Goal: Communication & Community: Participate in discussion

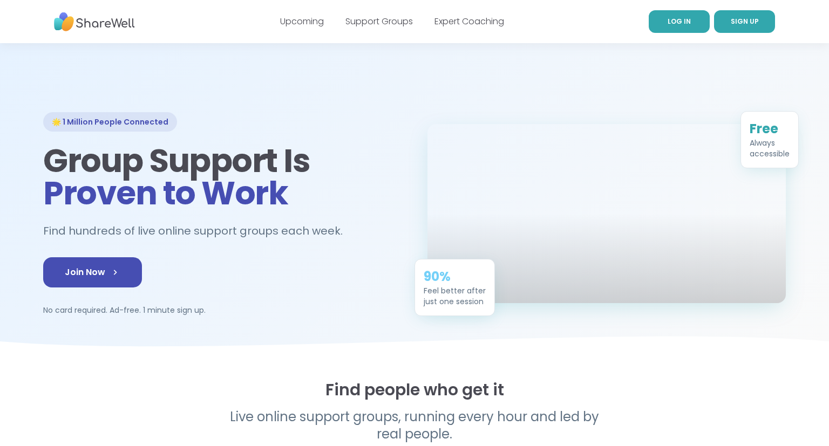
click at [680, 30] on link "LOG IN" at bounding box center [679, 21] width 61 height 23
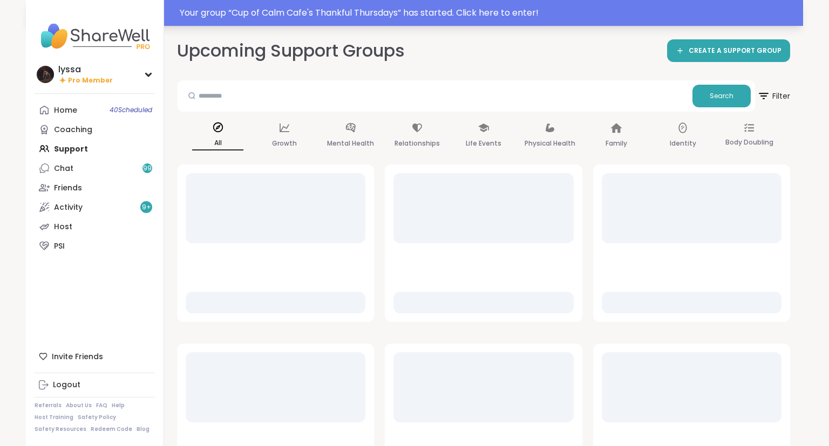
click at [275, 3] on div "Your group “ Cup of Calm Cafe's Thankful Thursdays ” has started. Click here to…" at bounding box center [414, 13] width 777 height 26
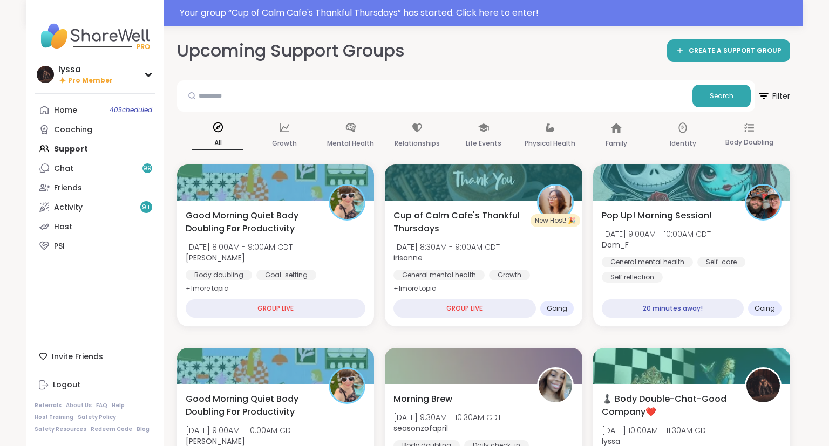
click at [284, 14] on div at bounding box center [414, 13] width 829 height 26
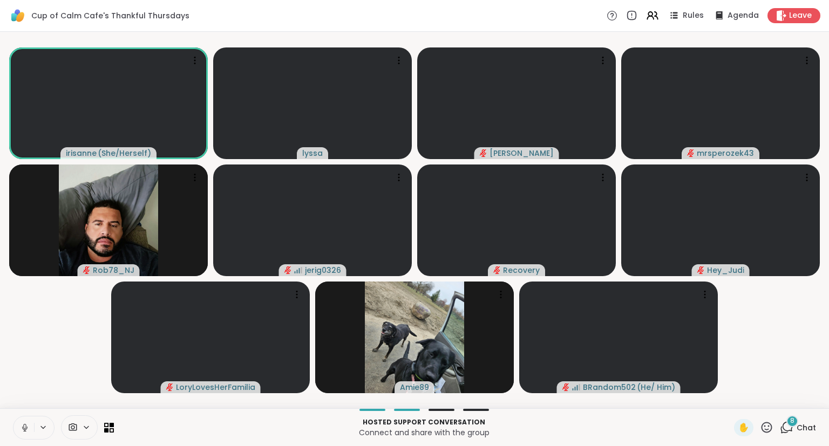
click at [25, 426] on icon at bounding box center [25, 428] width 10 height 10
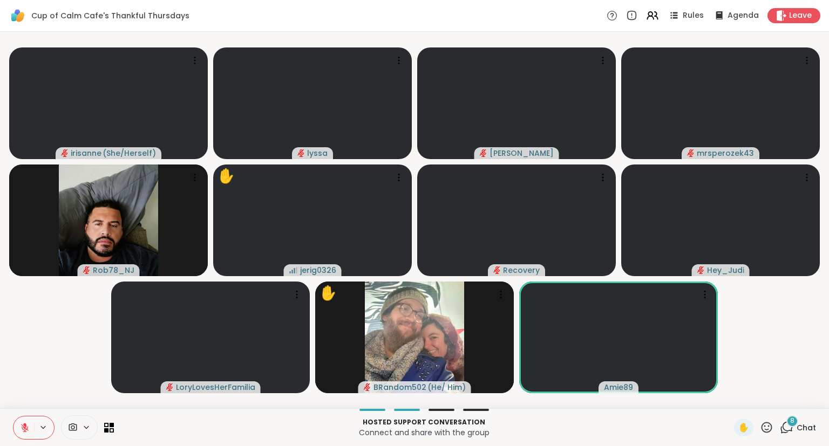
click at [771, 431] on icon at bounding box center [766, 427] width 13 height 13
click at [733, 400] on span "❤️" at bounding box center [735, 399] width 11 height 13
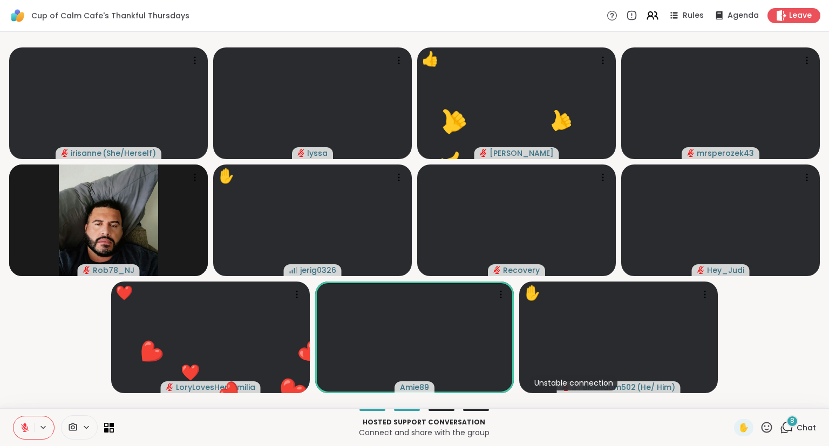
click at [769, 423] on icon at bounding box center [767, 427] width 11 height 11
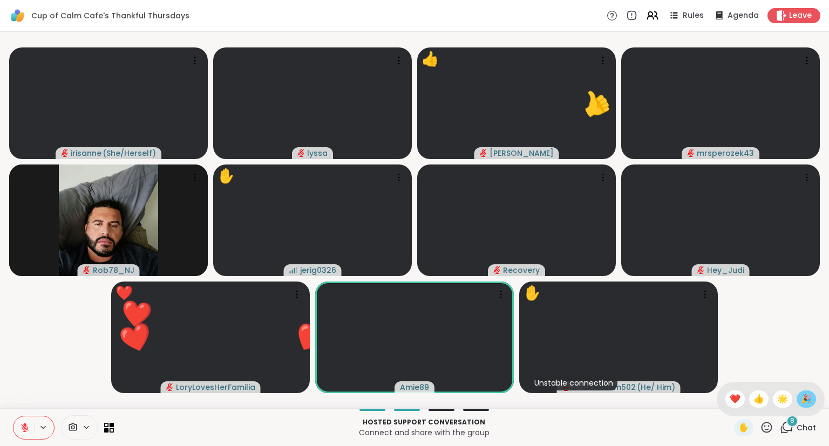
click at [808, 399] on span "🎉" at bounding box center [806, 399] width 11 height 13
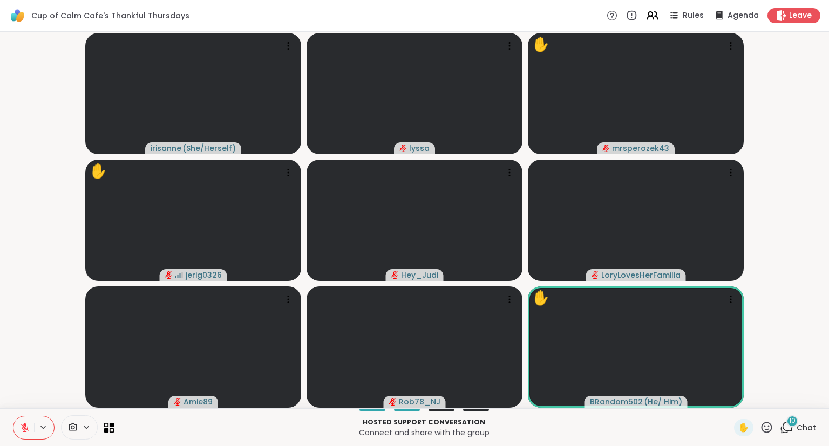
click at [802, 429] on span "Chat" at bounding box center [806, 428] width 19 height 11
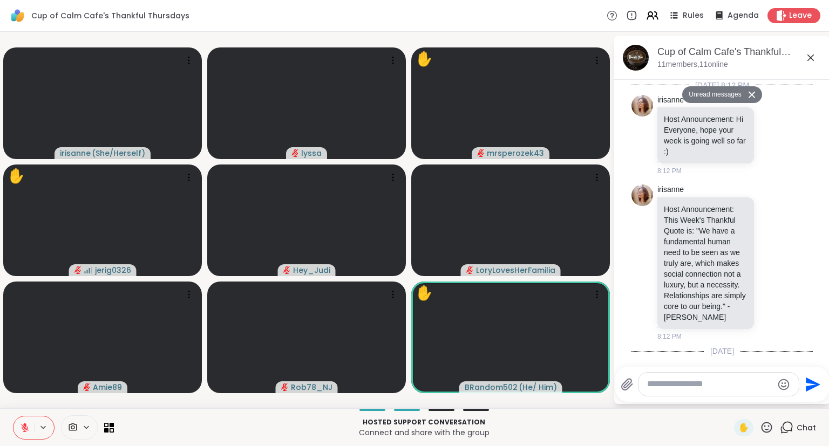
scroll to position [1661, 0]
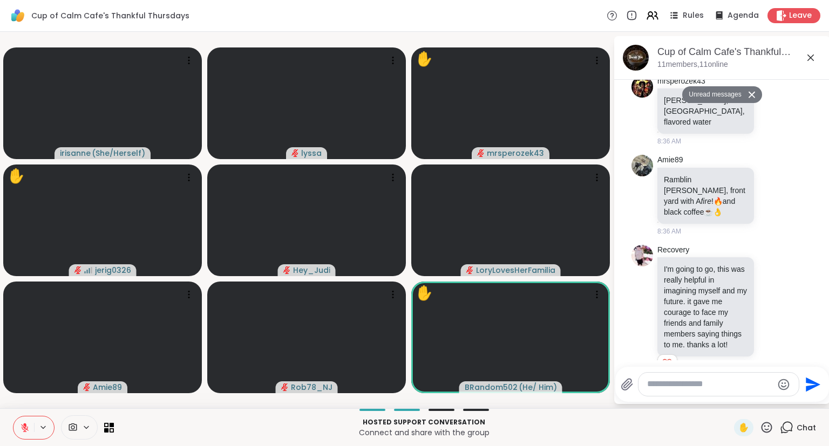
click at [807, 69] on div "Cup of Calm Cafe's Thankful Thursdays , [DATE] members, 11 online" at bounding box center [740, 57] width 164 height 24
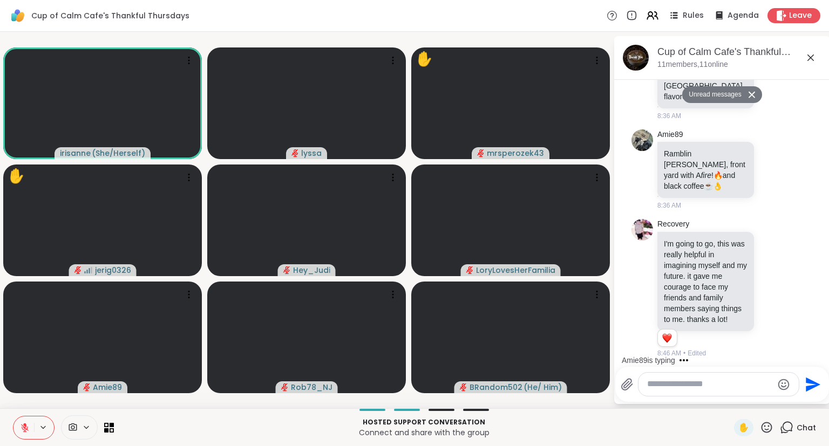
scroll to position [1704, 0]
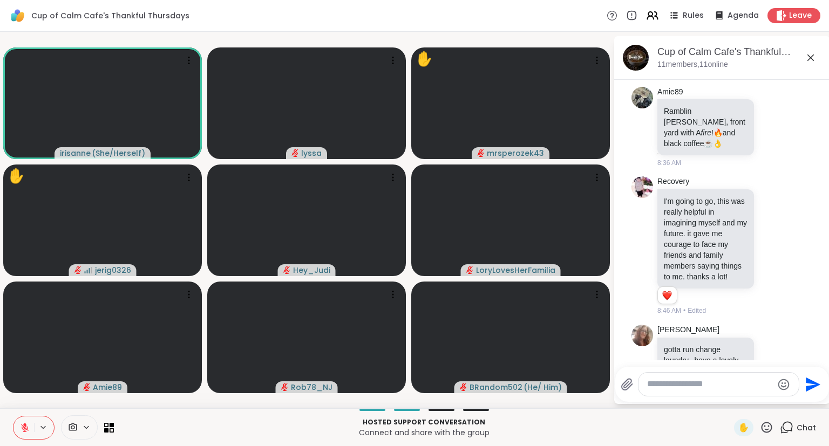
click at [770, 426] on icon at bounding box center [767, 427] width 11 height 11
click at [780, 405] on span "🌟" at bounding box center [782, 399] width 11 height 13
click at [766, 429] on icon at bounding box center [766, 427] width 13 height 13
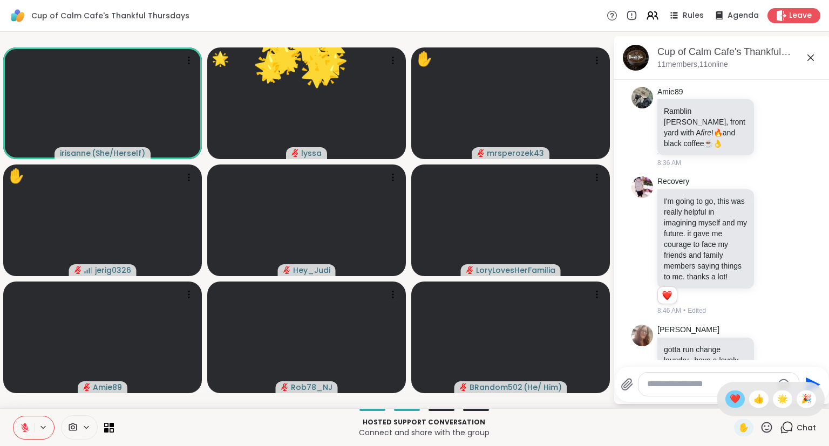
click at [735, 400] on span "❤️" at bounding box center [735, 399] width 11 height 13
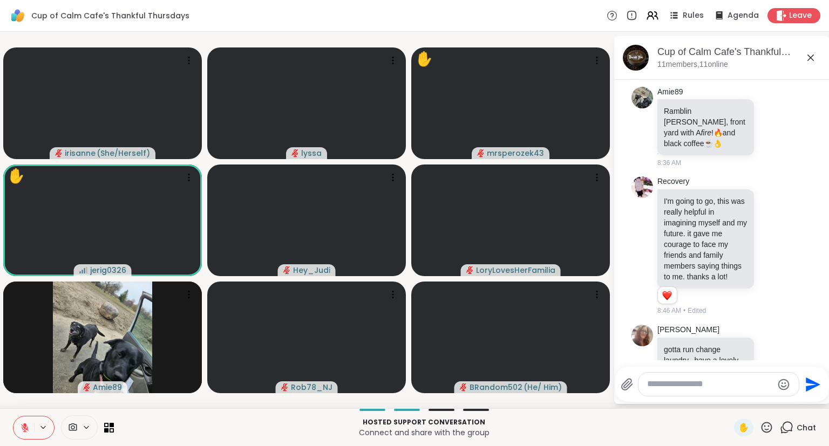
click at [773, 428] on icon at bounding box center [766, 427] width 13 height 13
click at [734, 403] on span "❤️" at bounding box center [735, 399] width 11 height 13
click at [713, 383] on textarea "Type your message" at bounding box center [710, 384] width 126 height 11
click at [707, 395] on div at bounding box center [719, 384] width 160 height 23
click at [673, 386] on textarea "Type your message" at bounding box center [710, 384] width 126 height 11
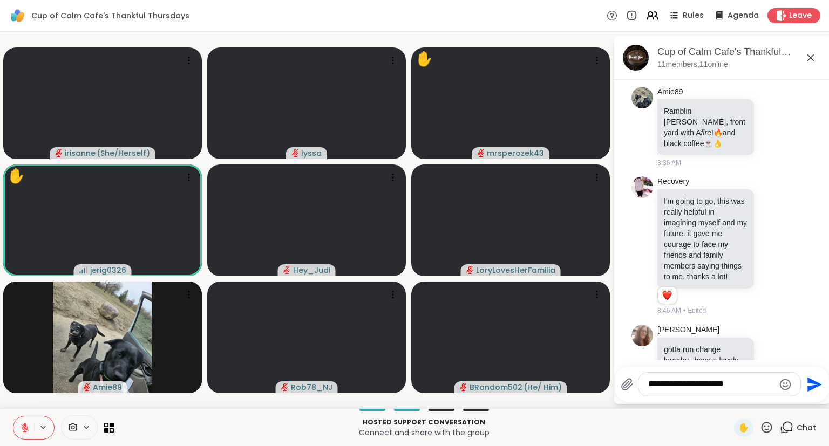
type textarea "**********"
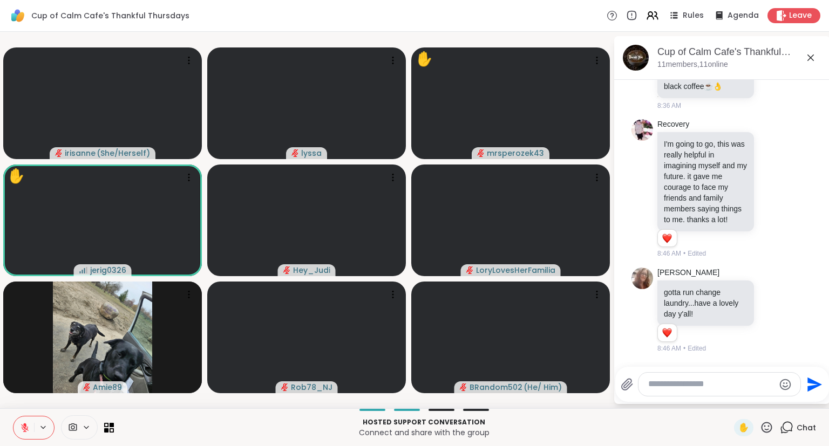
click at [814, 53] on icon at bounding box center [810, 57] width 13 height 13
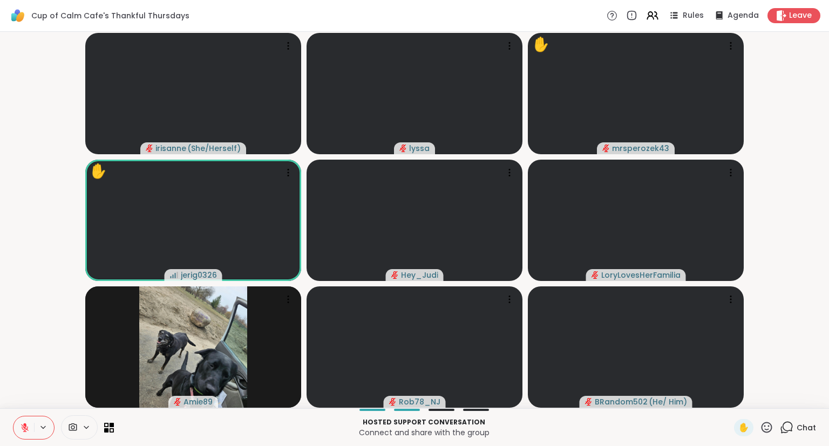
click at [768, 431] on icon at bounding box center [766, 427] width 13 height 13
click at [735, 398] on span "❤️" at bounding box center [735, 399] width 11 height 13
click at [766, 426] on icon at bounding box center [767, 427] width 11 height 11
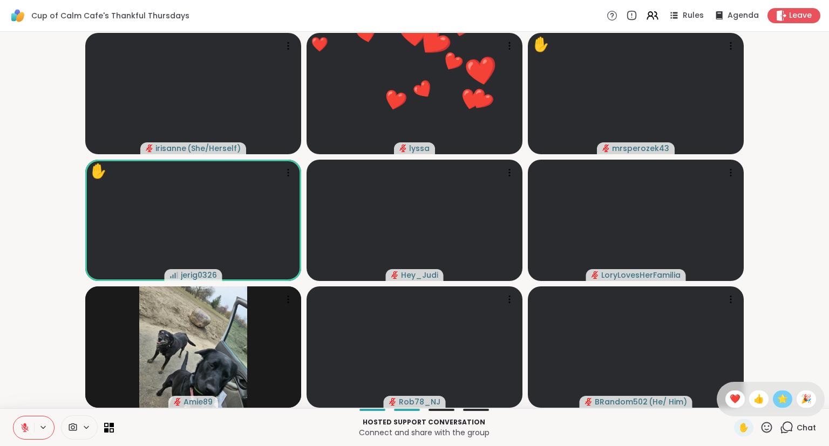
click at [785, 396] on span "🌟" at bounding box center [782, 399] width 11 height 13
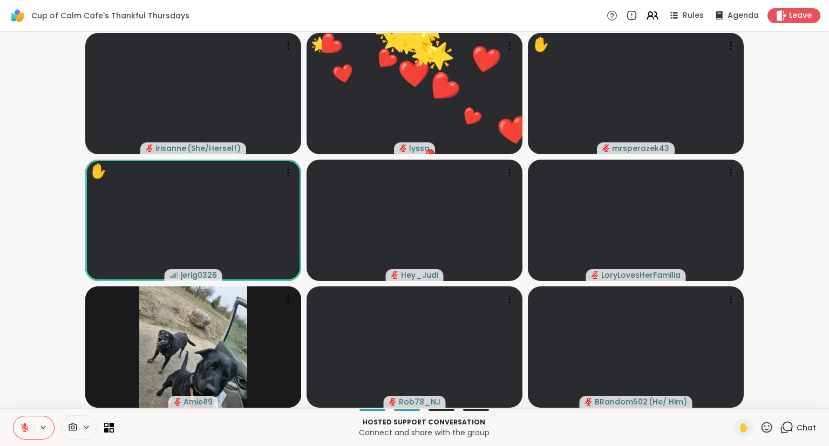
click at [763, 431] on icon at bounding box center [767, 427] width 11 height 11
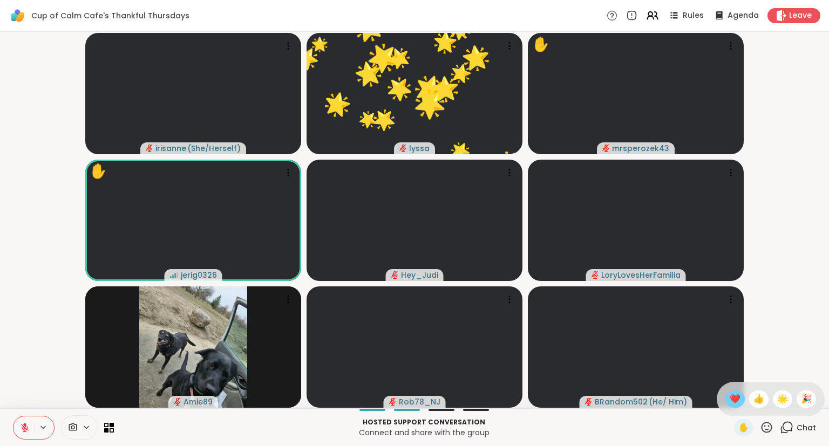
click at [730, 405] on span "❤️" at bounding box center [735, 399] width 11 height 13
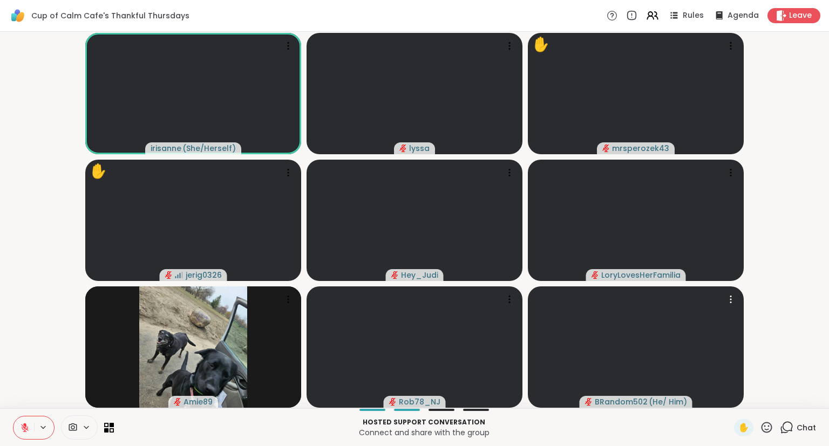
click at [773, 426] on icon at bounding box center [766, 427] width 13 height 13
click at [736, 407] on div "❤️" at bounding box center [735, 399] width 19 height 17
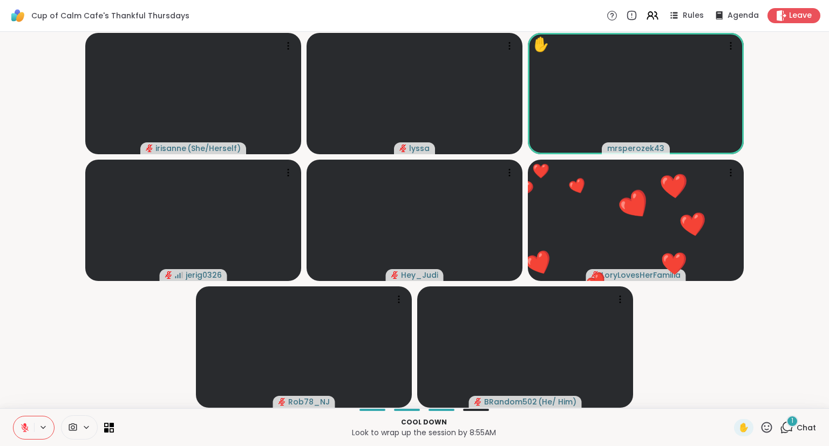
click at [763, 434] on icon at bounding box center [766, 427] width 13 height 13
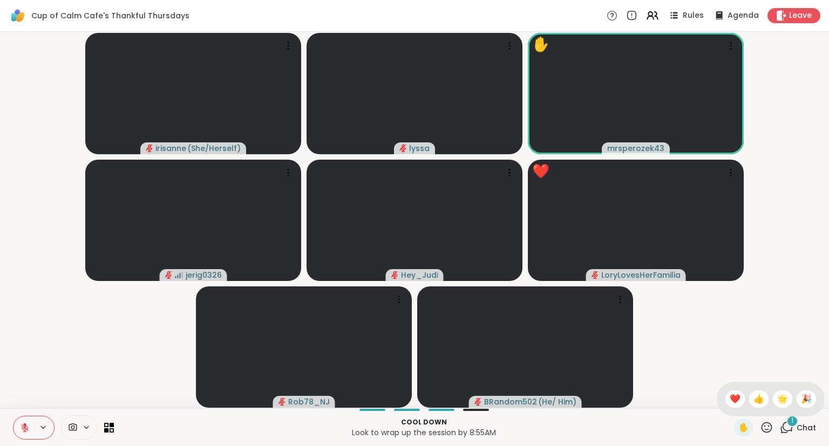
click at [740, 405] on div "✋ ❤️ 👍 🌟 🎉" at bounding box center [771, 399] width 108 height 35
click at [766, 429] on icon at bounding box center [766, 427] width 13 height 13
click at [734, 399] on span "❤️" at bounding box center [735, 399] width 11 height 13
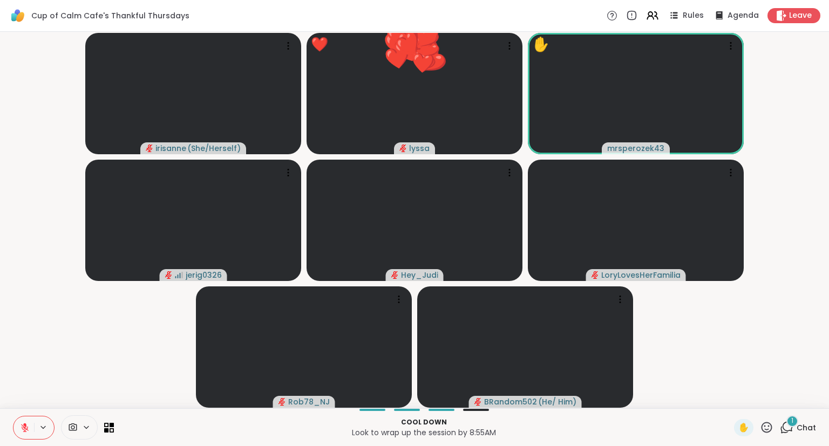
click at [764, 429] on icon at bounding box center [766, 427] width 13 height 13
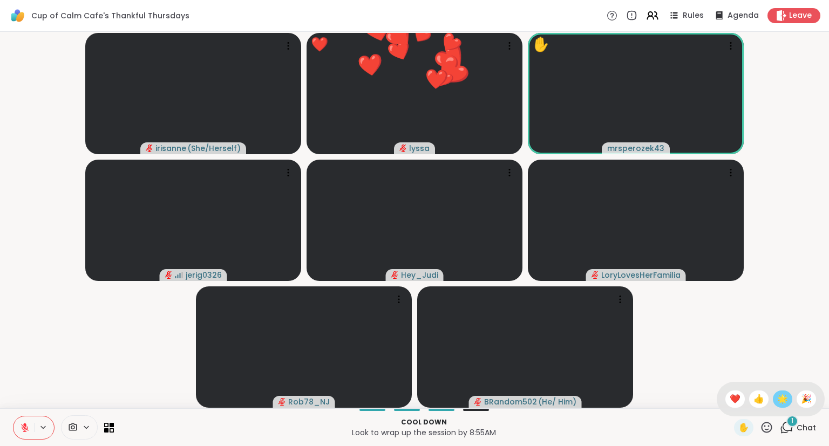
click at [777, 402] on span "🌟" at bounding box center [782, 399] width 11 height 13
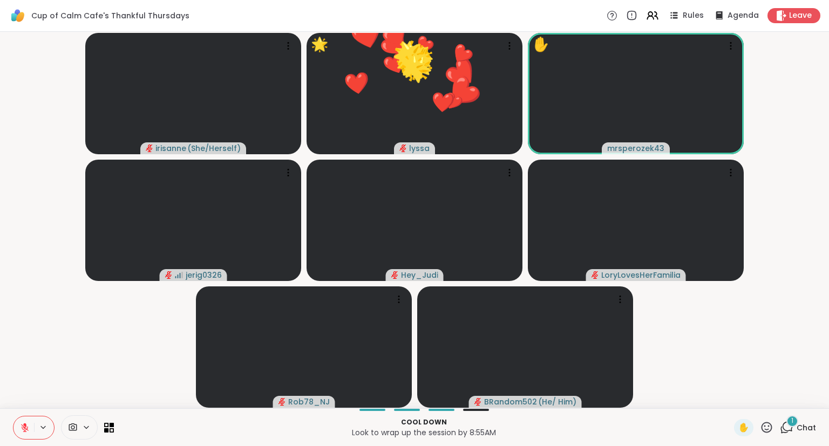
click at [767, 431] on icon at bounding box center [767, 427] width 11 height 11
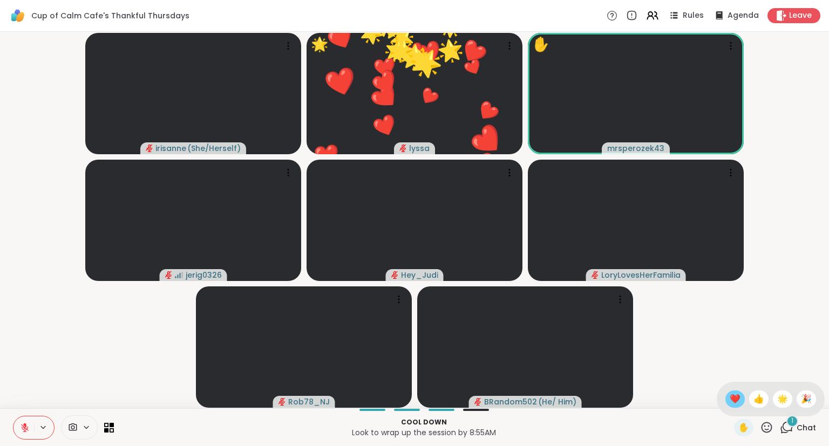
click at [735, 401] on span "❤️" at bounding box center [735, 399] width 11 height 13
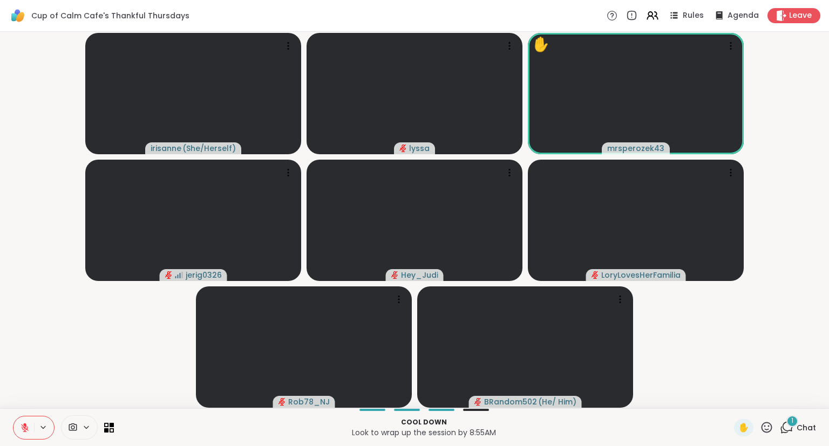
click at [770, 429] on icon at bounding box center [766, 427] width 13 height 13
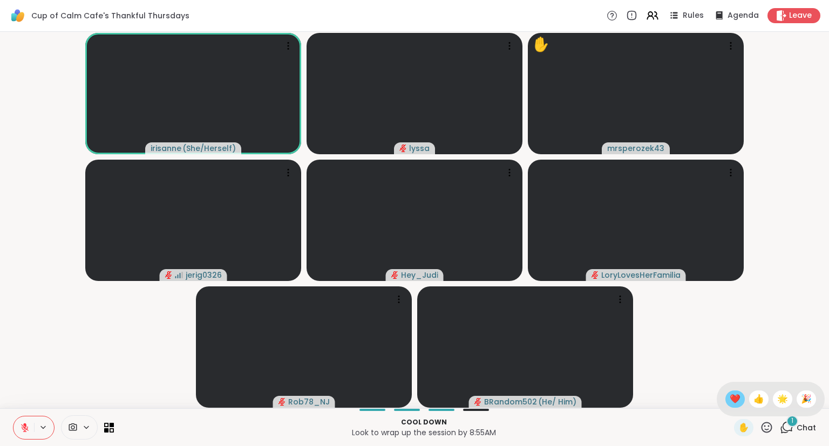
click at [730, 401] on span "❤️" at bounding box center [735, 399] width 11 height 13
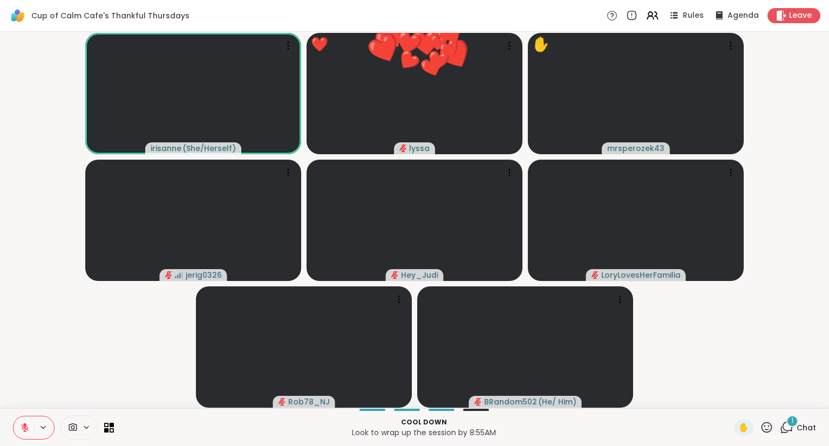
click at [774, 431] on icon at bounding box center [766, 427] width 13 height 13
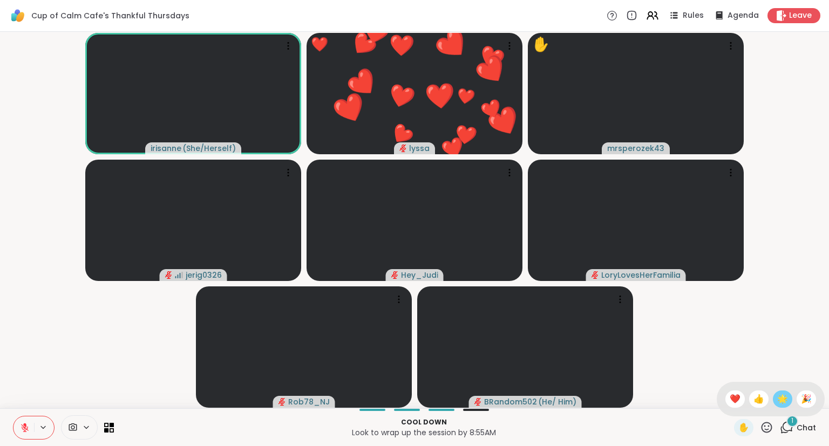
click at [781, 407] on div "🌟" at bounding box center [782, 399] width 19 height 17
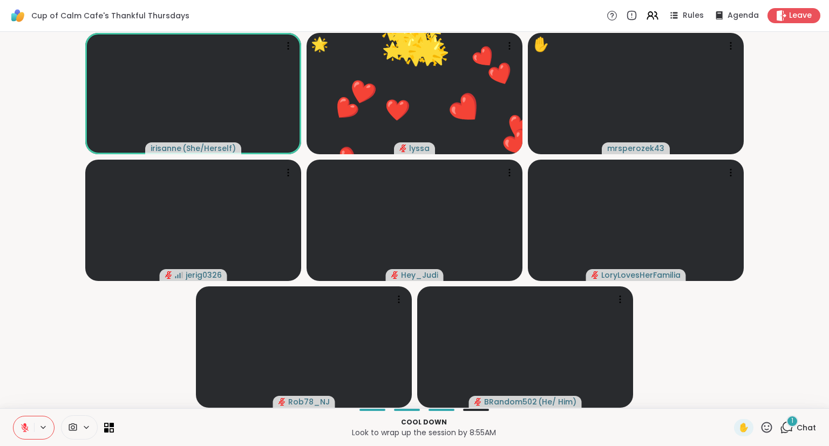
click at [768, 433] on icon at bounding box center [767, 427] width 11 height 11
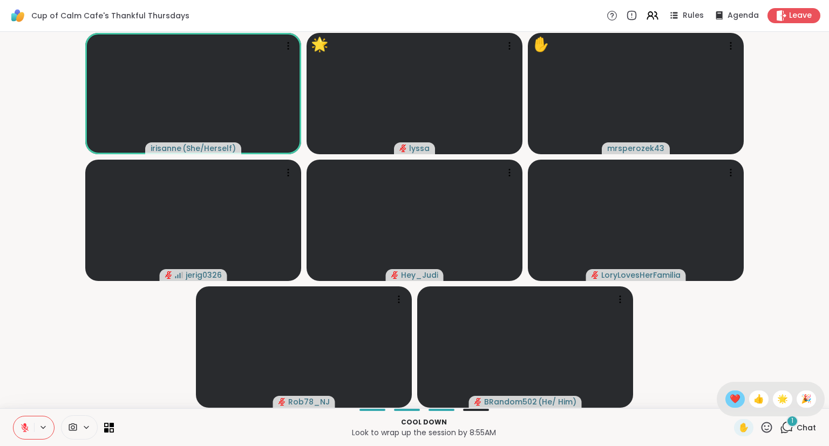
click at [737, 399] on span "❤️" at bounding box center [735, 399] width 11 height 13
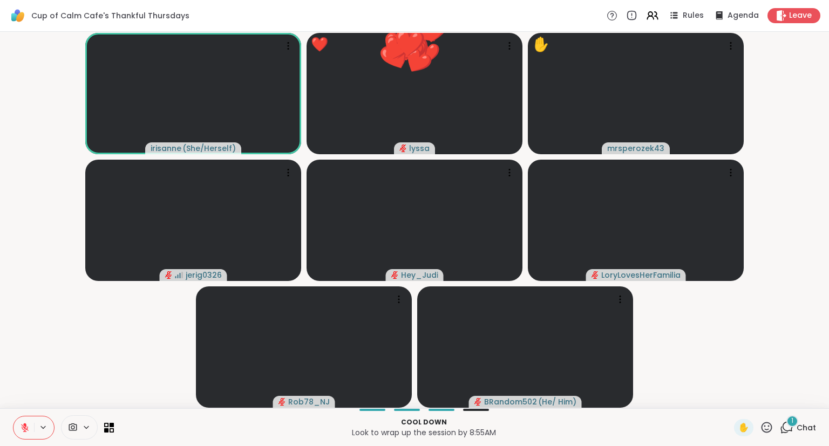
click at [797, 422] on div "1" at bounding box center [793, 422] width 12 height 12
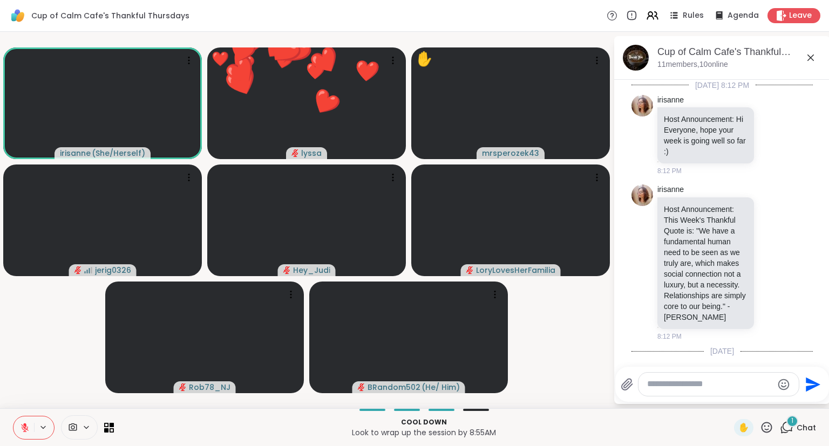
scroll to position [2003, 0]
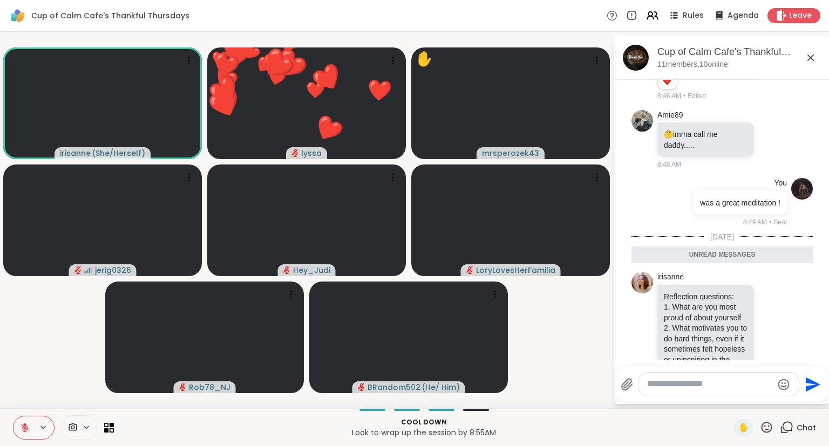
click at [739, 385] on textarea "Type your message" at bounding box center [710, 384] width 126 height 11
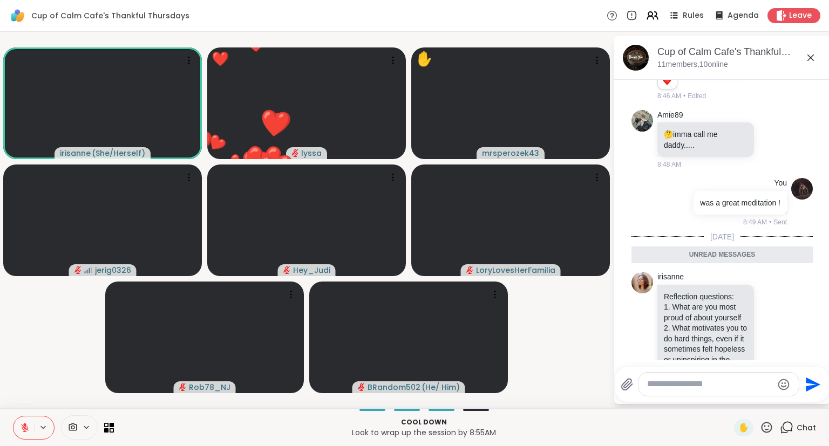
click at [740, 380] on textarea "Type your message" at bounding box center [710, 384] width 126 height 11
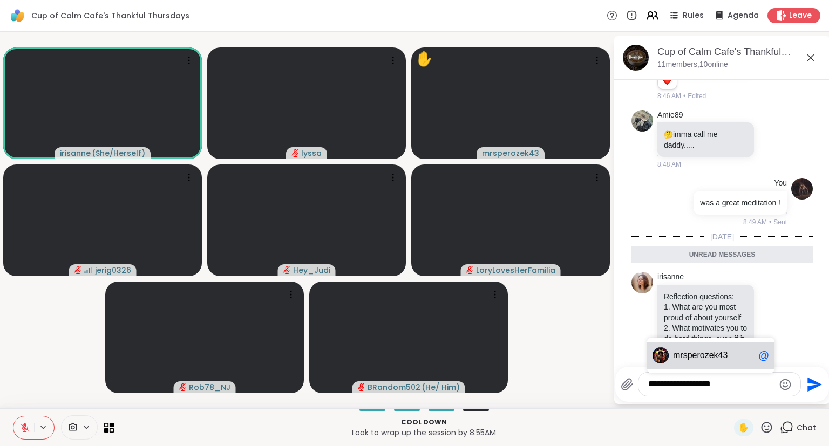
click at [708, 349] on div "mr sperozek43 @" at bounding box center [710, 355] width 127 height 27
type textarea "**********"
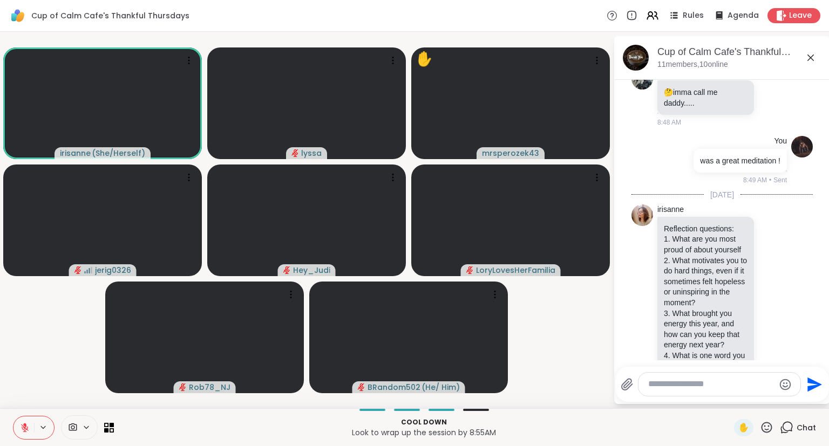
click at [813, 57] on icon at bounding box center [810, 57] width 13 height 13
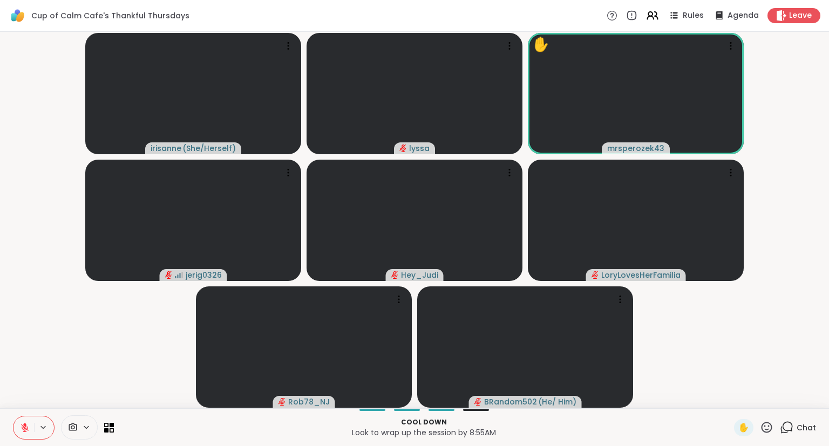
click at [766, 429] on icon at bounding box center [766, 427] width 13 height 13
click at [718, 399] on div "✋ ❤️ 👍 🌟 🎉" at bounding box center [771, 399] width 108 height 35
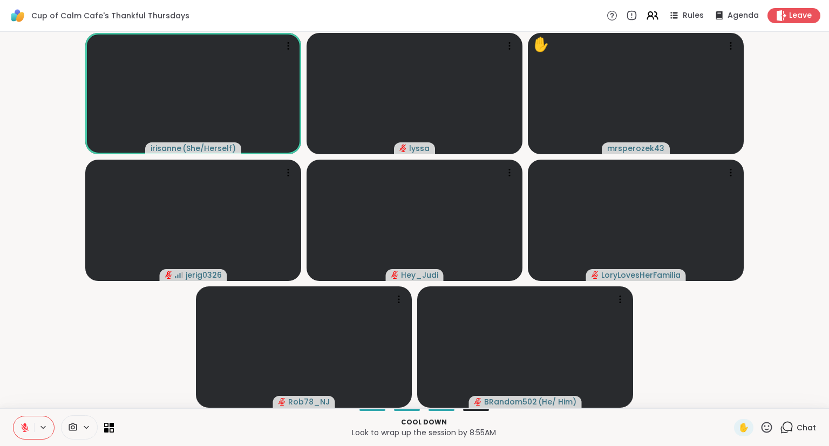
click at [770, 433] on icon at bounding box center [767, 427] width 11 height 11
click at [730, 410] on div "✋ ❤️ 👍 🌟 🎉" at bounding box center [771, 399] width 108 height 35
click at [29, 428] on icon at bounding box center [25, 428] width 10 height 10
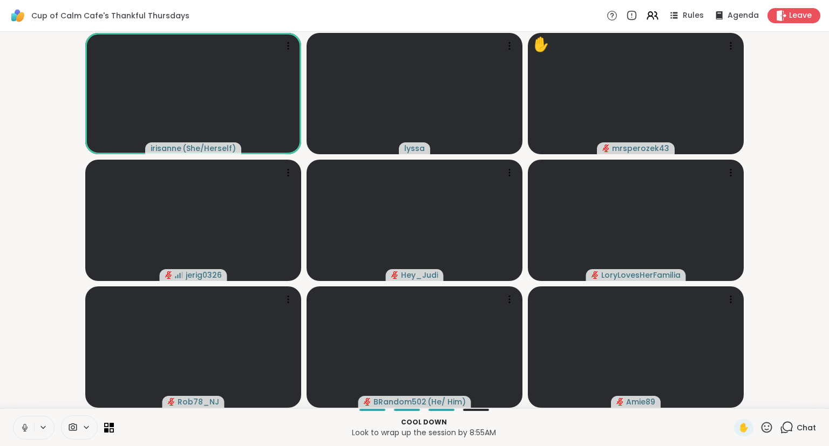
click at [25, 433] on icon at bounding box center [25, 428] width 10 height 10
click at [768, 434] on icon at bounding box center [766, 427] width 13 height 13
click at [726, 399] on div "❤️" at bounding box center [735, 399] width 19 height 17
click at [769, 429] on icon at bounding box center [766, 427] width 13 height 13
click at [780, 401] on span "🌟" at bounding box center [782, 399] width 11 height 13
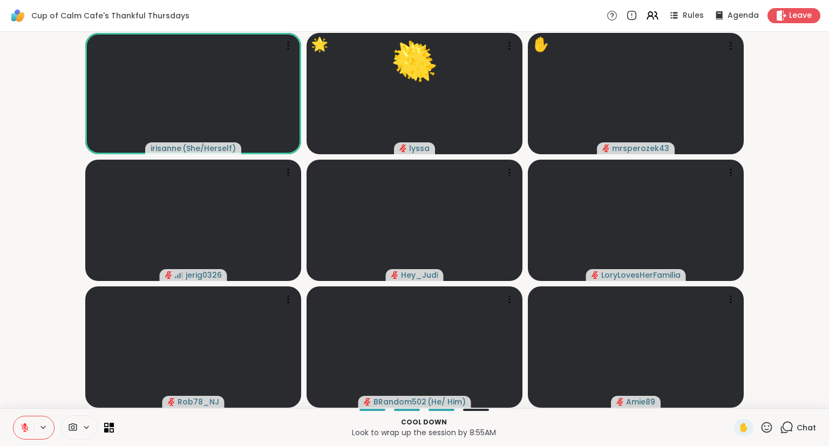
click at [762, 431] on icon at bounding box center [766, 427] width 13 height 13
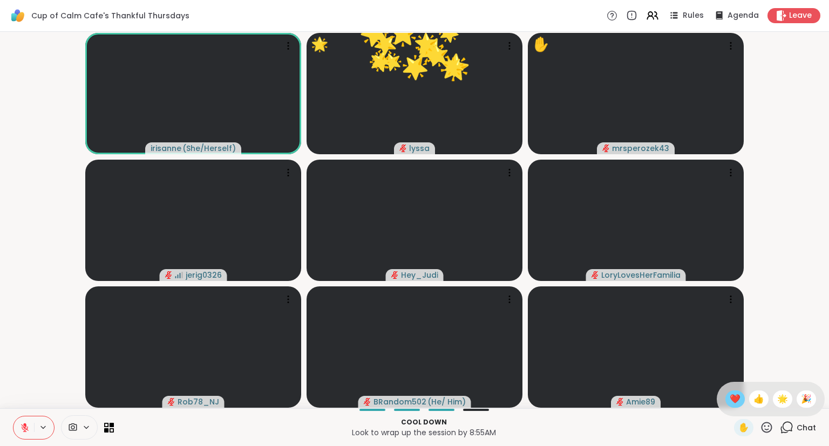
click at [730, 402] on span "❤️" at bounding box center [735, 399] width 11 height 13
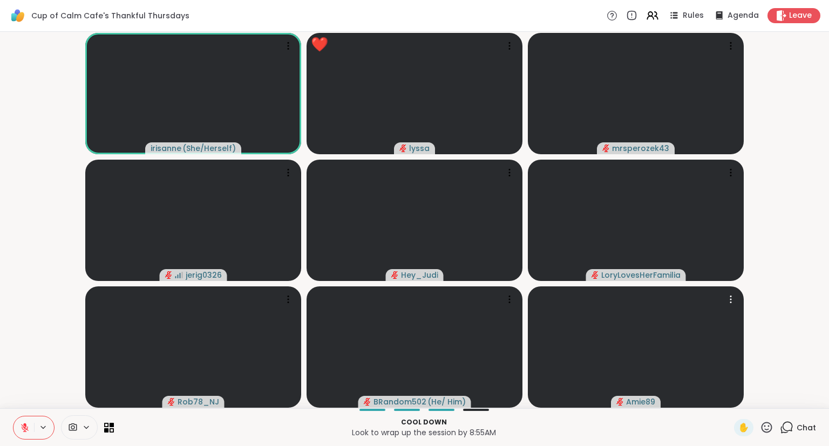
click at [25, 427] on icon at bounding box center [24, 425] width 3 height 4
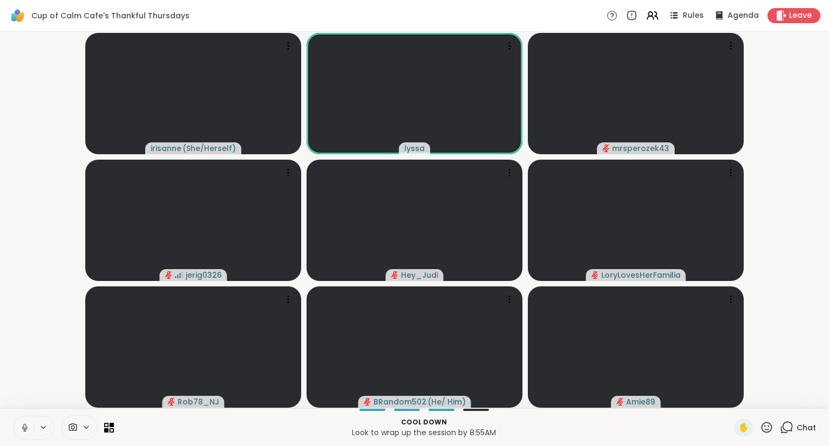
click at [19, 426] on button at bounding box center [23, 428] width 21 height 23
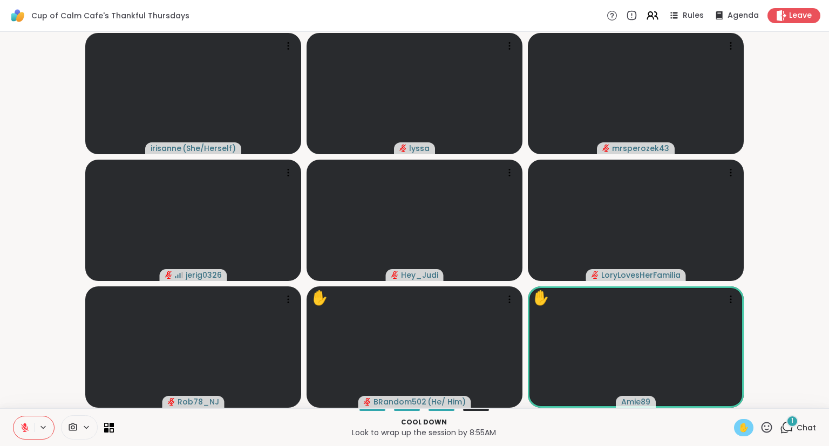
click at [740, 435] on span "✋" at bounding box center [744, 428] width 11 height 13
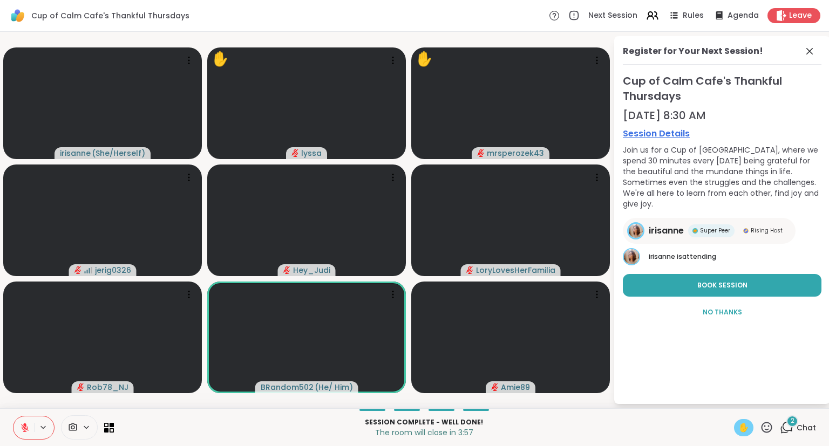
click at [802, 55] on div "Register for Your Next Session!" at bounding box center [722, 55] width 199 height 20
click at [810, 55] on icon at bounding box center [809, 51] width 13 height 13
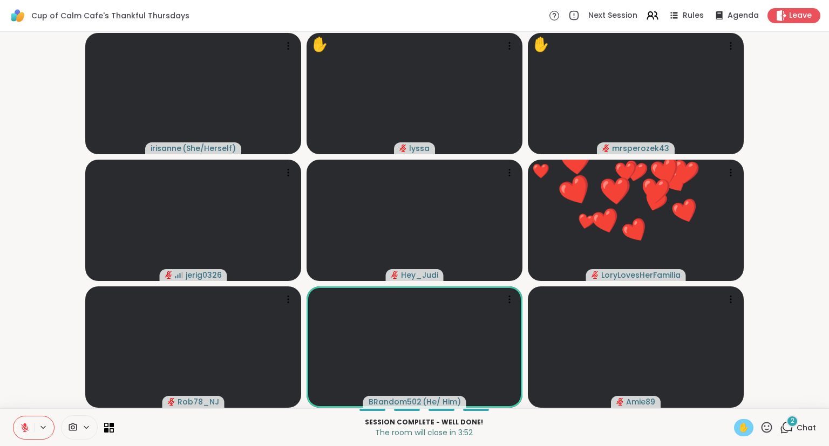
click at [770, 425] on icon at bounding box center [766, 427] width 13 height 13
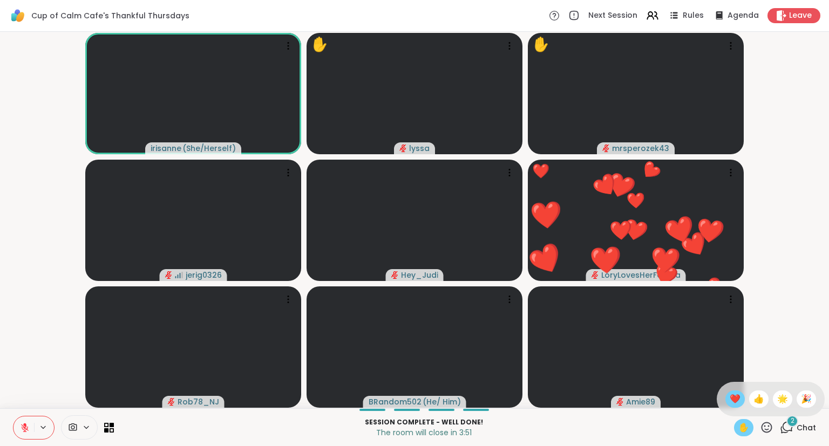
click at [732, 401] on span "❤️" at bounding box center [735, 399] width 11 height 13
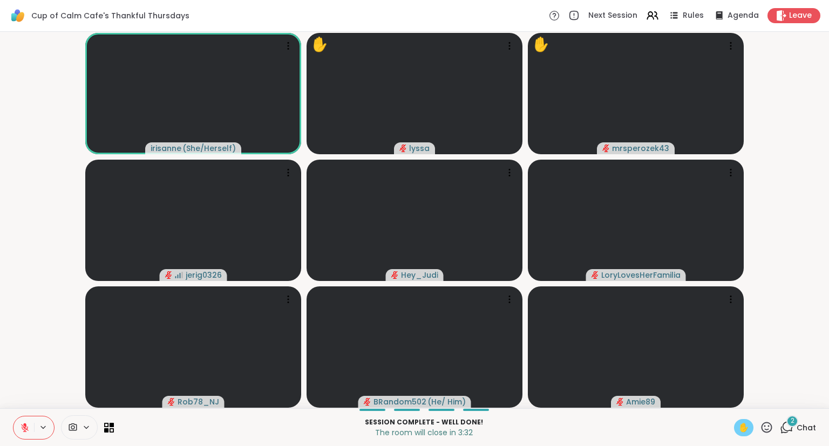
click at [18, 426] on button at bounding box center [23, 428] width 21 height 23
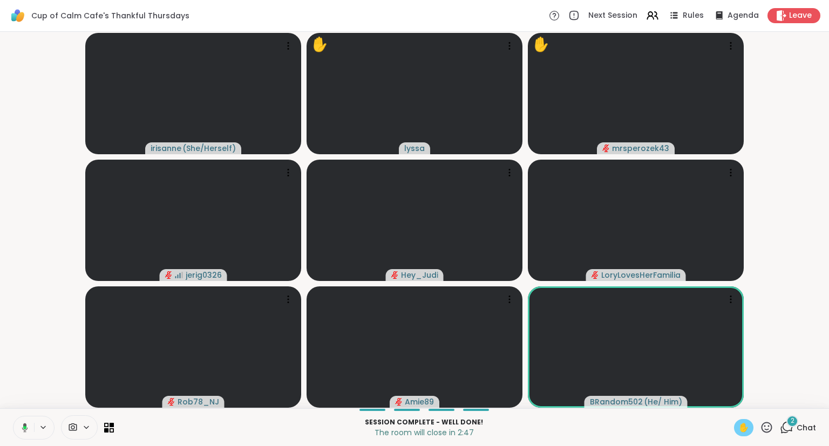
click at [17, 430] on button at bounding box center [23, 428] width 22 height 23
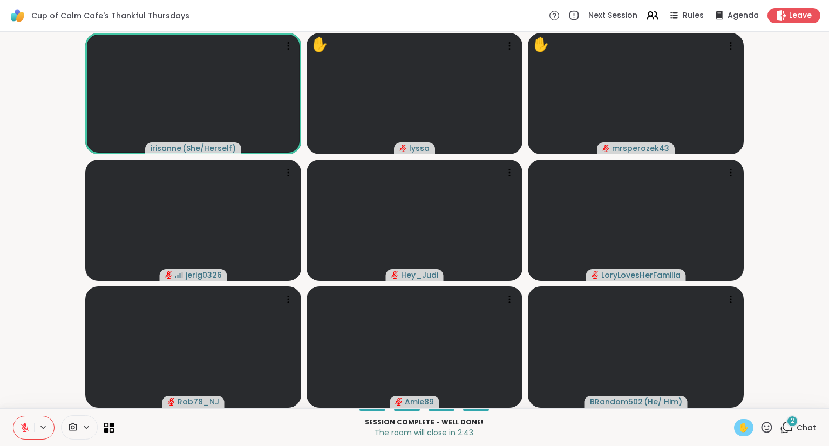
click at [749, 426] on span "✋" at bounding box center [744, 428] width 11 height 13
click at [767, 425] on icon at bounding box center [766, 427] width 13 height 13
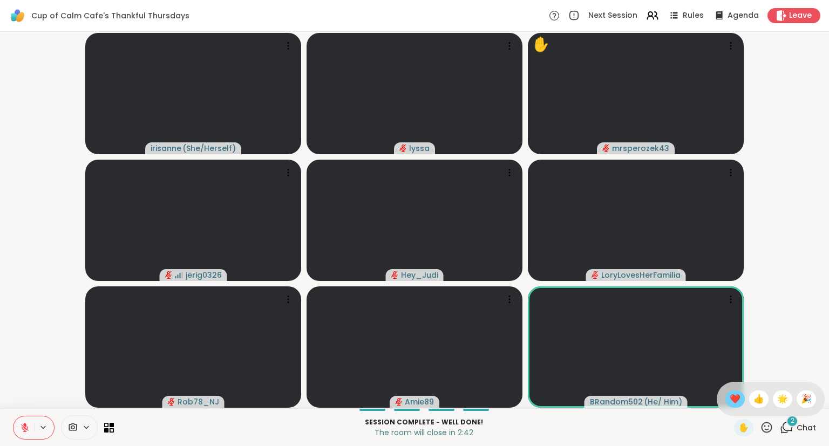
click at [734, 401] on span "❤️" at bounding box center [735, 399] width 11 height 13
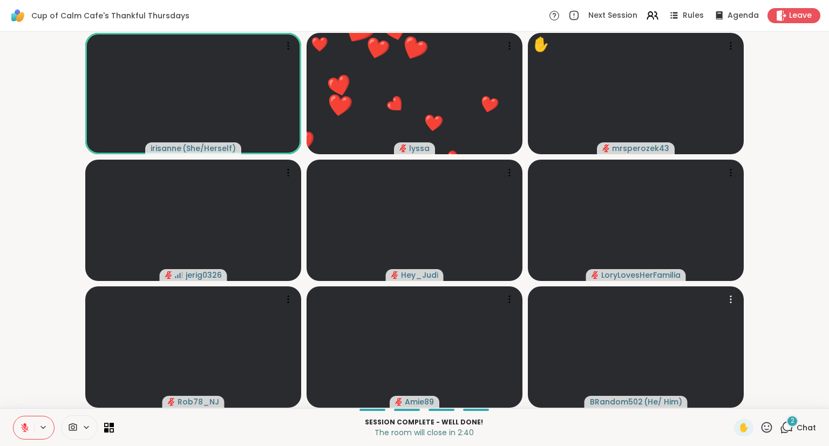
click at [769, 424] on icon at bounding box center [766, 427] width 13 height 13
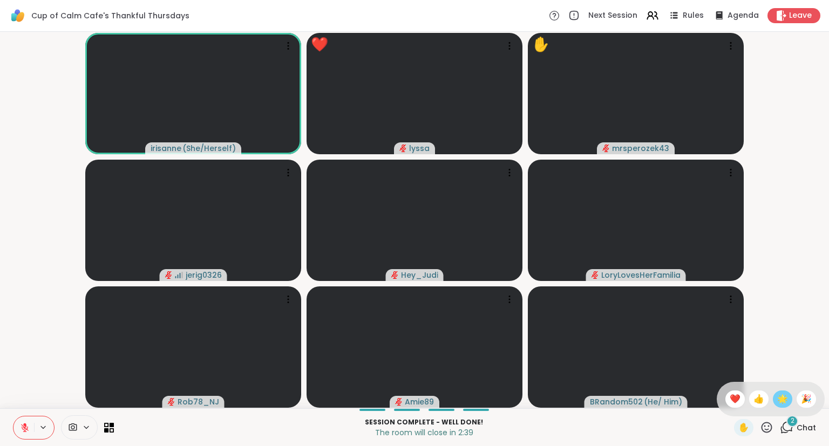
click at [778, 404] on span "🌟" at bounding box center [782, 399] width 11 height 13
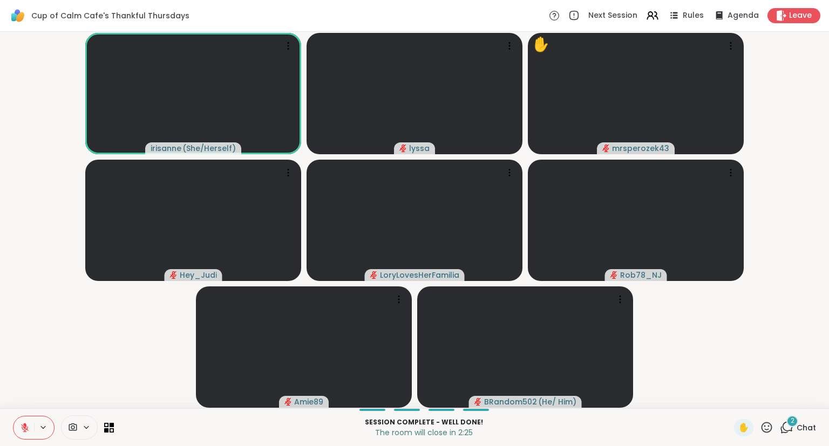
click at [766, 432] on icon at bounding box center [767, 427] width 11 height 11
click at [730, 396] on span "❤️" at bounding box center [735, 399] width 11 height 13
click at [775, 430] on div "✋ 2 Chat" at bounding box center [775, 427] width 82 height 17
click at [764, 426] on icon at bounding box center [766, 427] width 13 height 13
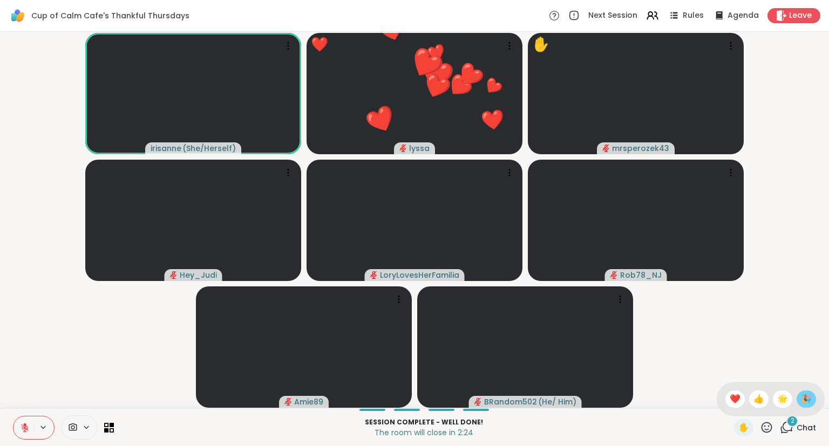
click at [801, 401] on span "🎉" at bounding box center [806, 399] width 11 height 13
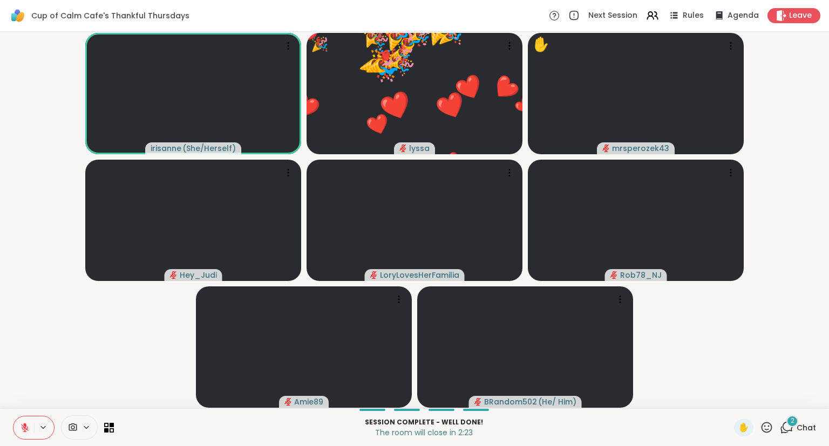
click at [766, 428] on icon at bounding box center [767, 427] width 11 height 11
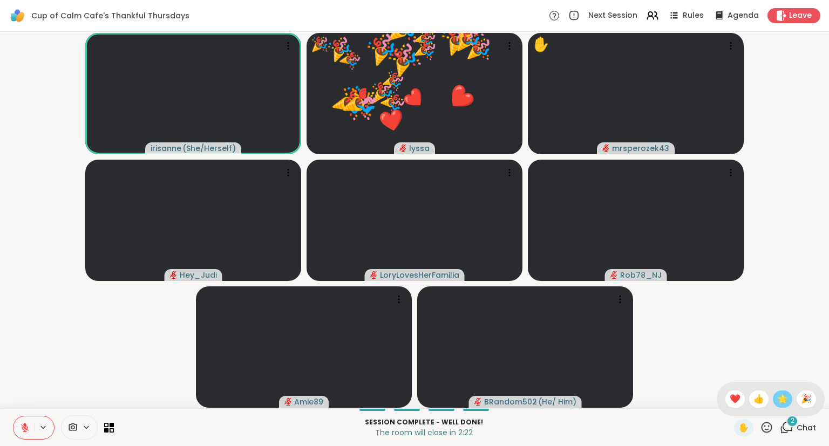
click at [781, 399] on span "🌟" at bounding box center [782, 399] width 11 height 13
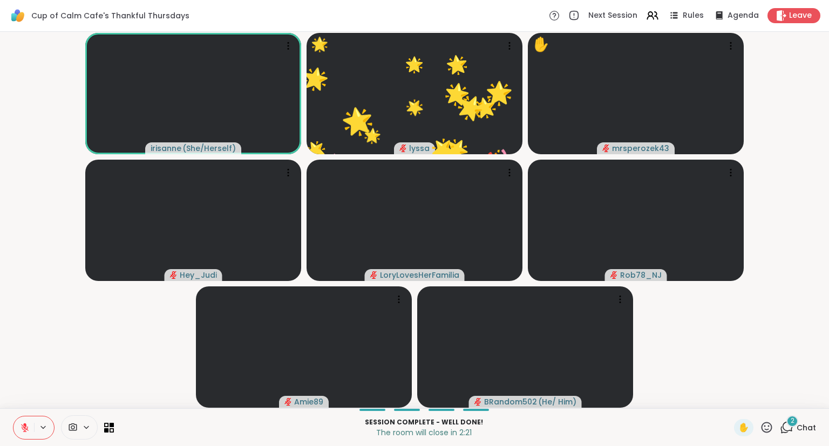
click at [25, 430] on icon at bounding box center [25, 428] width 10 height 10
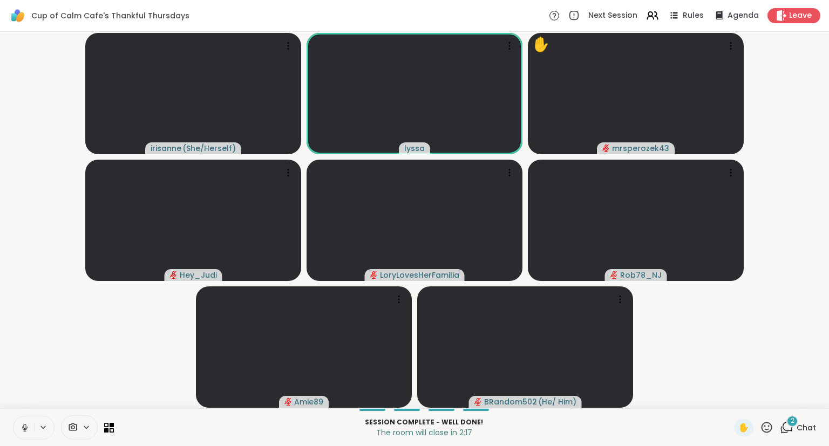
click at [27, 428] on icon at bounding box center [24, 427] width 5 height 3
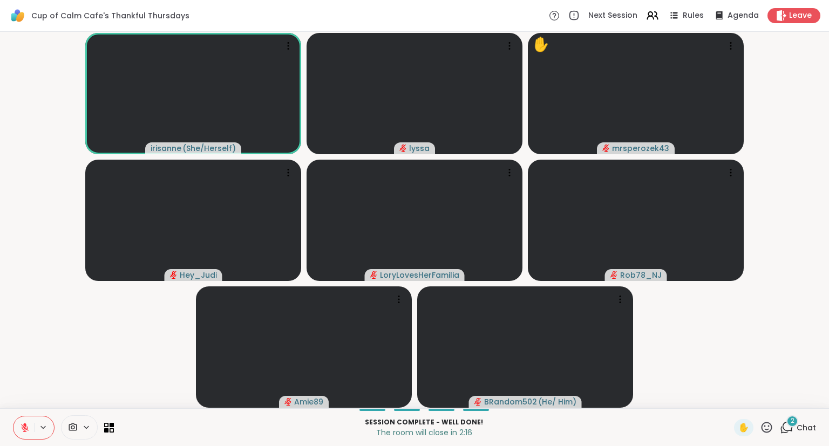
click at [0, 393] on div "irisanne ( She/Herself ) lyssa ✋ mrsperozek43 Hey_Judi LoryLovesHerFamilia Rob7…" at bounding box center [414, 220] width 829 height 377
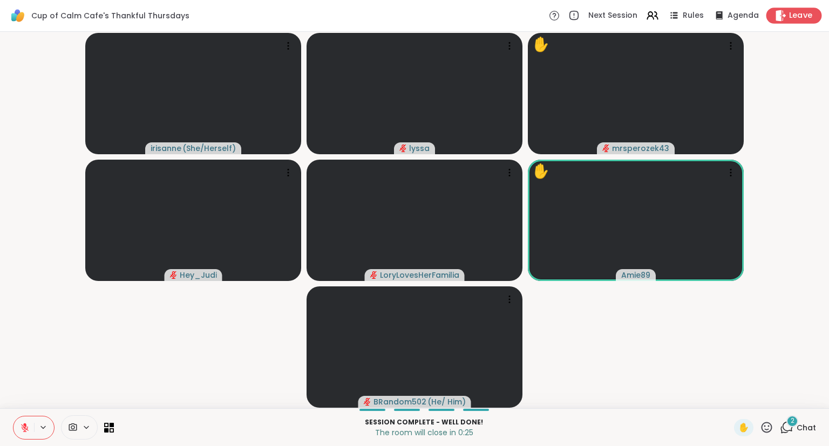
click at [785, 13] on icon at bounding box center [780, 15] width 11 height 11
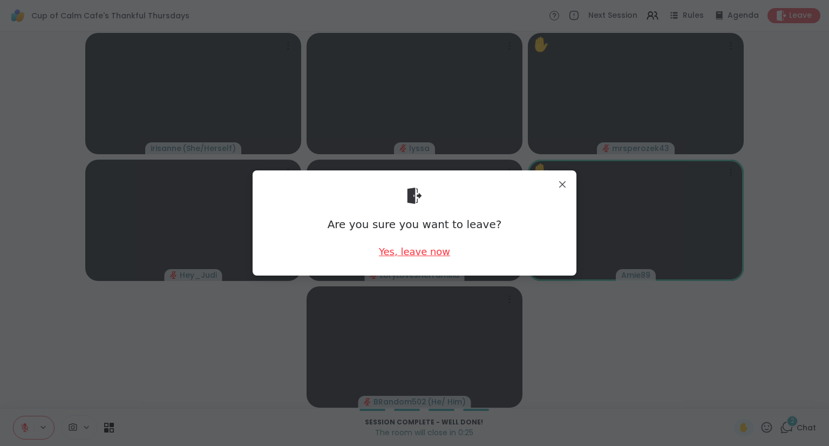
click at [420, 248] on div "Yes, leave now" at bounding box center [414, 251] width 71 height 13
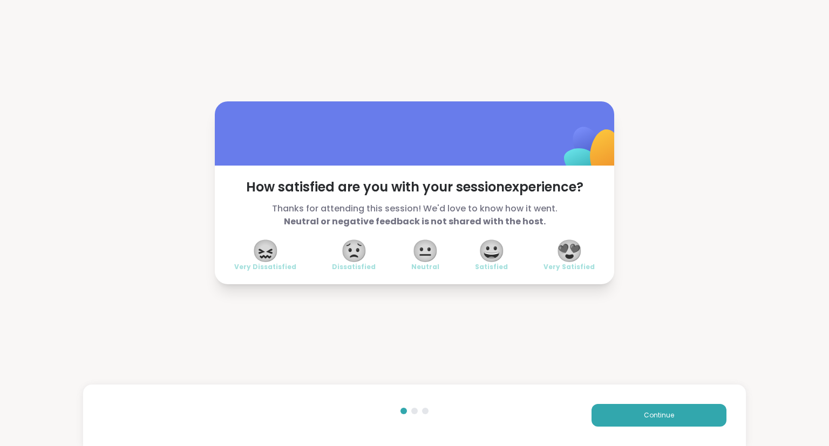
click at [571, 249] on span "😍" at bounding box center [569, 250] width 27 height 19
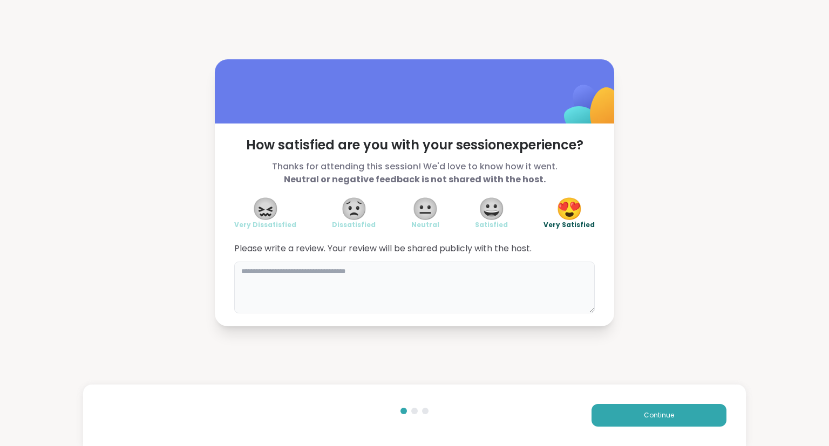
click at [482, 282] on textarea at bounding box center [414, 288] width 361 height 52
type textarea "*"
type textarea "**********"
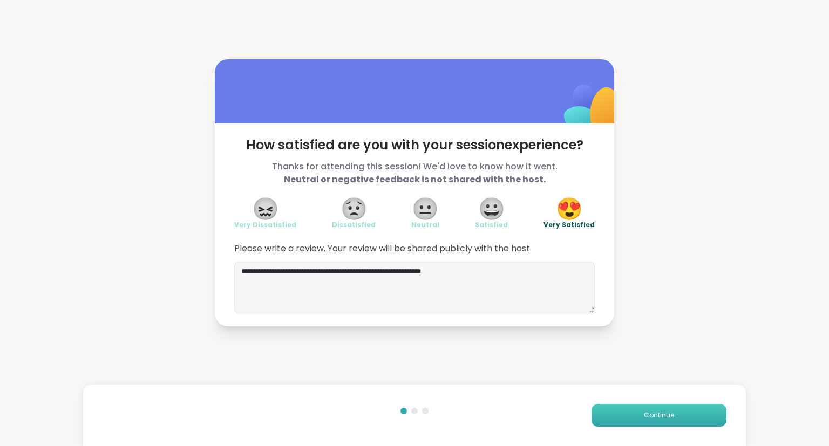
click at [607, 412] on button "Continue" at bounding box center [659, 415] width 135 height 23
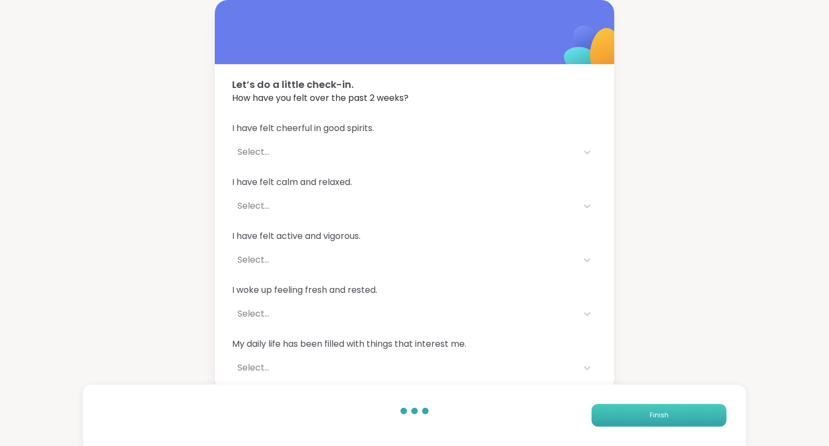
click at [647, 407] on button "Finish" at bounding box center [659, 415] width 135 height 23
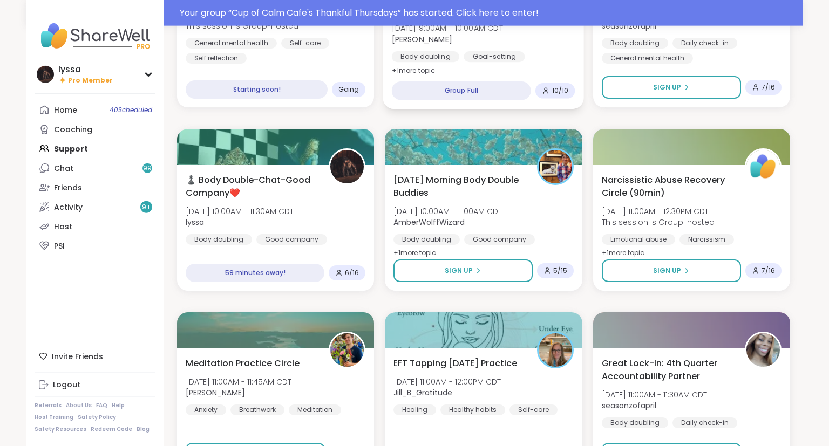
scroll to position [222, 0]
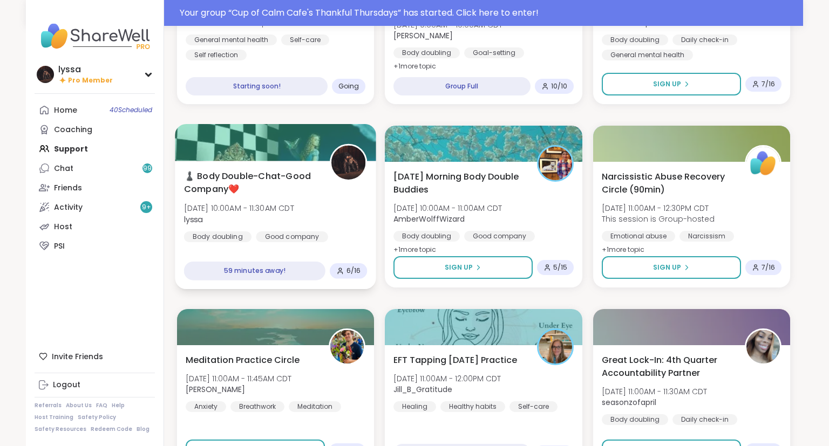
click at [294, 221] on span "lyssa" at bounding box center [239, 219] width 110 height 11
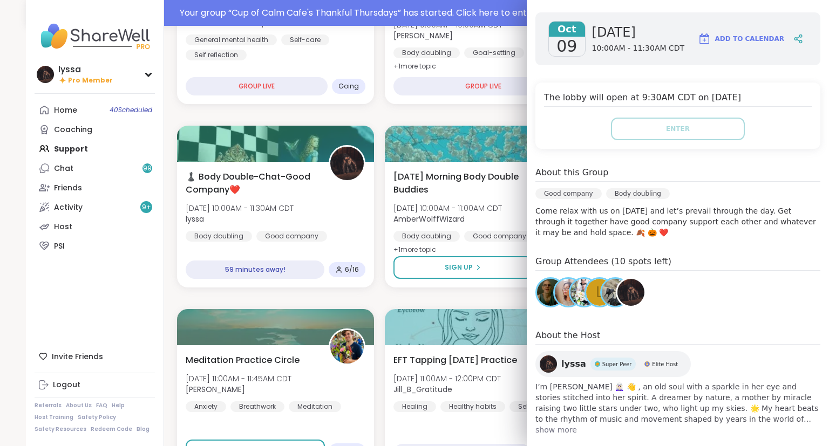
scroll to position [0, 0]
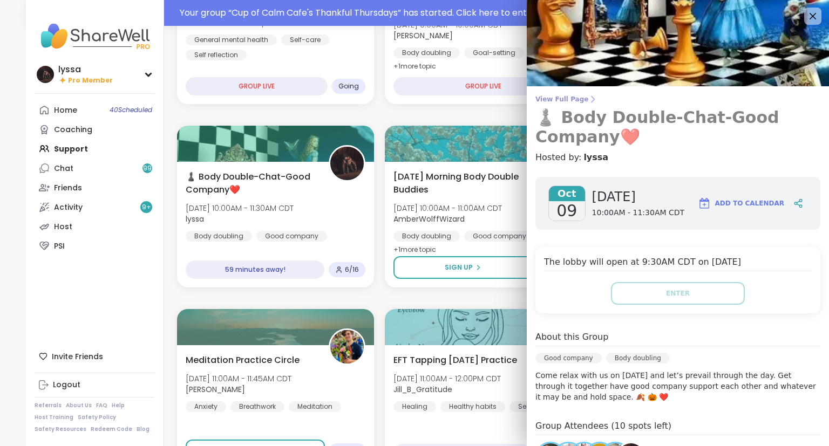
click at [567, 98] on span "View Full Page" at bounding box center [678, 99] width 285 height 9
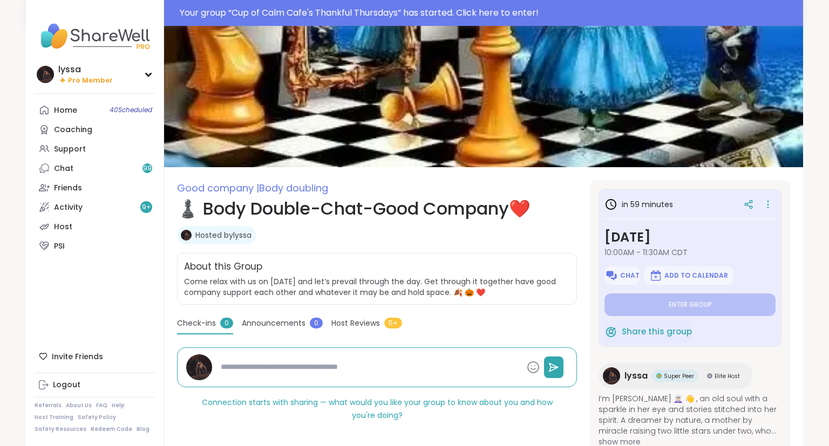
scroll to position [106, 0]
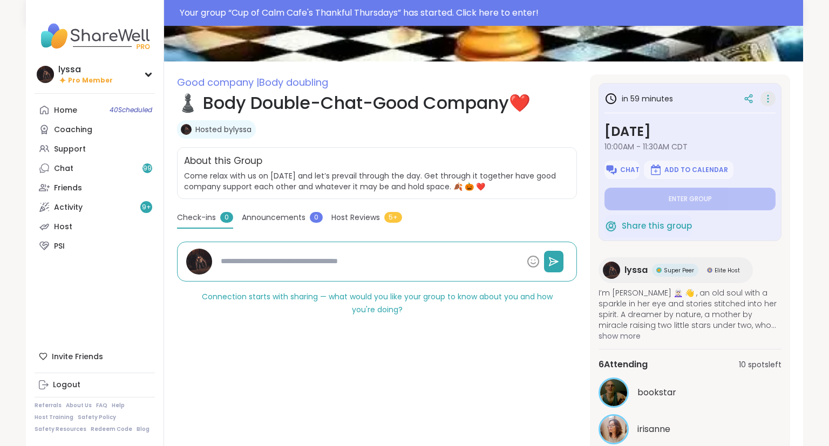
click at [773, 103] on icon at bounding box center [768, 98] width 11 height 15
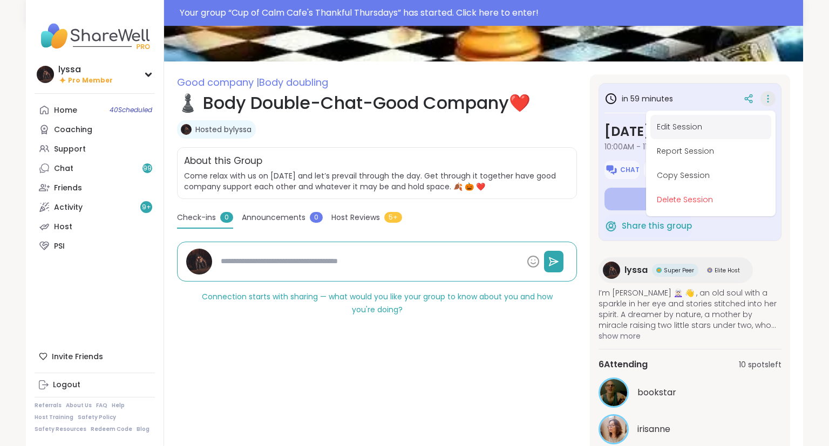
click at [697, 121] on button "Edit Session" at bounding box center [711, 127] width 121 height 24
type textarea "*"
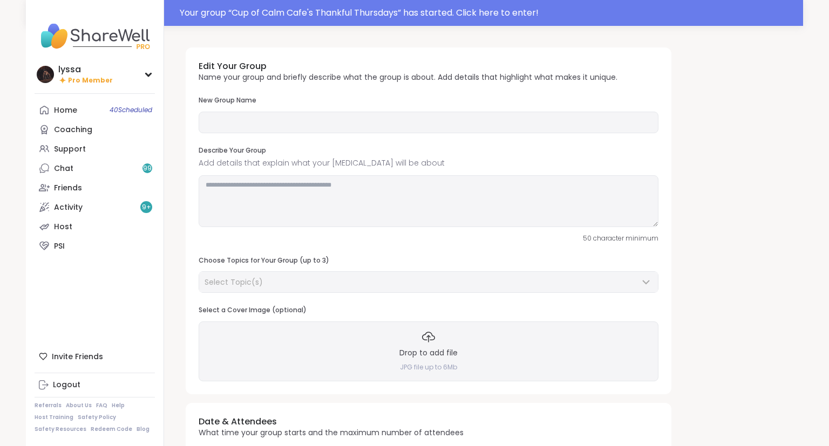
type input "**********"
type textarea "**********"
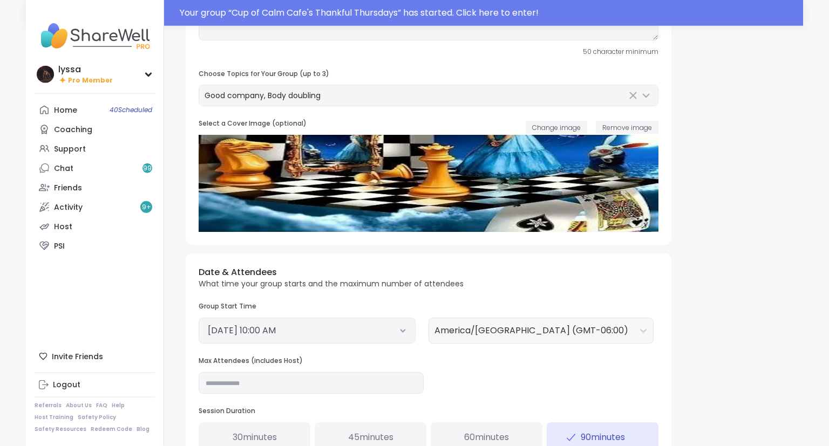
scroll to position [282, 0]
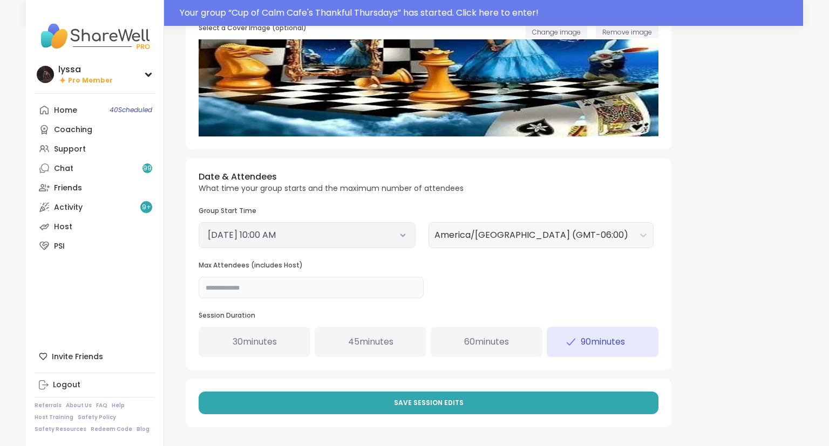
click at [381, 292] on input "**" at bounding box center [311, 288] width 225 height 22
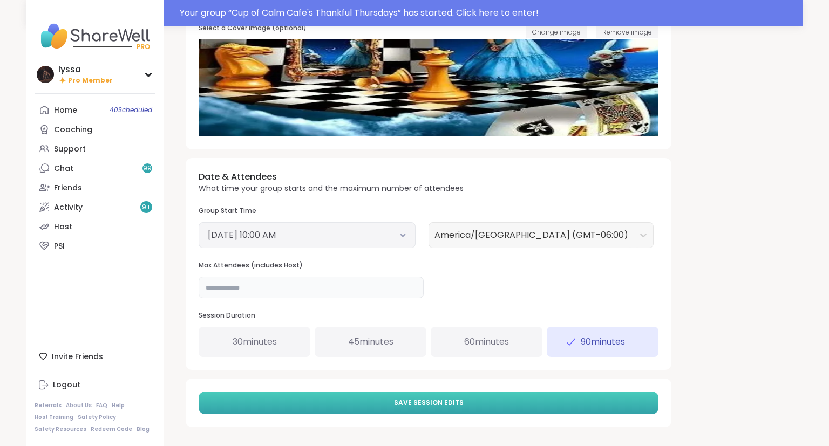
type input "**"
click at [362, 402] on button "Save Session Edits" at bounding box center [429, 403] width 460 height 23
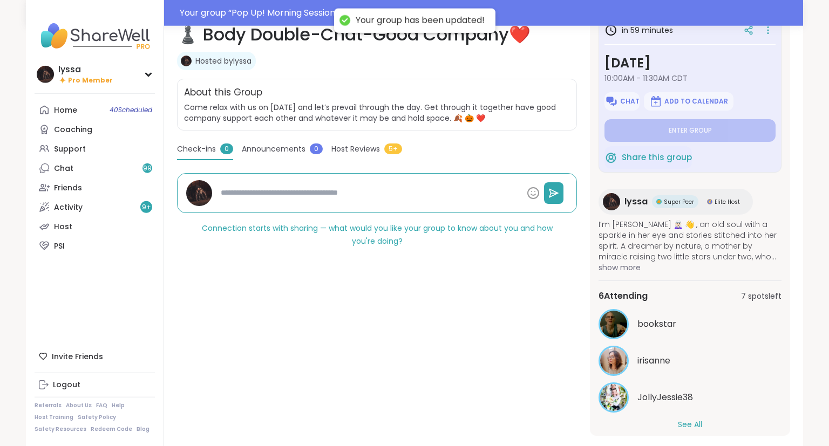
scroll to position [194, 0]
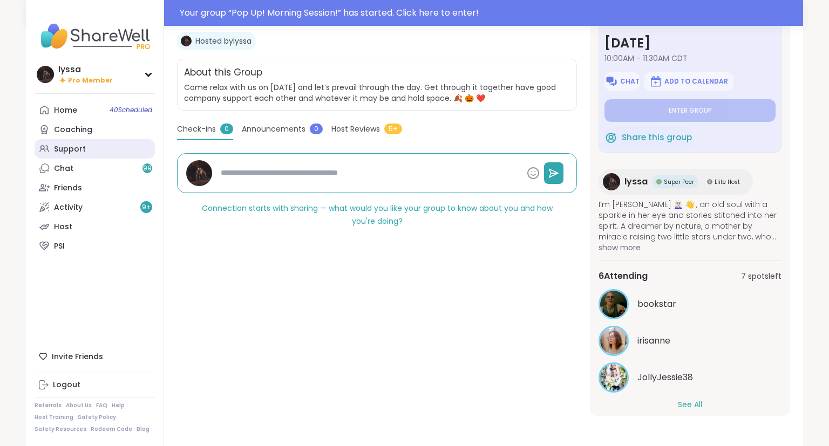
click at [55, 147] on div "Support" at bounding box center [70, 149] width 32 height 11
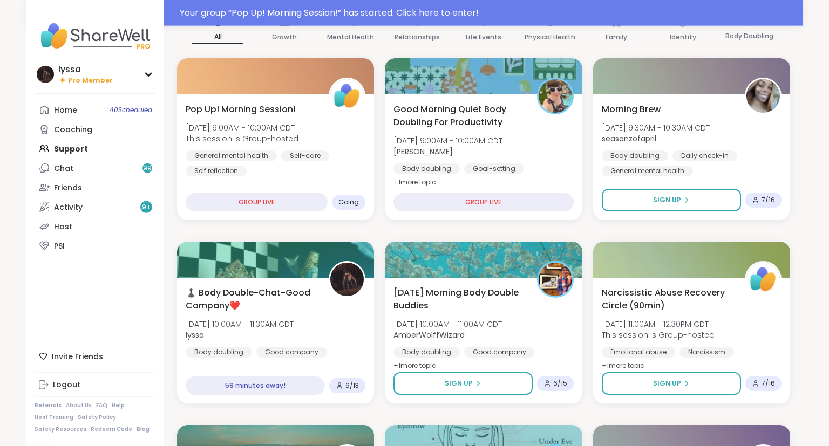
scroll to position [107, 0]
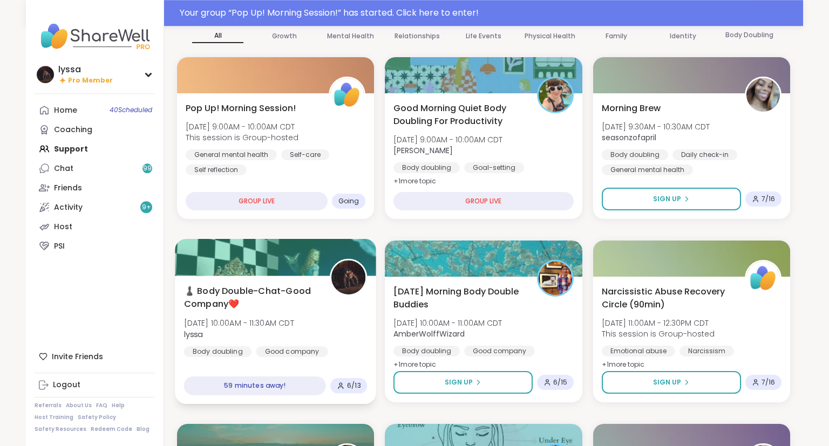
click at [328, 260] on div at bounding box center [275, 257] width 201 height 37
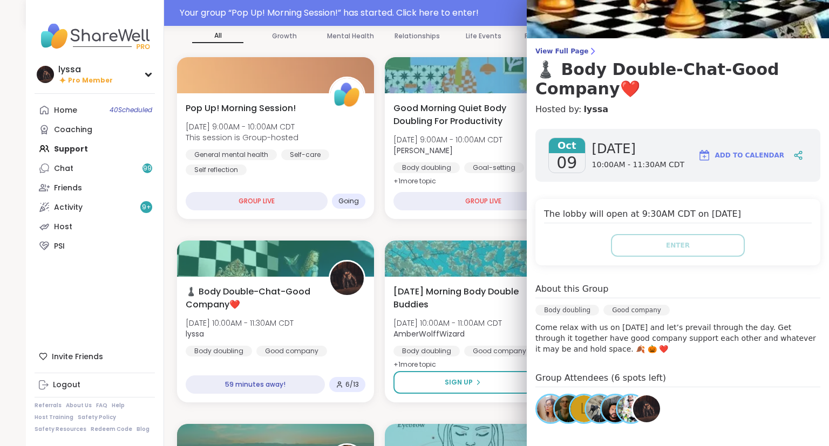
scroll to position [0, 0]
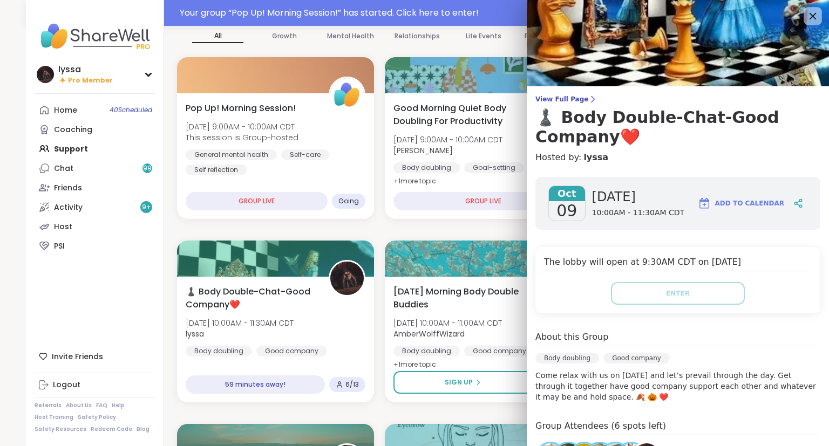
click at [815, 10] on div at bounding box center [813, 16] width 18 height 18
click at [816, 18] on icon at bounding box center [812, 15] width 13 height 13
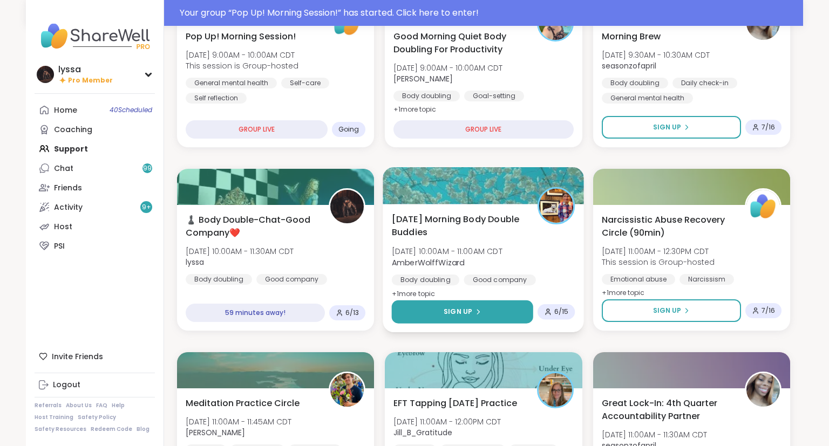
scroll to position [180, 0]
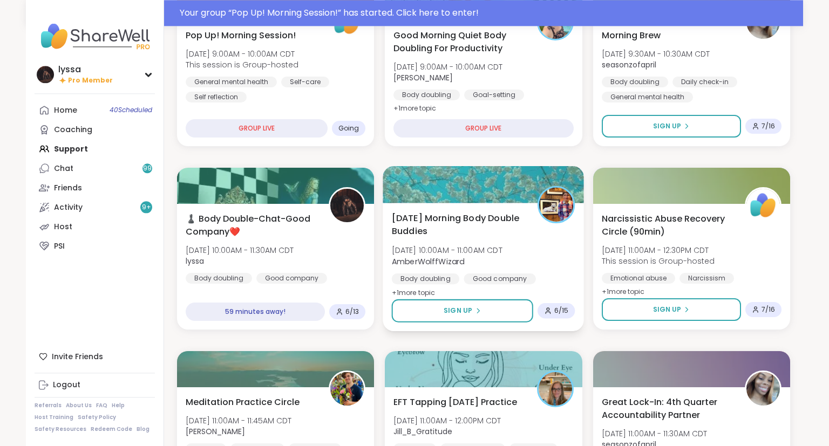
click at [489, 297] on div "[DATE] Morning Body Double Buddies [DATE] 10:00AM - 11:00AM CDT AmberWolffWizar…" at bounding box center [483, 267] width 201 height 128
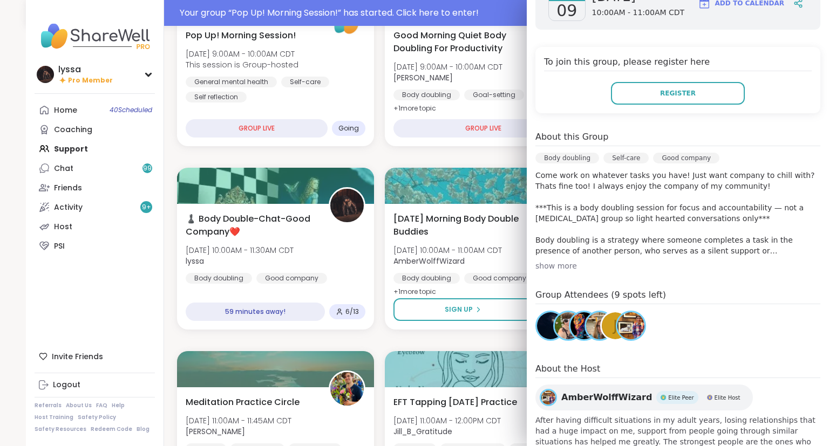
scroll to position [0, 0]
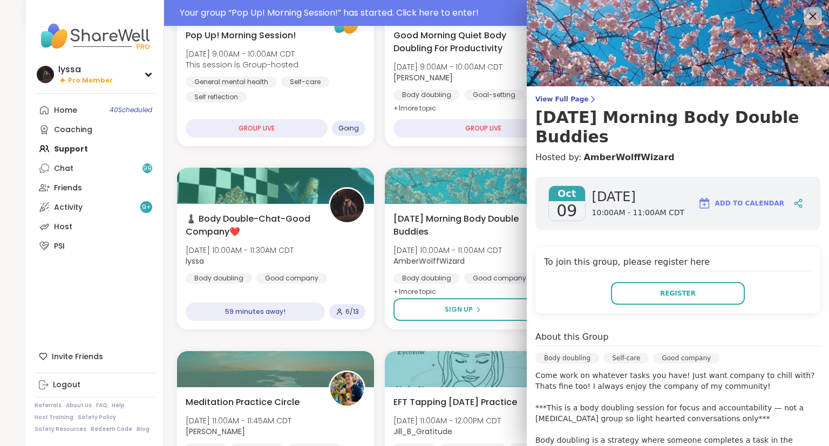
click at [814, 16] on icon at bounding box center [813, 16] width 7 height 7
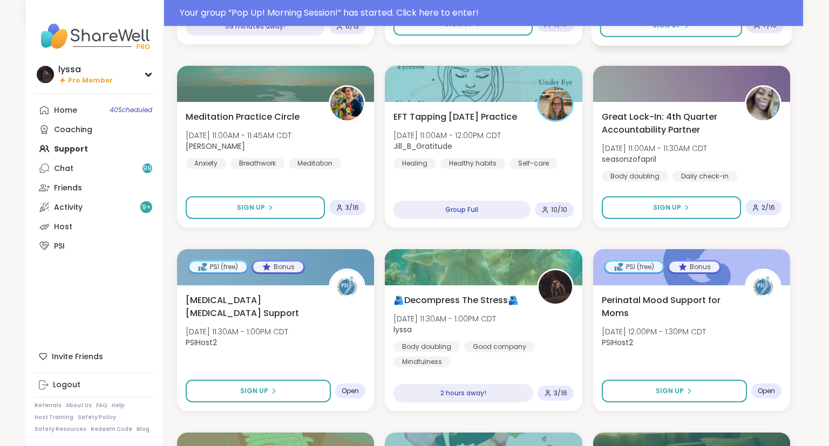
scroll to position [468, 0]
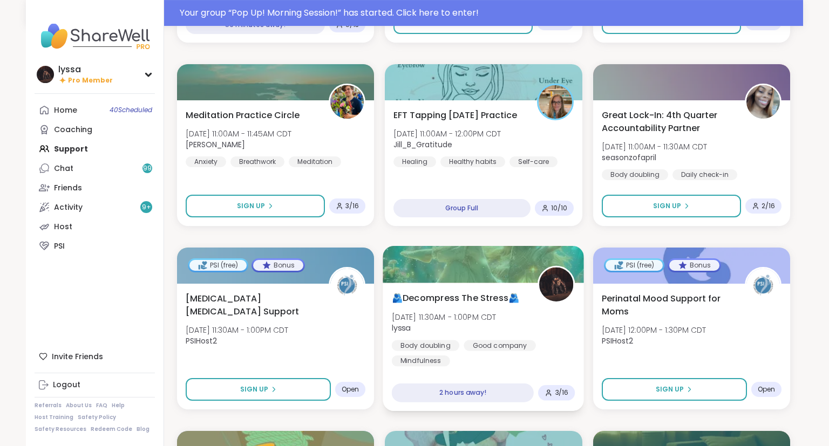
click at [497, 321] on span "[DATE] 11:30AM - 1:00PM CDT" at bounding box center [444, 316] width 105 height 11
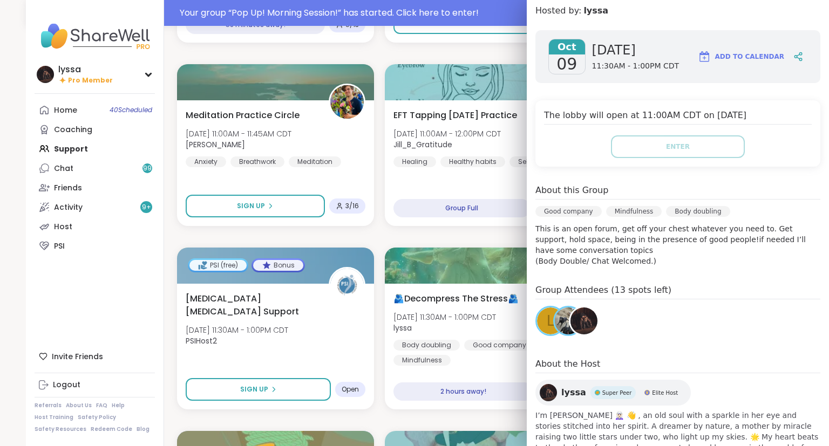
scroll to position [128, 0]
click at [544, 320] on div "L" at bounding box center [550, 320] width 27 height 27
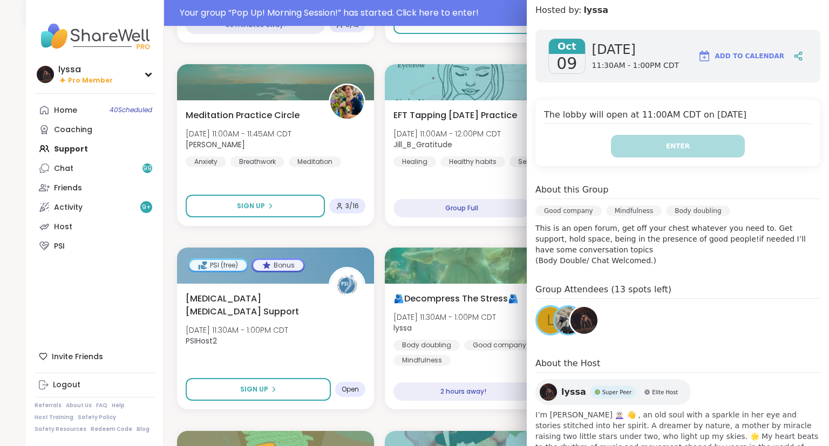
scroll to position [0, 0]
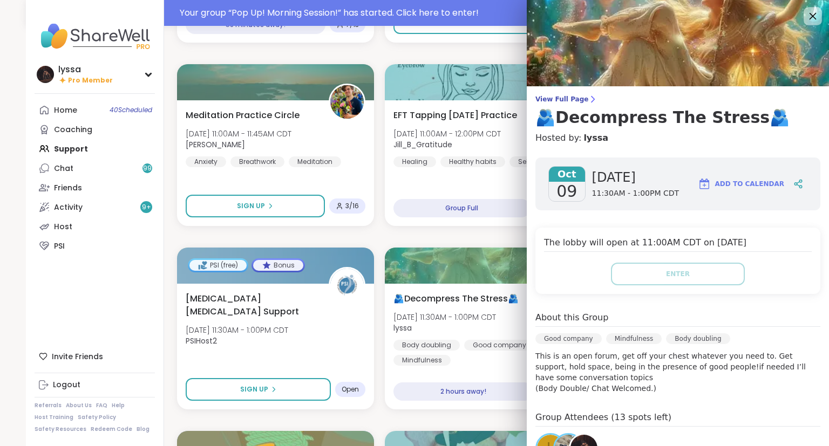
click at [813, 15] on icon at bounding box center [812, 15] width 13 height 13
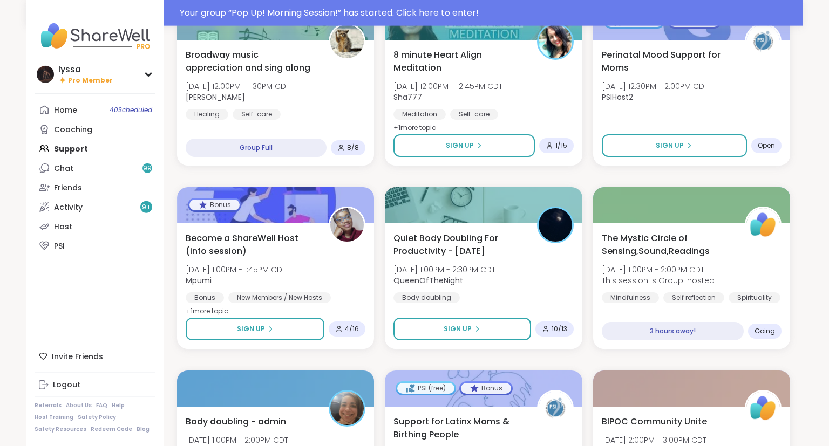
scroll to position [1080, 0]
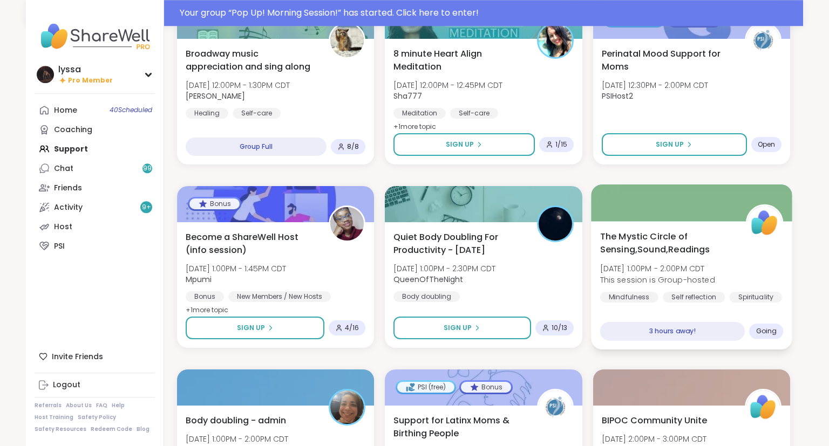
click at [695, 227] on div "The Mystic Circle of Sensing,Sound,Readings [DATE] 1:00PM - 2:00PM CDT This ses…" at bounding box center [691, 285] width 201 height 128
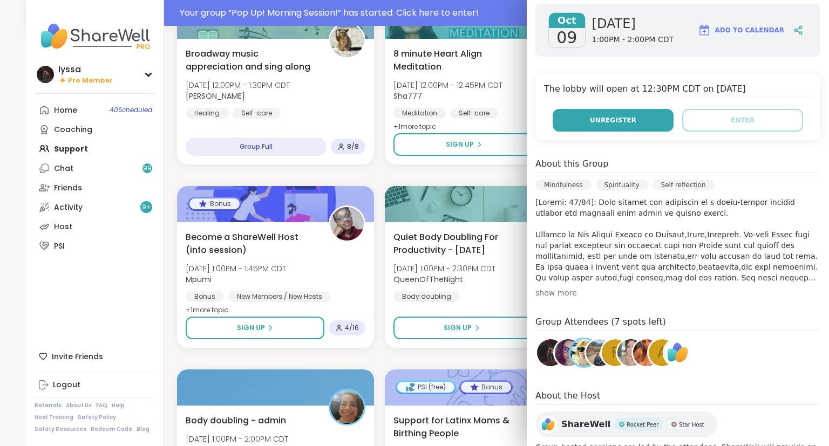
scroll to position [175, 0]
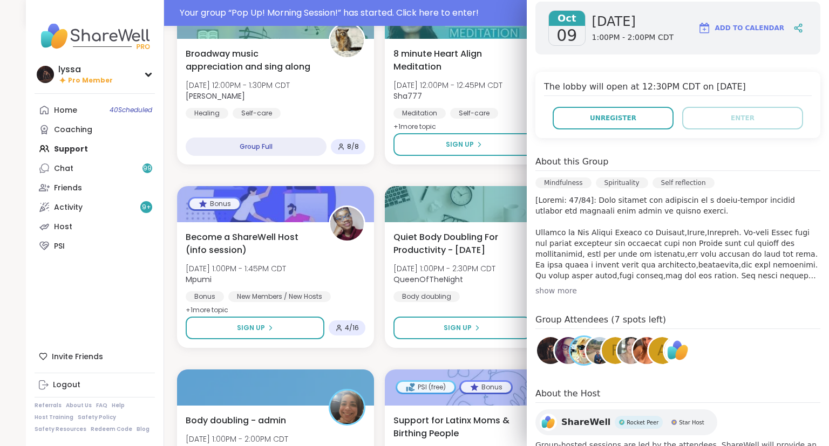
click at [381, 362] on div "Pop Up! Morning Session! [DATE] 9:00AM - 10:00AM CDT This session is Group-host…" at bounding box center [483, 175] width 613 height 2181
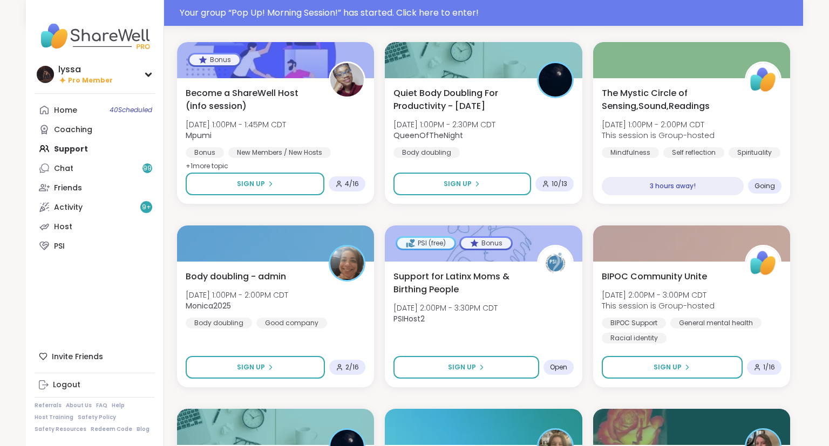
scroll to position [1230, 0]
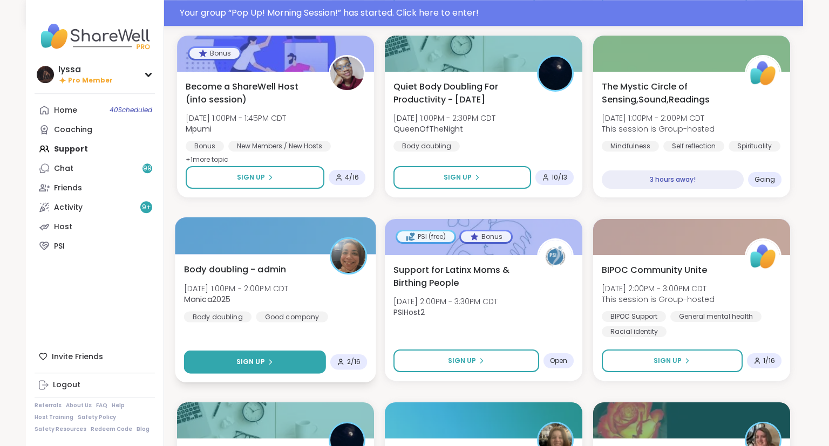
click at [293, 353] on button "Sign Up" at bounding box center [255, 362] width 142 height 23
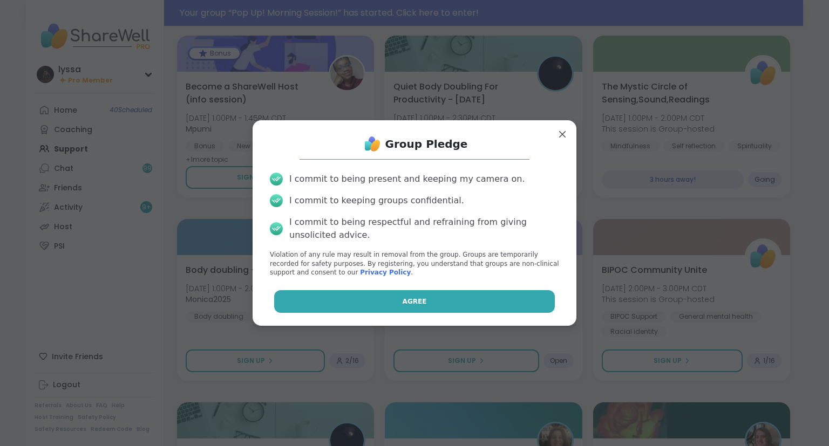
click at [386, 303] on button "Agree" at bounding box center [414, 301] width 281 height 23
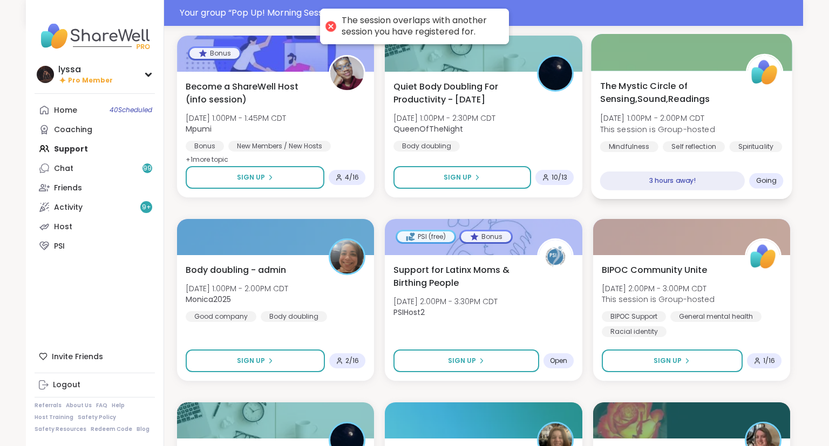
click at [707, 174] on div "3 hours away!" at bounding box center [672, 181] width 145 height 19
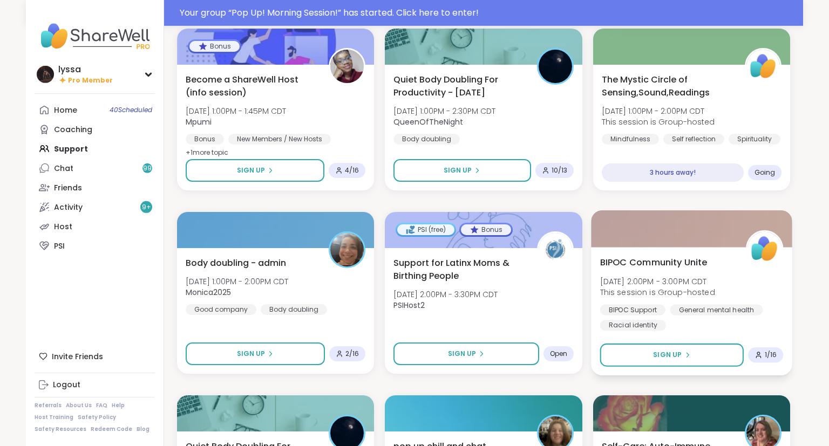
scroll to position [1164, 0]
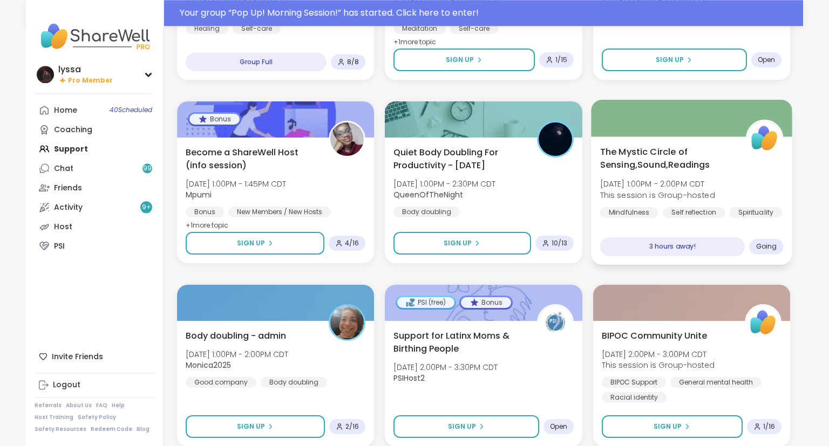
click at [679, 133] on div at bounding box center [691, 118] width 201 height 37
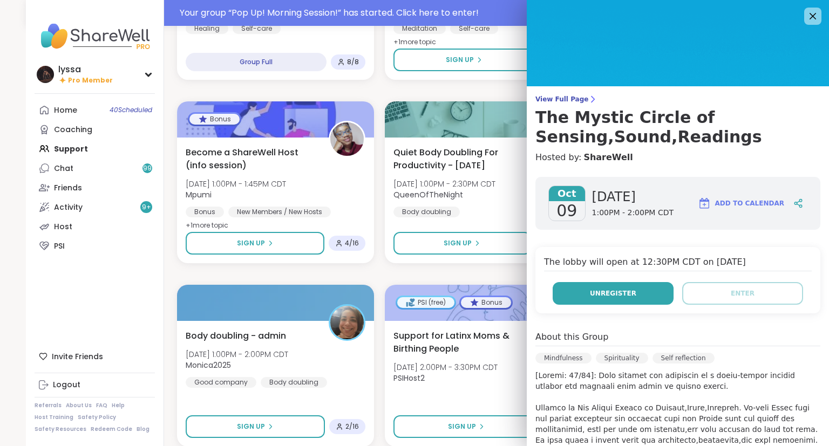
click at [662, 296] on button "Unregister" at bounding box center [613, 293] width 121 height 23
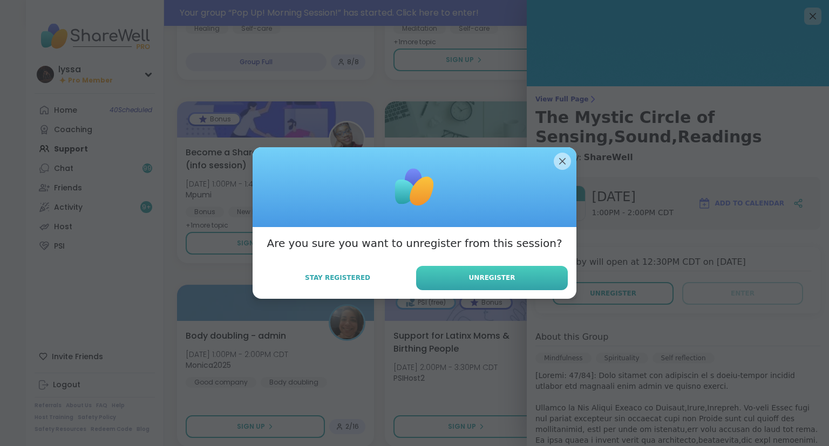
click at [549, 276] on button "Unregister" at bounding box center [492, 278] width 152 height 24
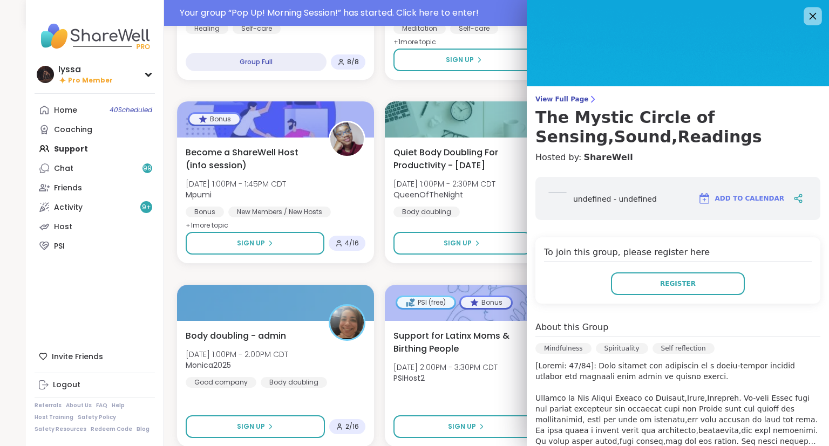
click at [815, 10] on div at bounding box center [813, 16] width 18 height 18
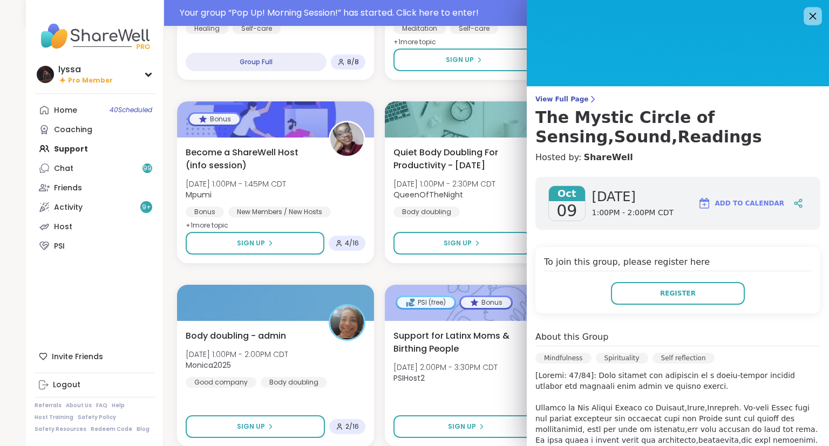
click at [815, 20] on icon at bounding box center [812, 15] width 13 height 13
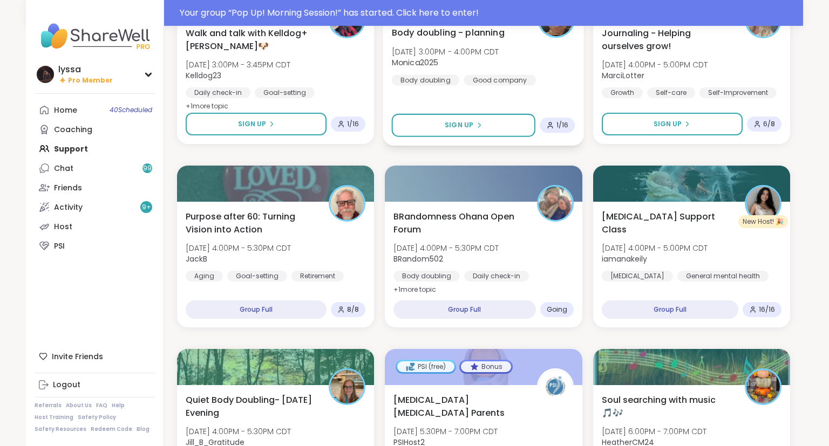
scroll to position [1943, 0]
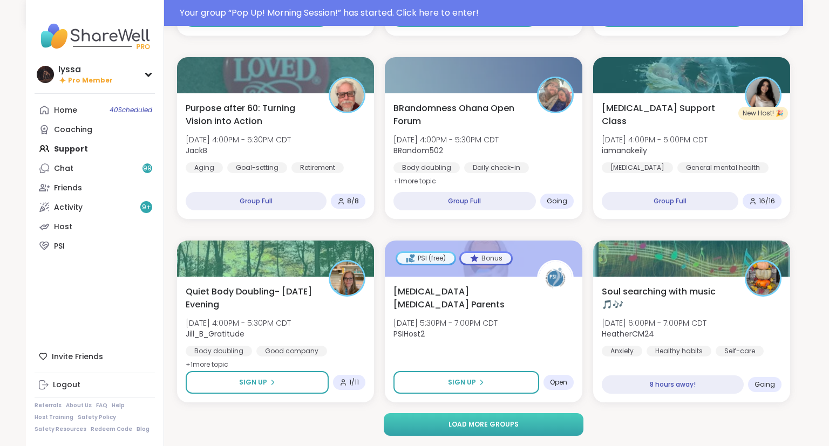
click at [498, 429] on span "Load more groups" at bounding box center [484, 425] width 70 height 10
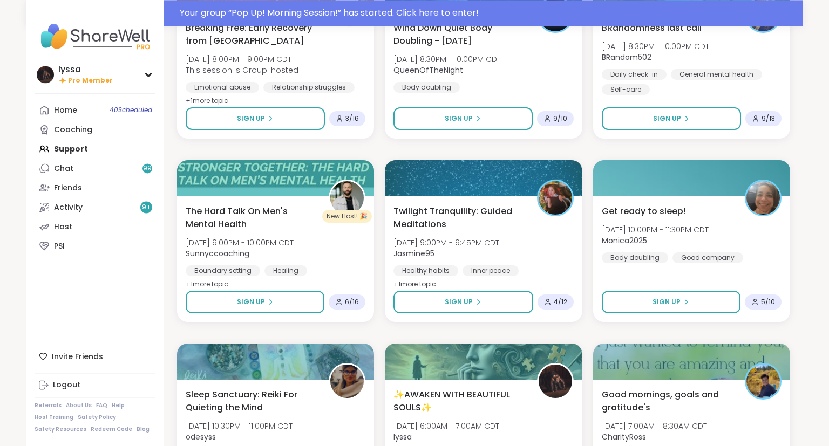
scroll to position [2998, 0]
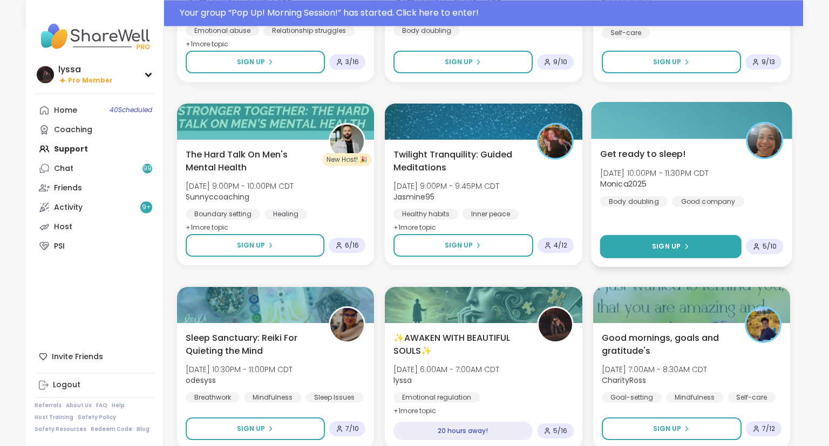
click at [640, 242] on button "Sign Up" at bounding box center [670, 246] width 141 height 23
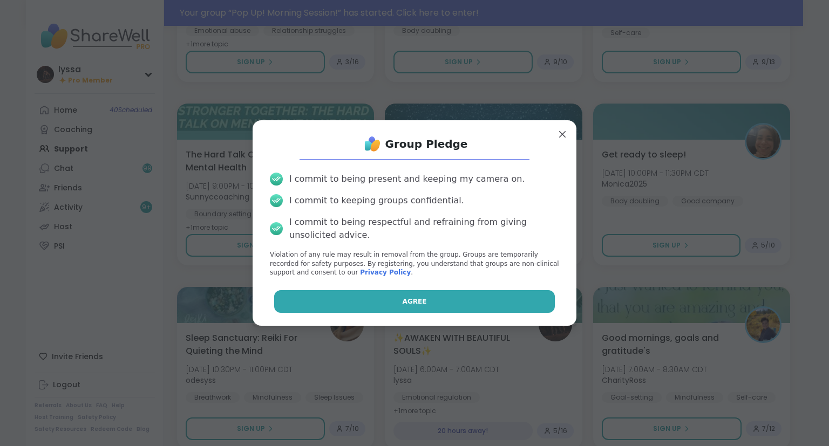
click at [498, 301] on button "Agree" at bounding box center [414, 301] width 281 height 23
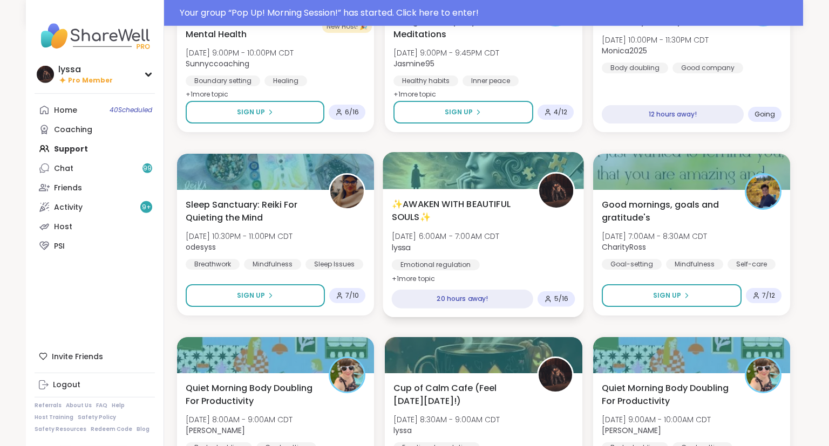
scroll to position [3132, 0]
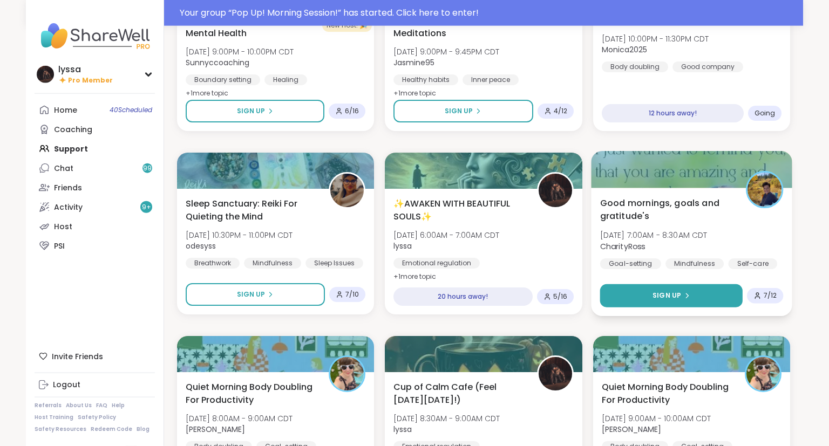
click at [641, 294] on button "Sign Up" at bounding box center [671, 296] width 143 height 23
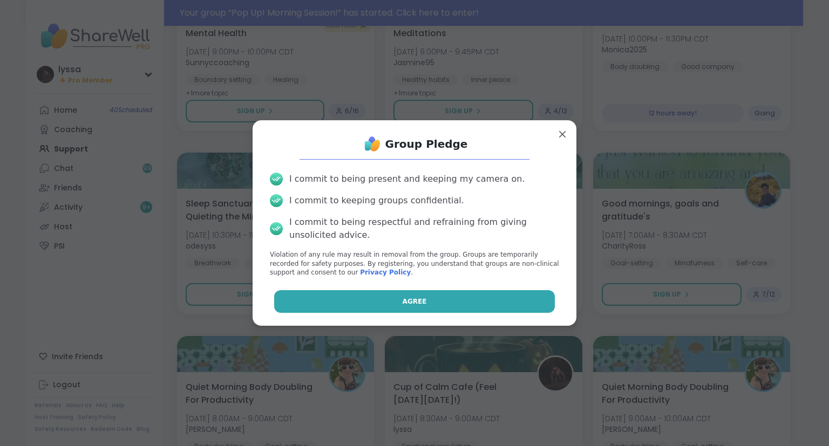
click at [516, 304] on button "Agree" at bounding box center [414, 301] width 281 height 23
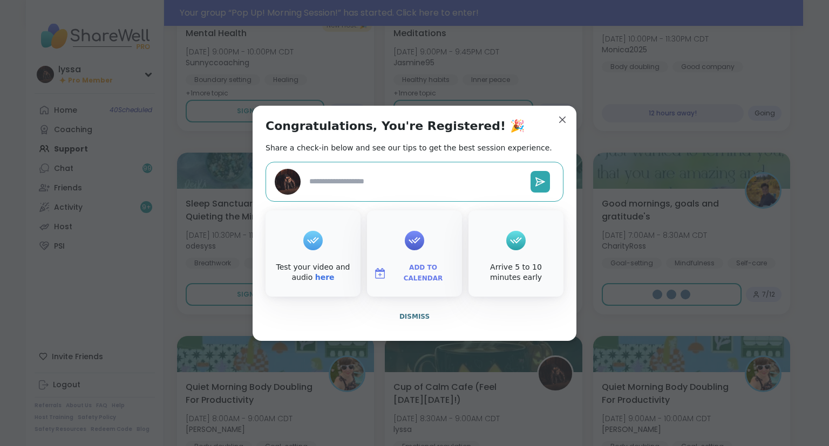
type textarea "*"
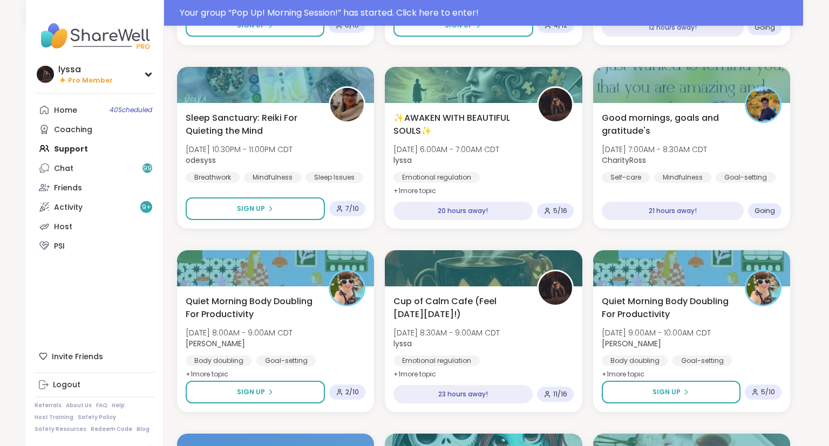
scroll to position [3219, 0]
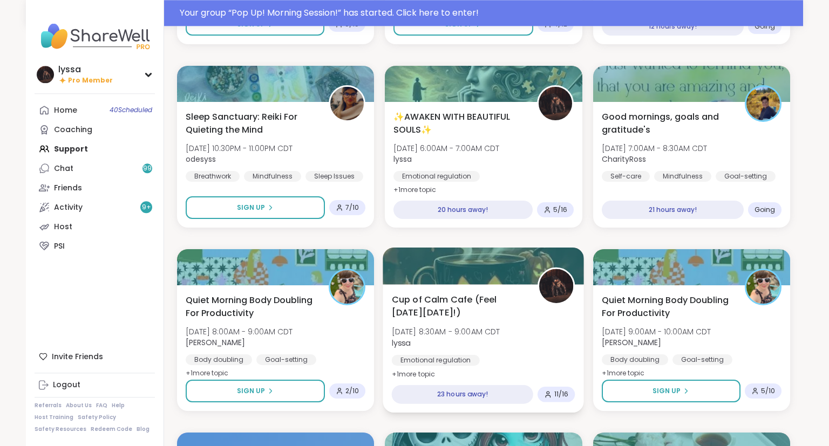
click at [524, 293] on div "Cup of Calm Cafe (Feel [DATE][DATE]!) [DATE] 8:30AM - 9:00AM CDT lyssa Emotiona…" at bounding box center [483, 349] width 201 height 128
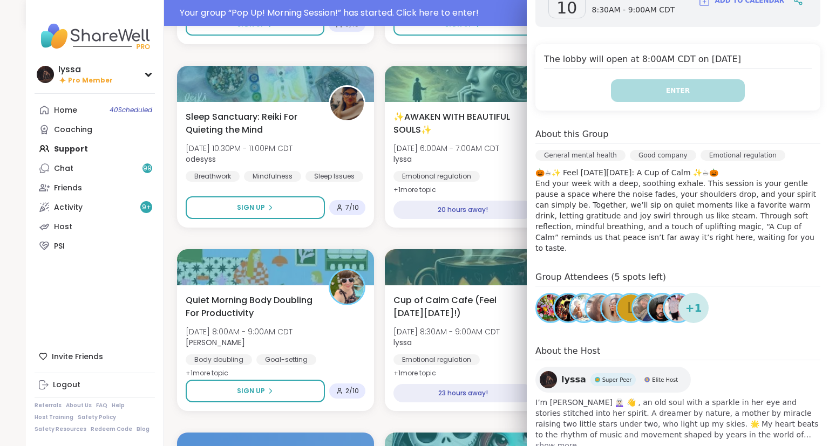
scroll to position [0, 0]
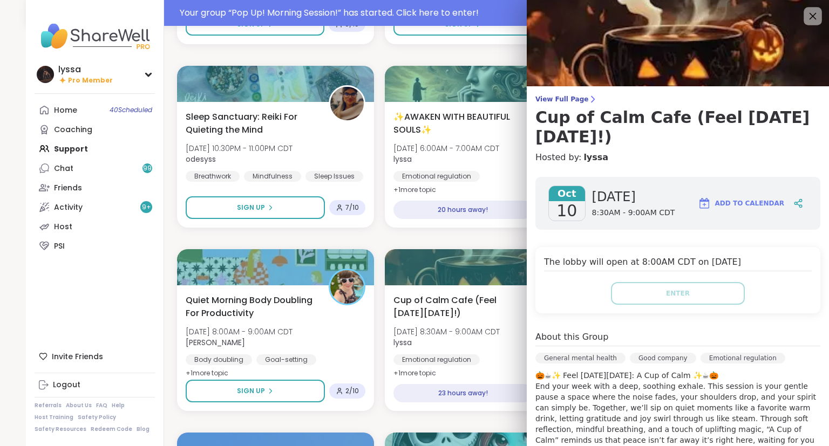
click at [812, 21] on icon at bounding box center [812, 15] width 13 height 13
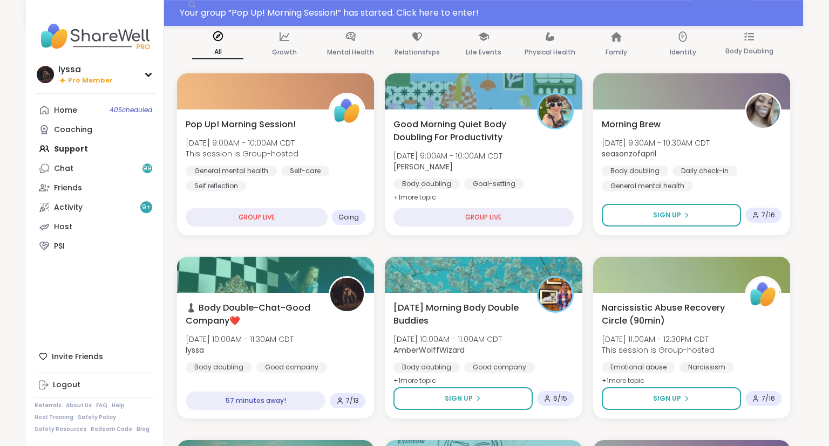
scroll to position [92, 0]
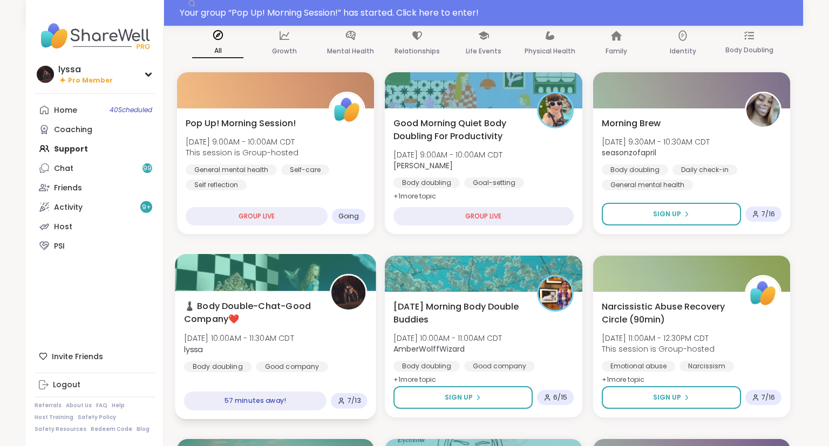
click at [211, 337] on span "[DATE] 10:00AM - 11:30AM CDT" at bounding box center [239, 338] width 110 height 11
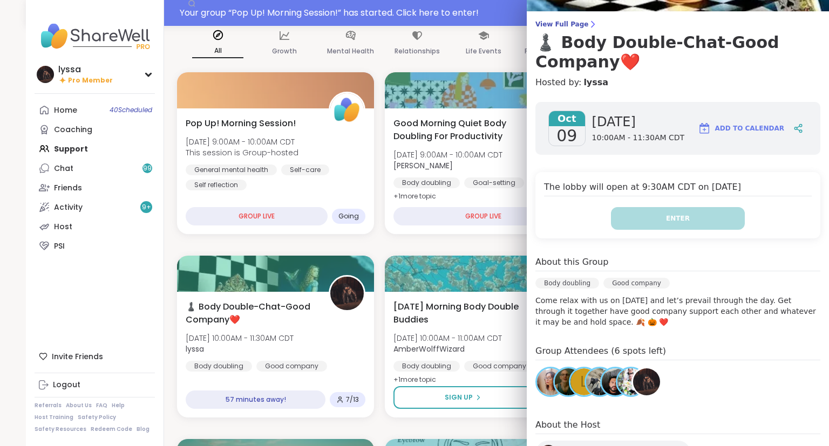
scroll to position [0, 0]
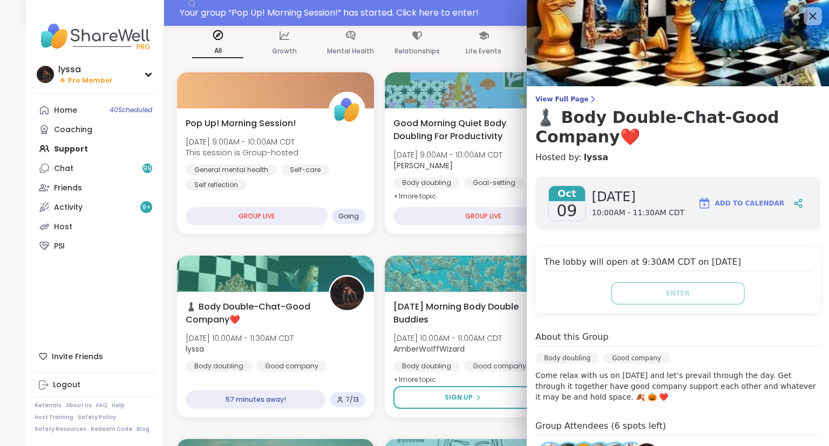
click at [811, 14] on icon at bounding box center [813, 16] width 7 height 7
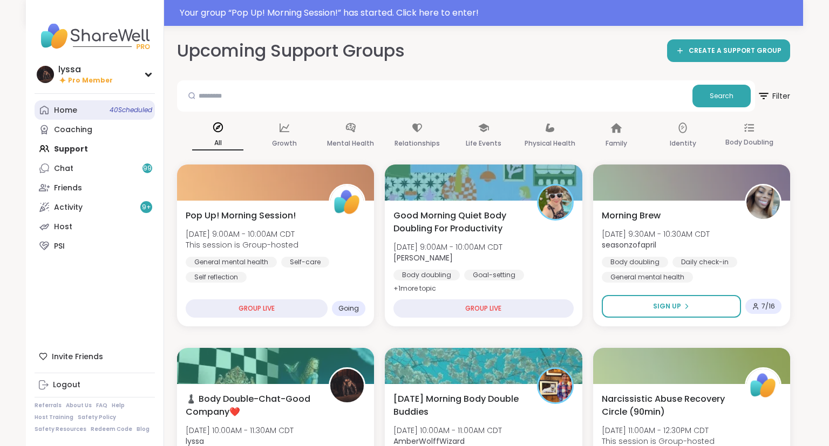
click at [73, 108] on div "Home 40 Scheduled" at bounding box center [65, 110] width 23 height 11
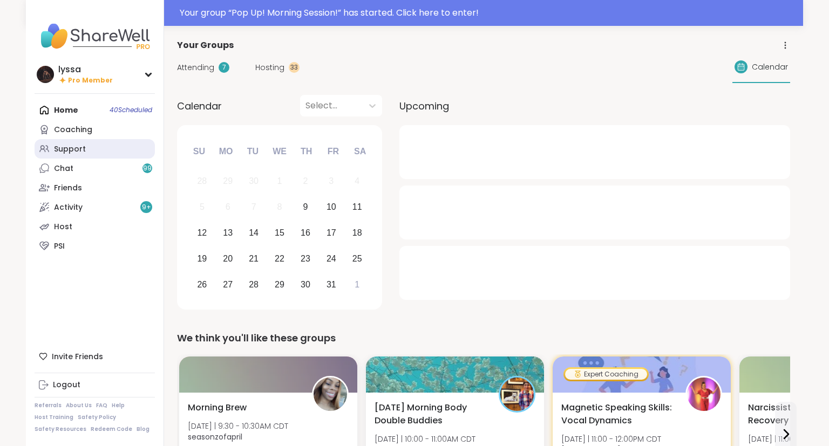
click at [67, 147] on div "Support" at bounding box center [70, 149] width 32 height 11
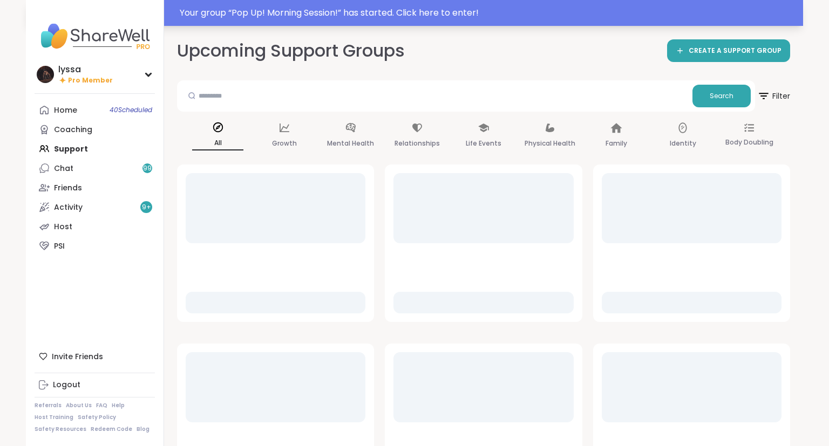
click at [287, 13] on div "Your group “ Pop Up! Morning Session! ” has started. Click here to enter!" at bounding box center [488, 12] width 617 height 13
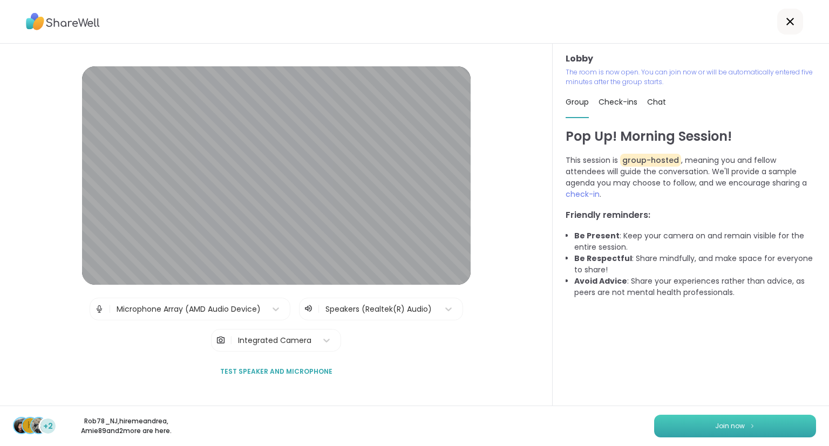
click at [759, 427] on button "Join now" at bounding box center [735, 426] width 162 height 23
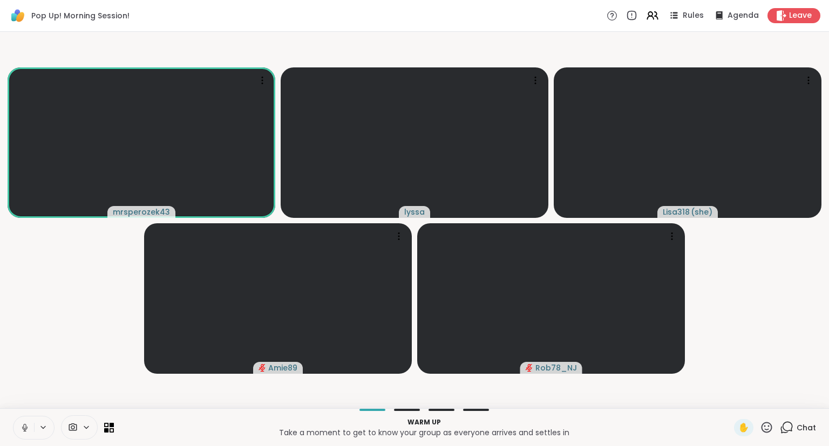
click at [771, 428] on icon at bounding box center [766, 427] width 13 height 13
click at [735, 403] on span "❤️" at bounding box center [735, 399] width 11 height 13
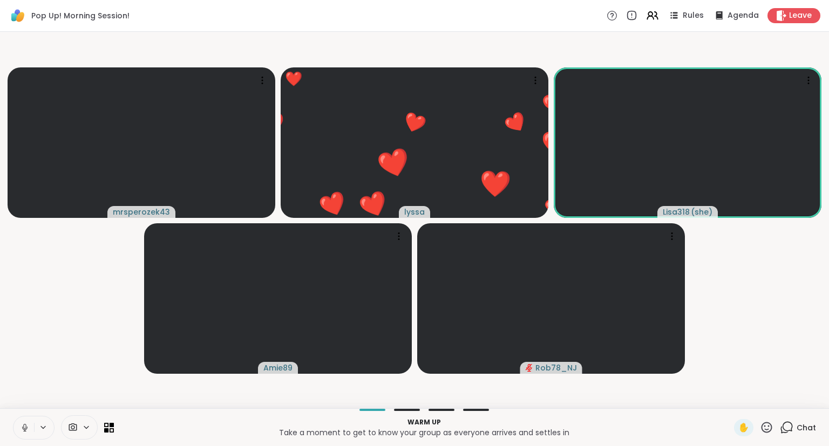
click at [735, 403] on video-player-container "mrsperozek43 ❤️ lyssa ❤️ ❤️ ❤️ ❤️ ❤️ ❤️ ❤️ ❤️ ❤️ ❤️ ❤️ ❤️ ❤️ ❤️ ❤️ ❤️ ❤️ ❤️ ❤️ …" at bounding box center [414, 220] width 816 height 368
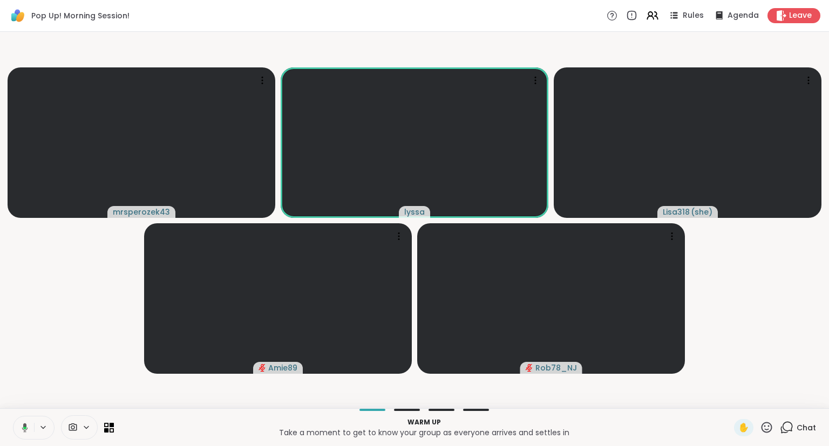
click at [735, 403] on video-player-container "mrsperozek43 lyssa Lisa318 ( she ) Amie89 Rob78_NJ" at bounding box center [414, 220] width 816 height 368
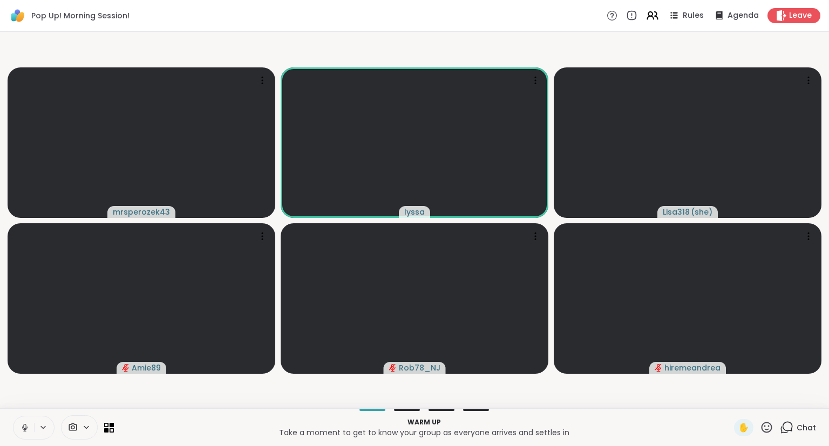
click at [23, 430] on icon at bounding box center [25, 428] width 10 height 10
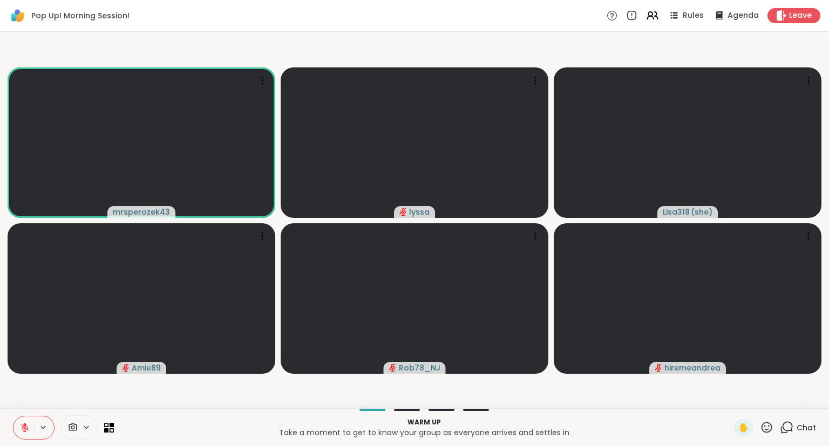
click at [28, 431] on icon at bounding box center [25, 428] width 8 height 8
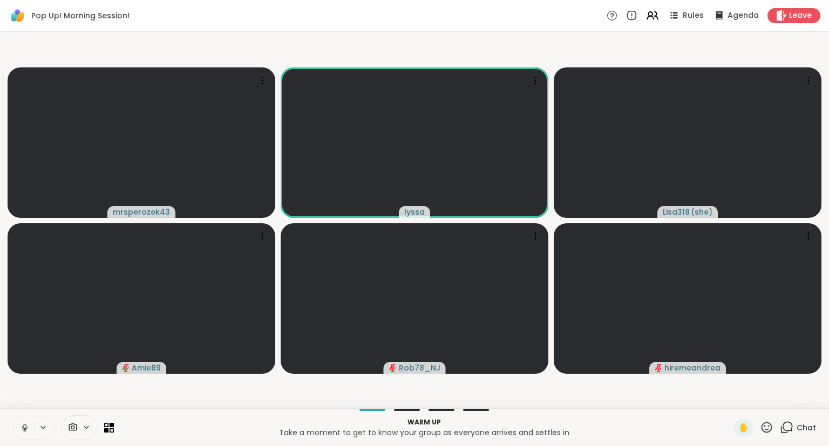
click at [15, 428] on button at bounding box center [23, 428] width 21 height 23
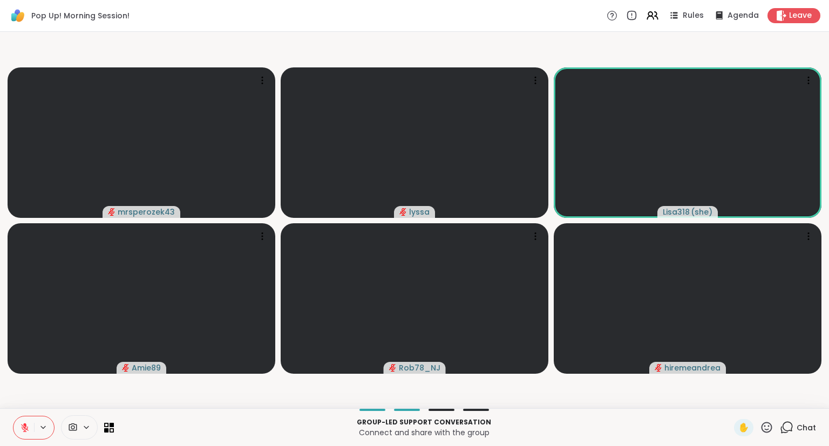
click at [17, 428] on button at bounding box center [23, 428] width 21 height 23
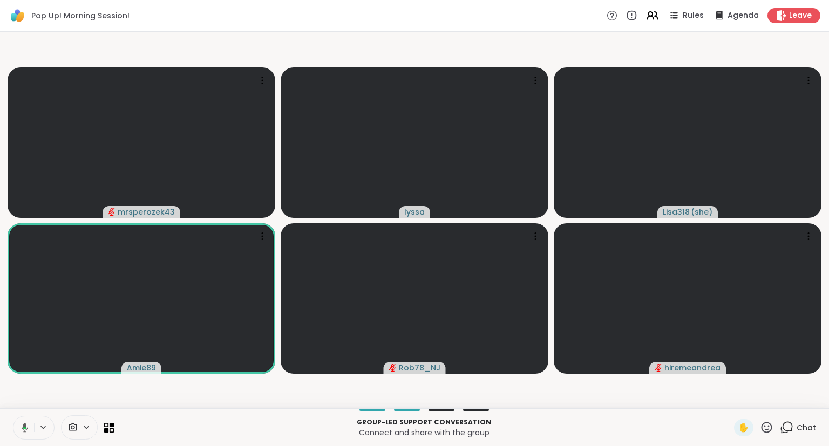
click at [764, 435] on div "✋" at bounding box center [753, 427] width 39 height 17
click at [766, 425] on icon at bounding box center [766, 427] width 13 height 13
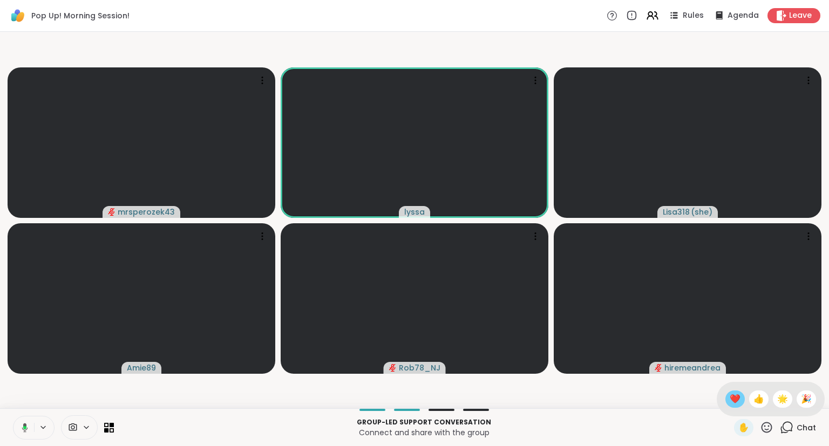
click at [726, 401] on div "❤️" at bounding box center [735, 399] width 19 height 17
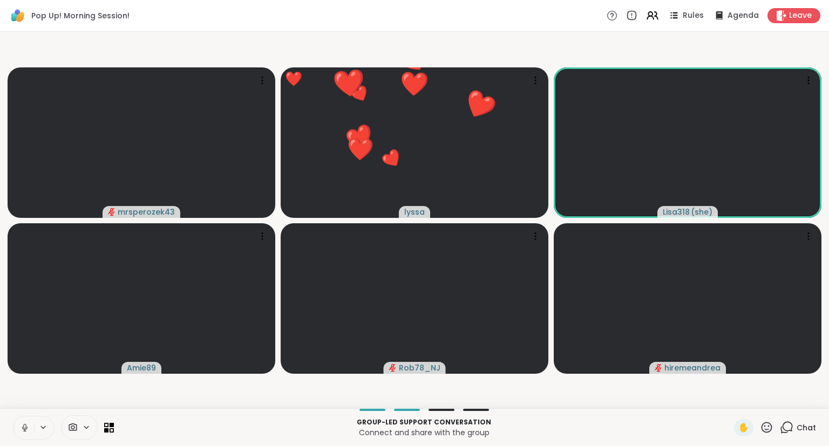
click at [21, 426] on icon at bounding box center [25, 428] width 10 height 10
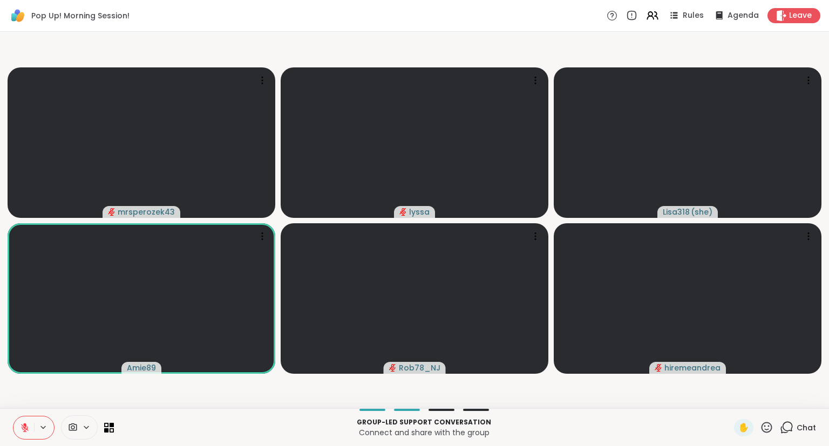
click at [767, 422] on icon at bounding box center [766, 427] width 13 height 13
click at [737, 402] on div "❤️" at bounding box center [735, 399] width 19 height 17
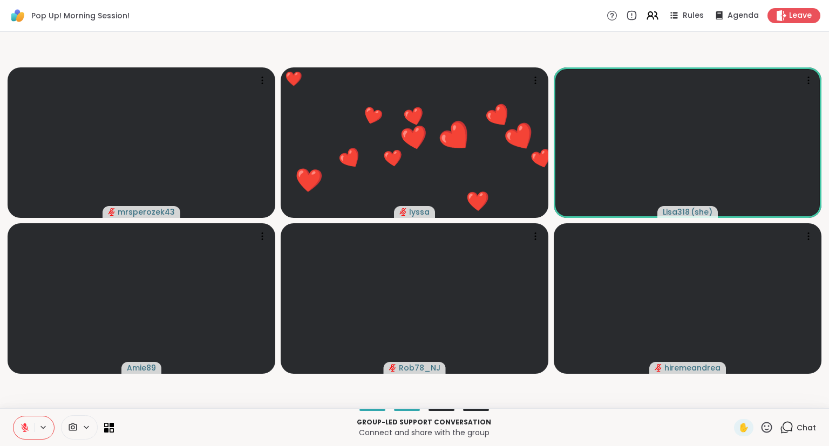
click at [24, 429] on icon at bounding box center [25, 428] width 10 height 10
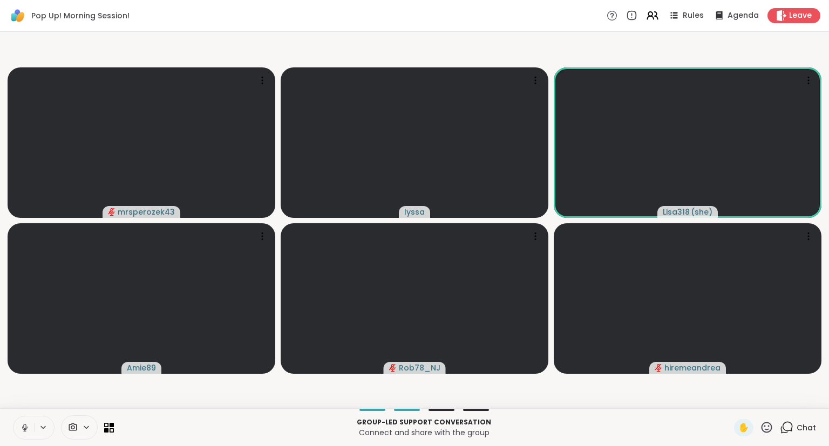
click at [24, 429] on icon at bounding box center [25, 428] width 10 height 10
click at [766, 426] on icon at bounding box center [767, 427] width 11 height 11
click at [738, 398] on div "❤️" at bounding box center [735, 399] width 19 height 17
click at [766, 431] on icon at bounding box center [766, 427] width 13 height 13
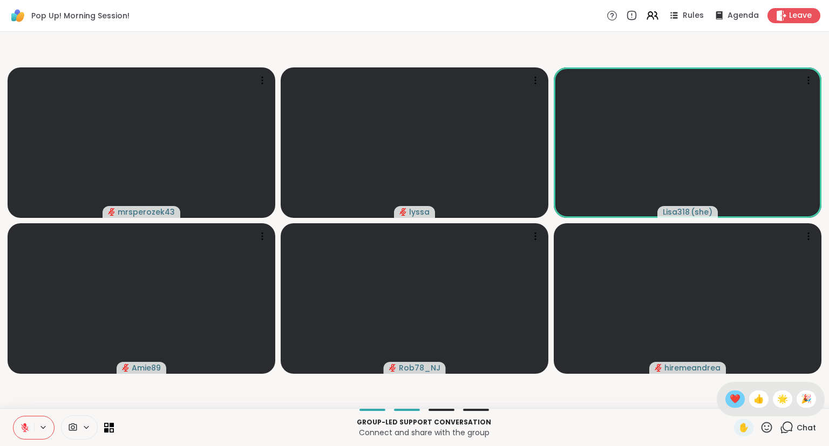
click at [734, 408] on div "❤️" at bounding box center [735, 399] width 19 height 17
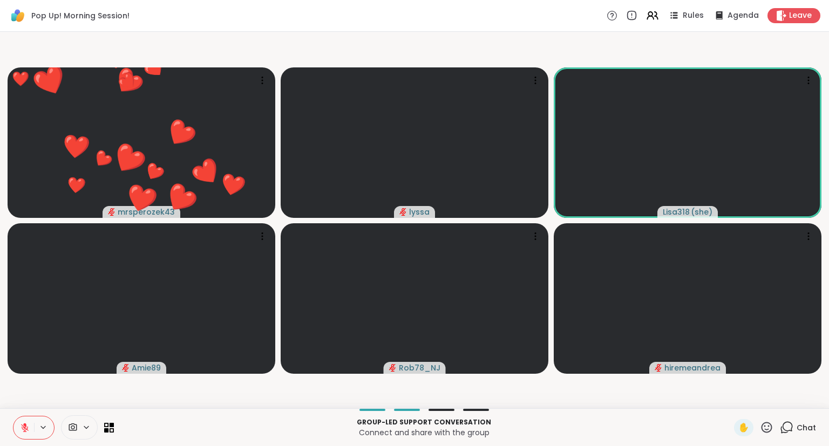
click at [765, 429] on icon at bounding box center [766, 427] width 13 height 13
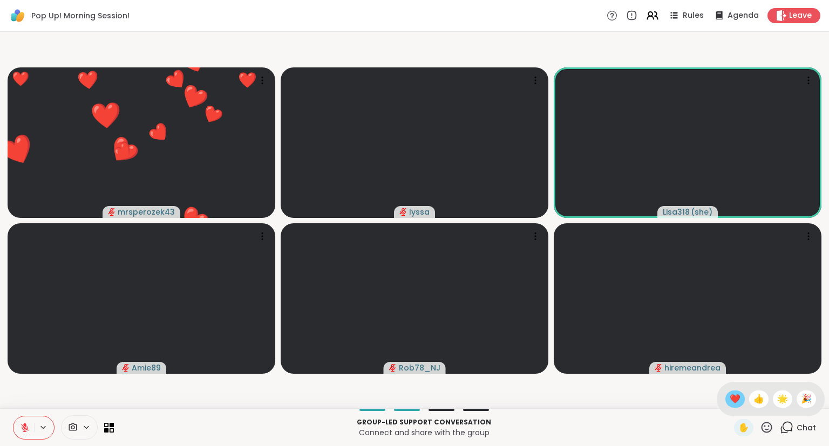
click at [733, 403] on span "❤️" at bounding box center [735, 399] width 11 height 13
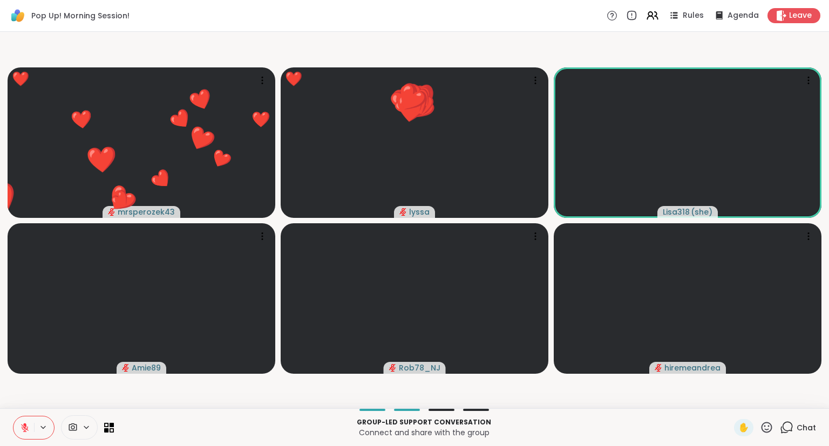
click at [769, 432] on icon at bounding box center [766, 427] width 13 height 13
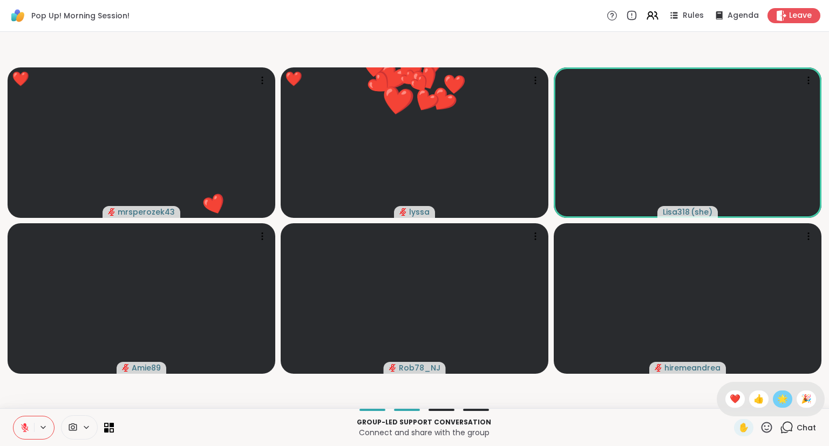
click at [777, 401] on span "🌟" at bounding box center [782, 399] width 11 height 13
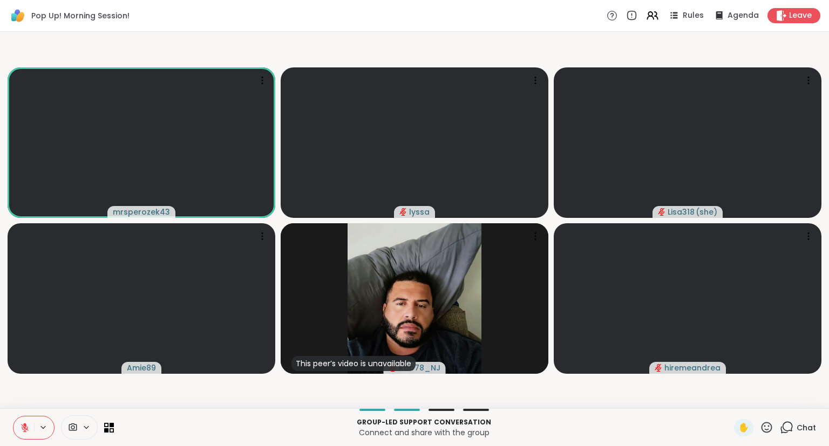
click at [25, 426] on icon at bounding box center [24, 425] width 3 height 4
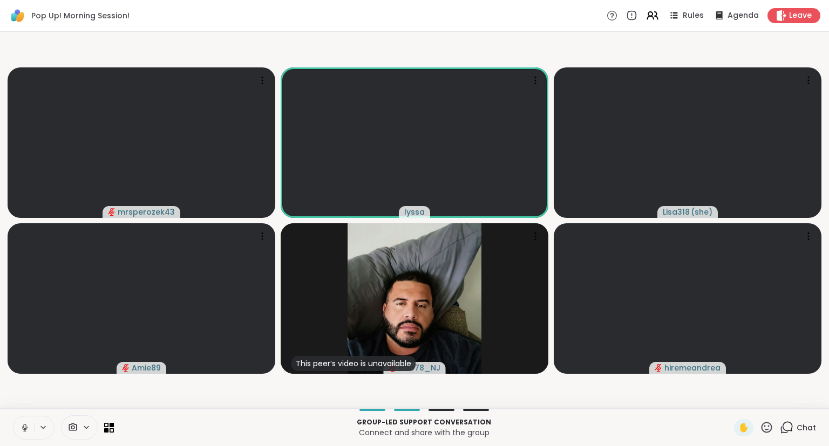
click at [14, 430] on button at bounding box center [23, 428] width 21 height 23
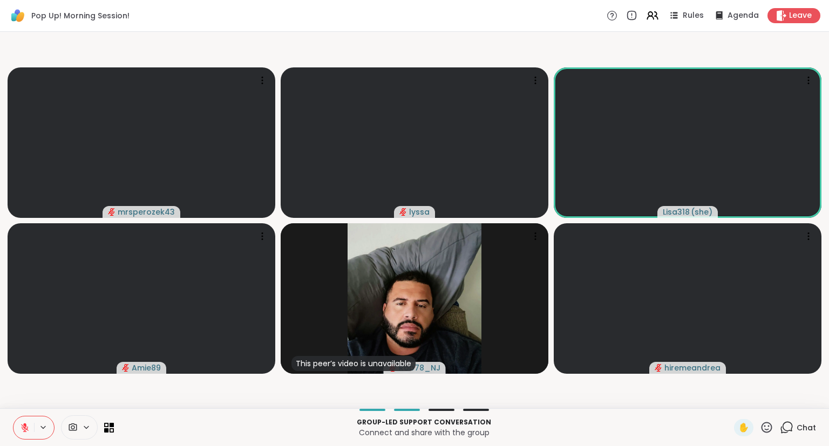
click at [768, 428] on icon at bounding box center [766, 427] width 13 height 13
click at [736, 405] on span "❤️" at bounding box center [735, 399] width 11 height 13
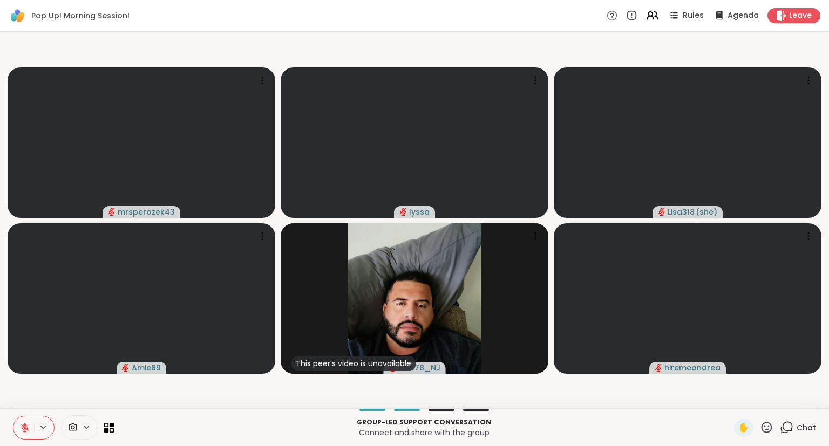
click at [774, 416] on div "Group-led support conversation Connect and share with the group ✋ Chat" at bounding box center [414, 428] width 829 height 38
click at [768, 422] on icon at bounding box center [766, 427] width 13 height 13
click at [737, 406] on span "❤️" at bounding box center [735, 399] width 11 height 13
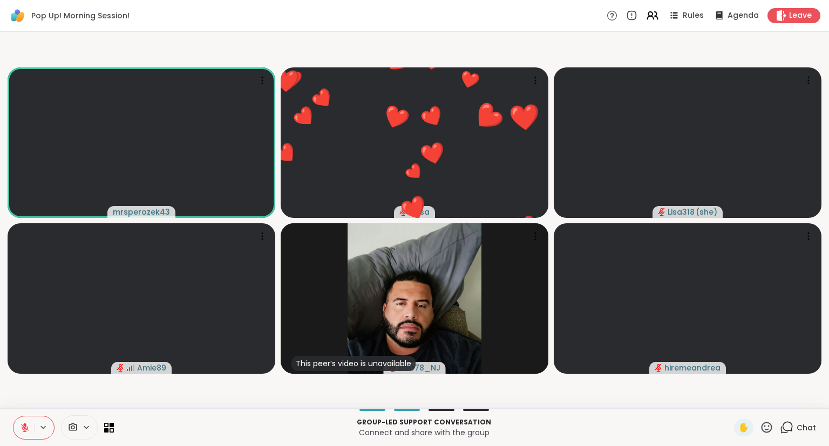
click at [20, 426] on icon at bounding box center [25, 428] width 10 height 10
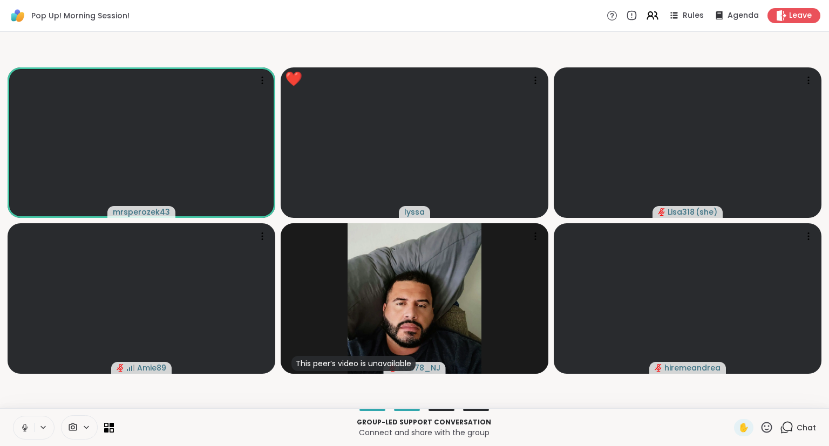
click at [25, 424] on icon at bounding box center [25, 428] width 10 height 10
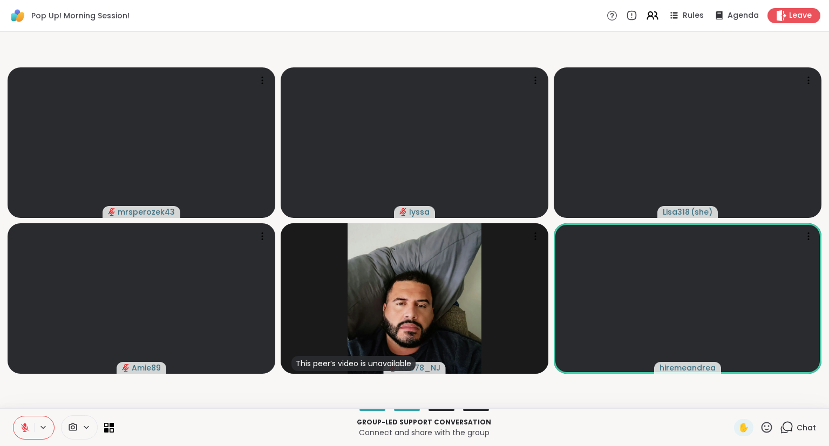
click at [766, 429] on icon at bounding box center [766, 427] width 13 height 13
click at [742, 405] on div "✋ ❤️ 👍 🌟 🎉" at bounding box center [771, 399] width 108 height 35
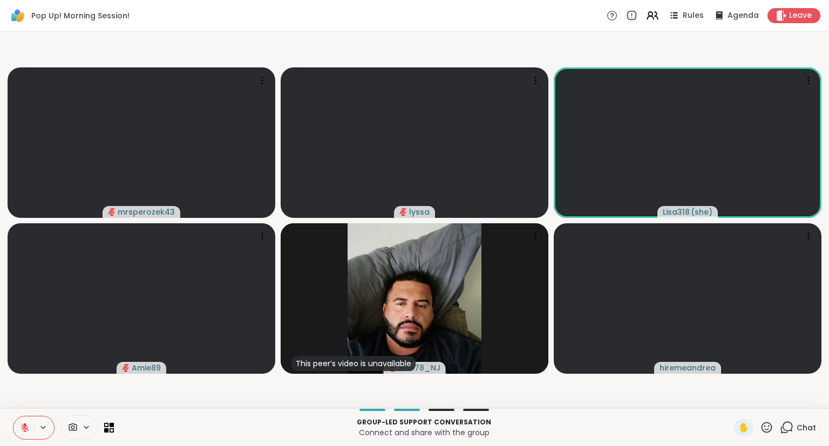
click at [31, 433] on button at bounding box center [23, 428] width 21 height 23
click at [24, 425] on icon at bounding box center [24, 426] width 3 height 5
click at [25, 424] on icon at bounding box center [24, 425] width 3 height 4
click at [27, 426] on icon at bounding box center [23, 428] width 10 height 10
click at [24, 426] on icon at bounding box center [24, 425] width 3 height 4
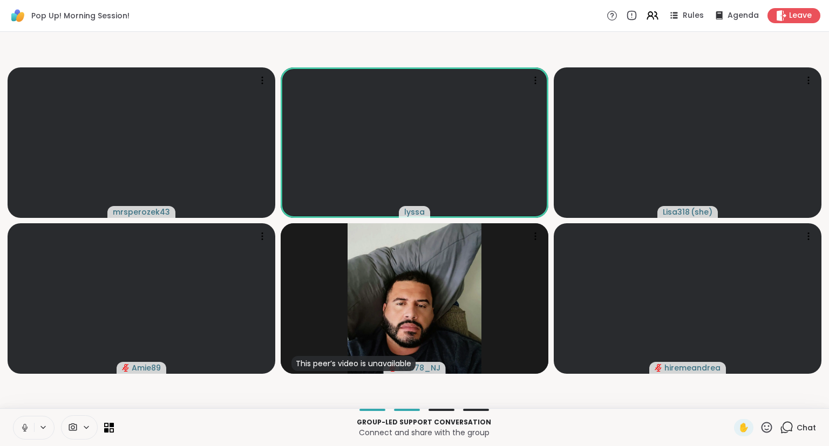
click at [25, 425] on icon at bounding box center [25, 428] width 10 height 10
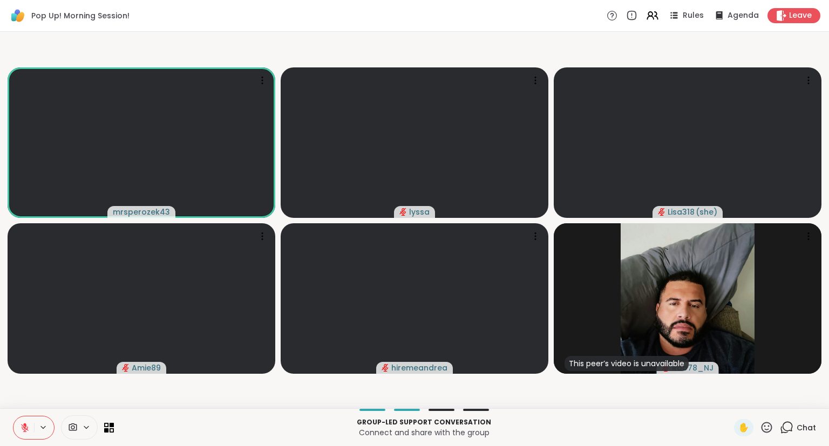
click at [800, 432] on span "Chat" at bounding box center [806, 428] width 19 height 11
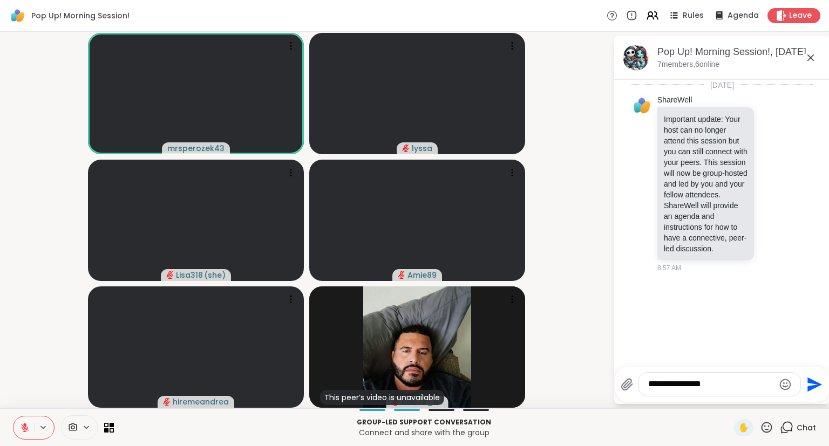
type textarea "**********"
type textarea "******"
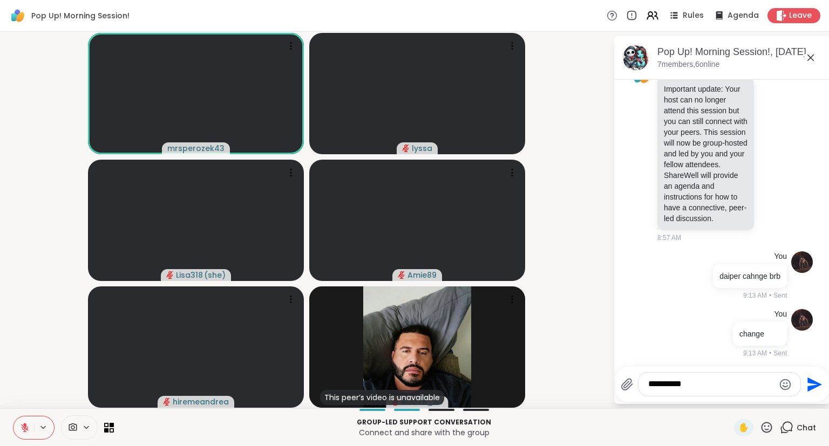
type textarea "**********"
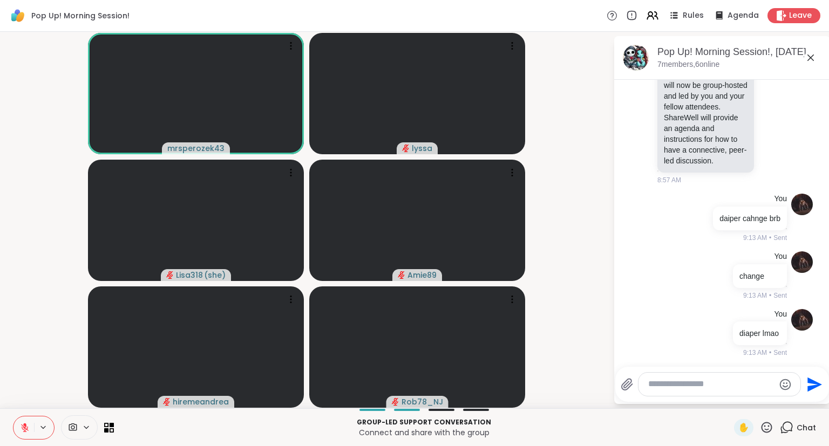
click at [24, 425] on icon at bounding box center [24, 425] width 3 height 4
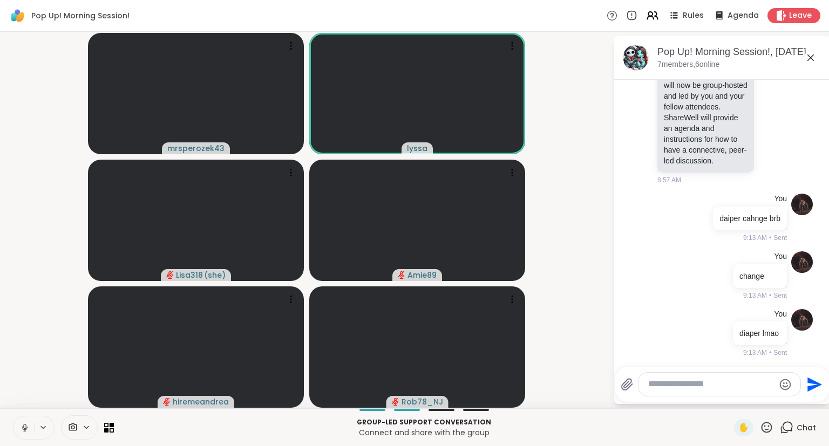
click at [25, 426] on icon at bounding box center [25, 428] width 10 height 10
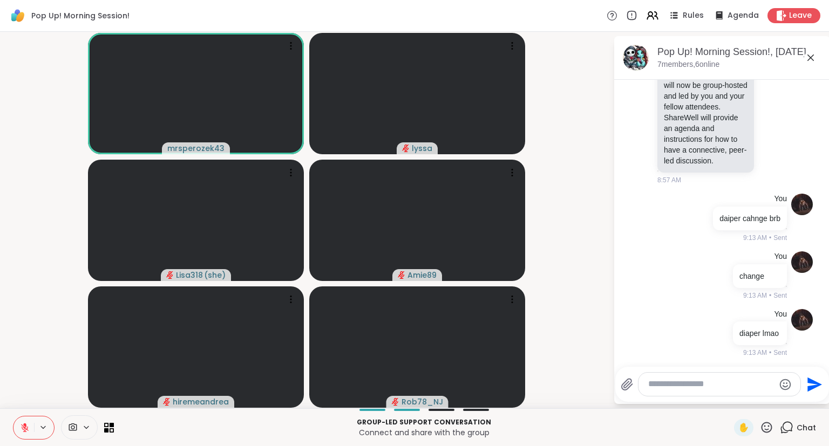
click at [829, 398] on div "Pop Up! Morning Session!, [DATE] 7 members, 6 online [DATE] ShareWell Important…" at bounding box center [722, 220] width 216 height 368
click at [828, 399] on div "Pop Up! Morning Session!, [DATE] 7 members, 6 online [DATE] ShareWell Important…" at bounding box center [722, 220] width 216 height 368
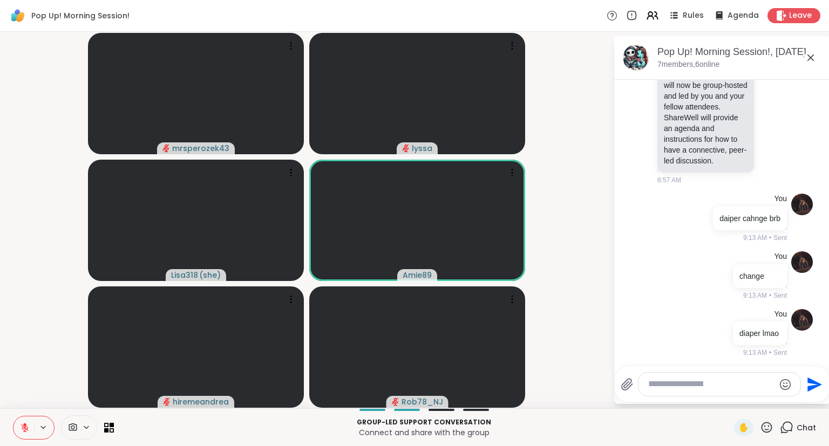
click at [24, 433] on icon at bounding box center [25, 428] width 10 height 10
click at [26, 433] on button at bounding box center [23, 428] width 21 height 23
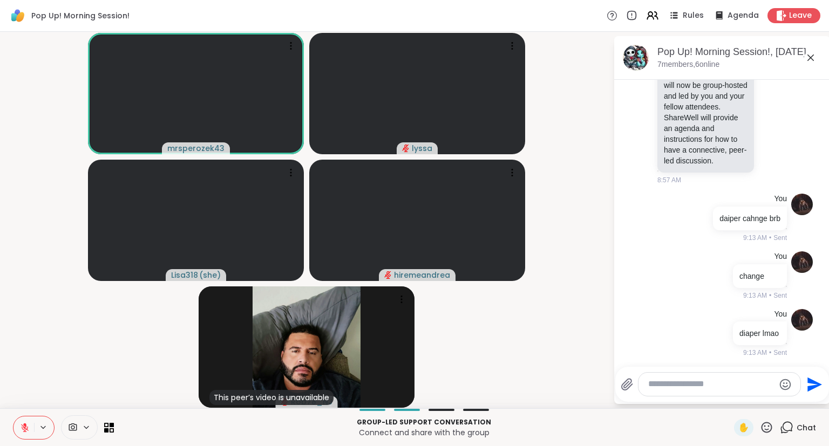
click at [30, 425] on button at bounding box center [23, 428] width 21 height 23
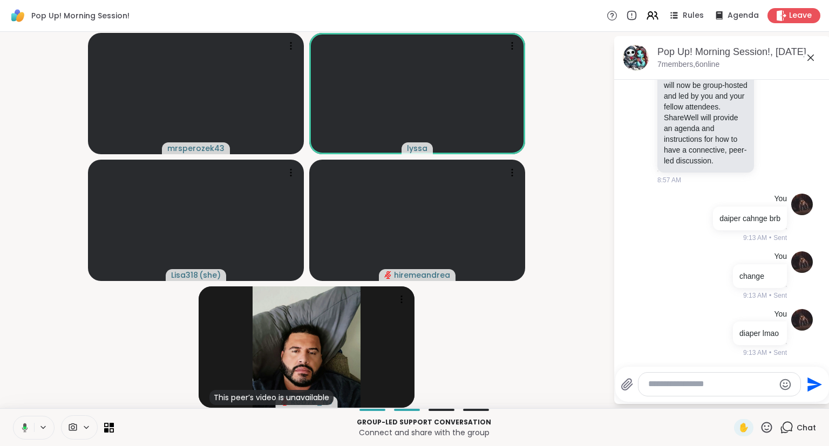
click at [24, 430] on icon at bounding box center [23, 428] width 10 height 10
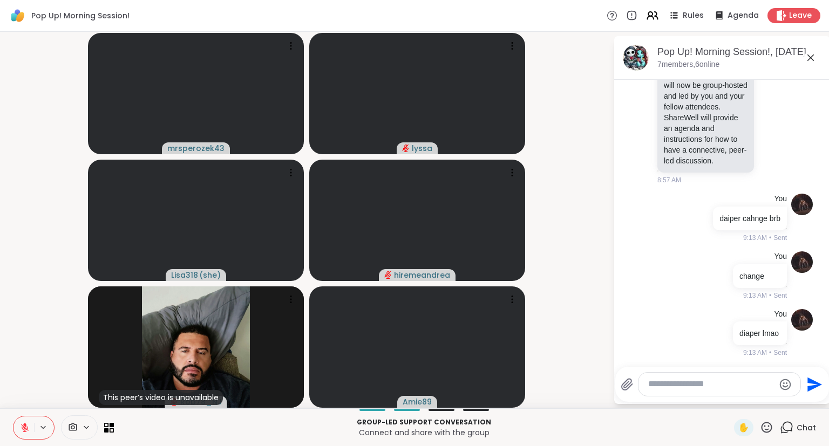
scroll to position [167, 0]
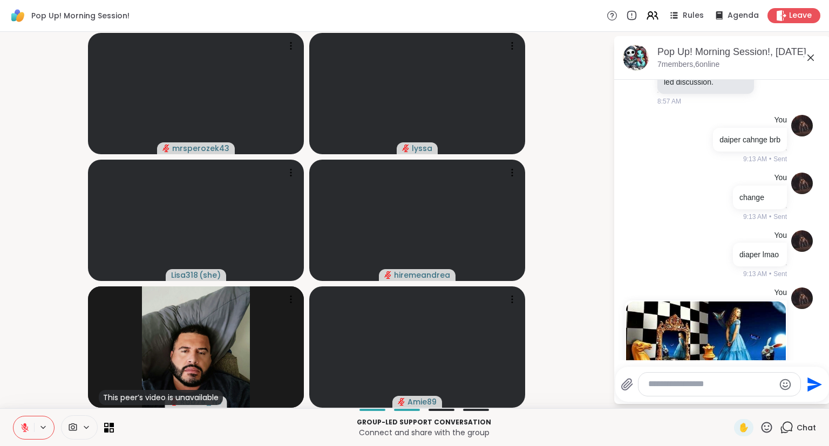
click at [22, 421] on button at bounding box center [23, 428] width 21 height 23
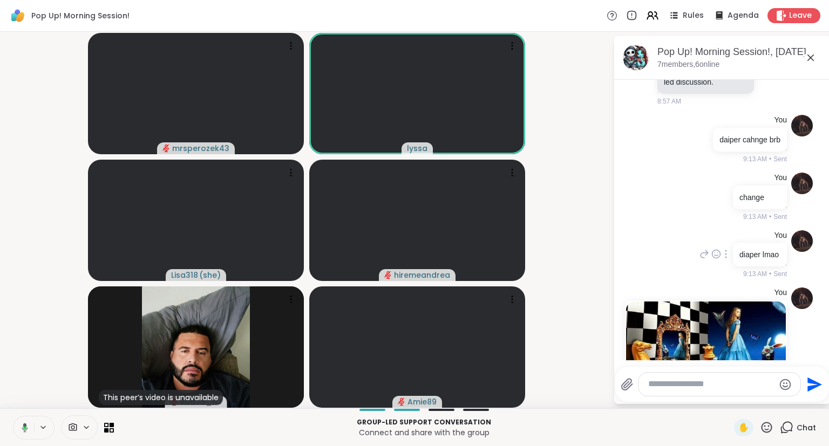
scroll to position [354, 0]
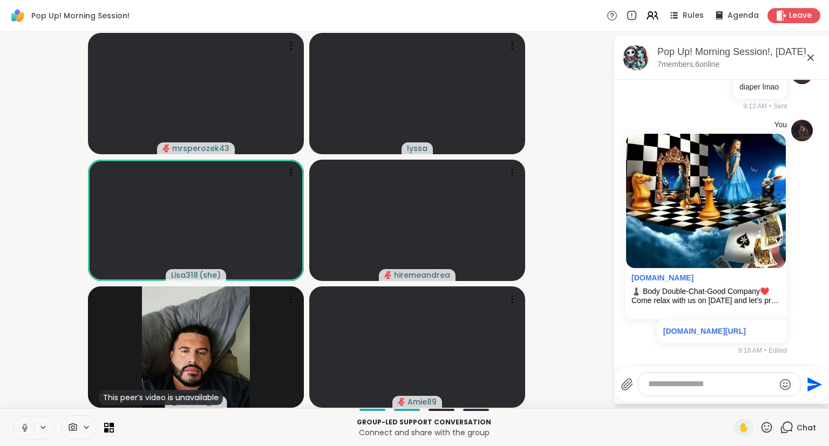
click at [811, 55] on icon at bounding box center [810, 57] width 13 height 13
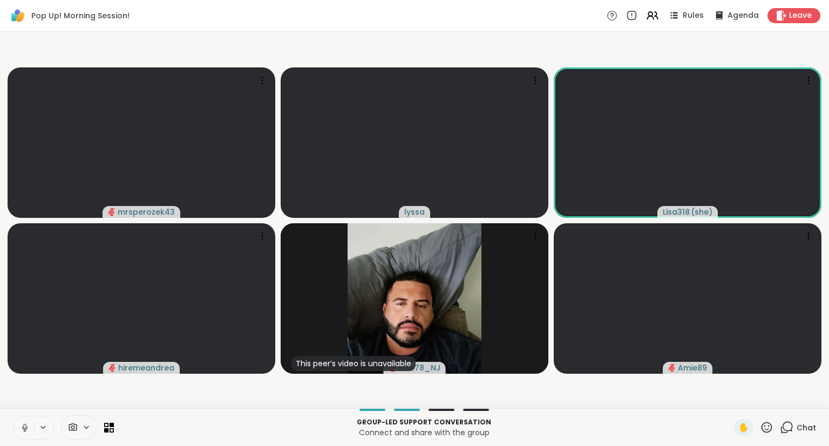
click at [23, 432] on icon at bounding box center [25, 428] width 10 height 10
click at [19, 433] on button at bounding box center [23, 428] width 21 height 23
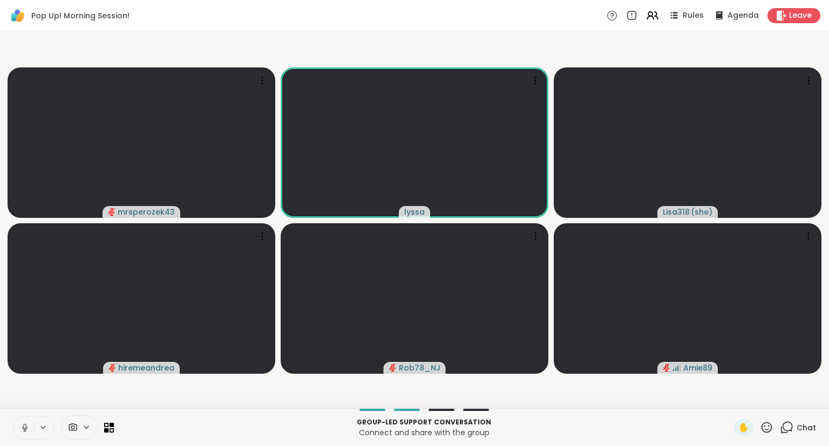
click at [32, 426] on button at bounding box center [23, 428] width 21 height 23
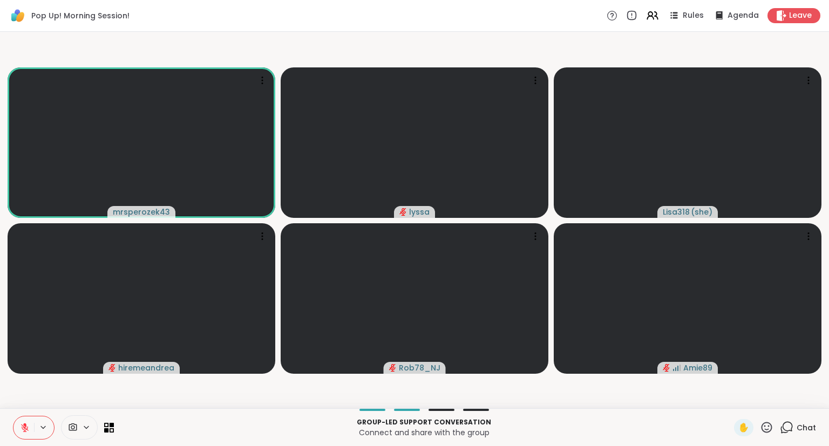
click at [22, 428] on icon at bounding box center [25, 428] width 10 height 10
click at [20, 420] on button at bounding box center [23, 428] width 21 height 23
click at [28, 425] on icon at bounding box center [25, 428] width 10 height 10
click at [26, 426] on icon at bounding box center [24, 426] width 3 height 5
click at [771, 431] on icon at bounding box center [767, 427] width 11 height 11
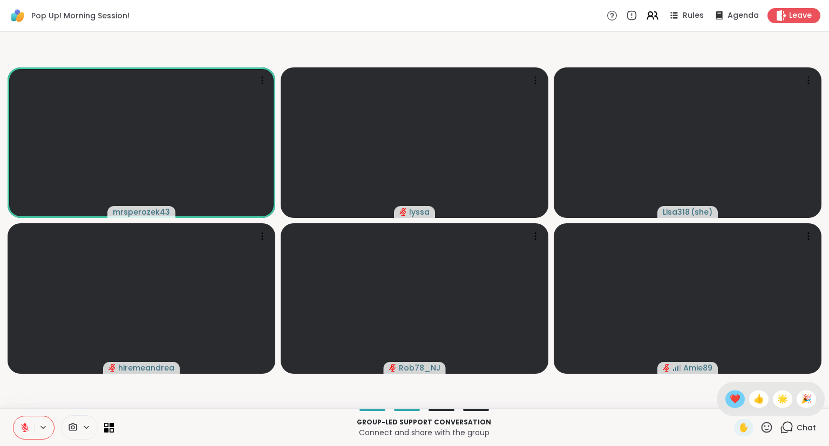
click at [735, 401] on span "❤️" at bounding box center [735, 399] width 11 height 13
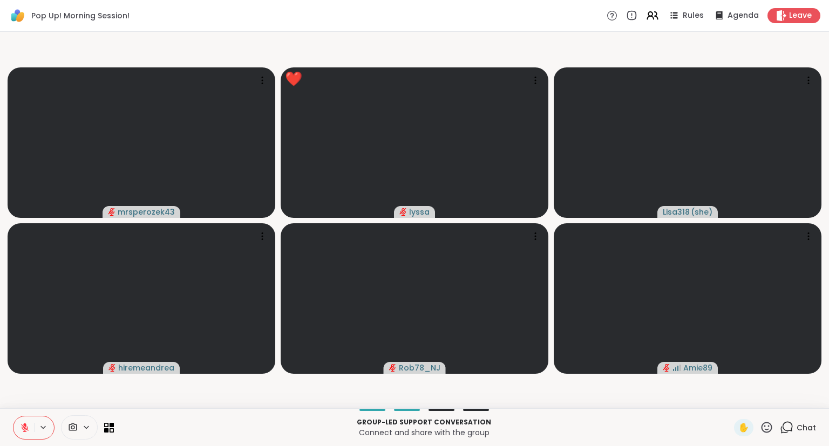
click at [18, 426] on button at bounding box center [23, 428] width 21 height 23
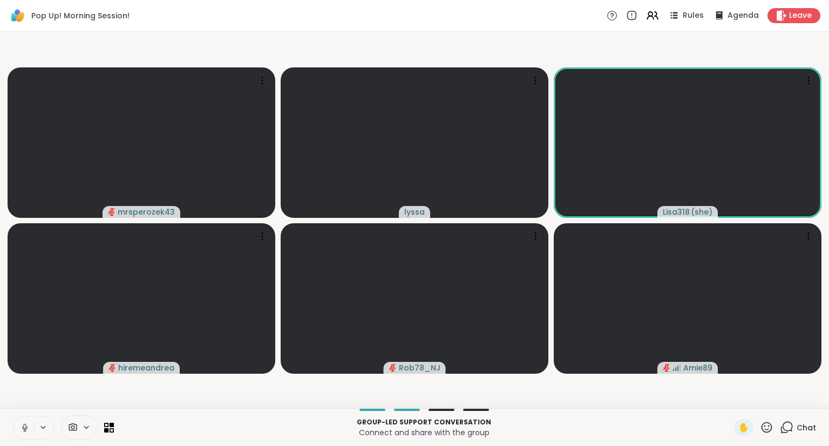
click at [25, 429] on icon at bounding box center [24, 426] width 3 height 5
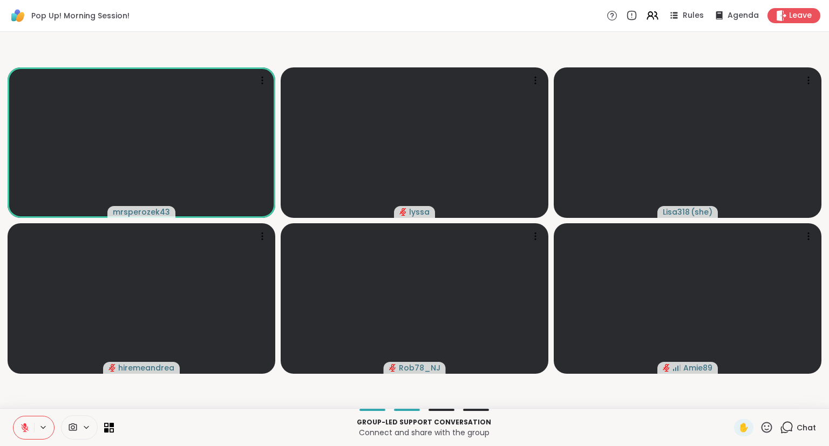
click at [27, 430] on icon at bounding box center [25, 428] width 8 height 8
click at [25, 424] on icon at bounding box center [25, 428] width 10 height 10
click at [24, 433] on icon at bounding box center [25, 428] width 10 height 10
click at [12, 422] on button at bounding box center [23, 428] width 22 height 23
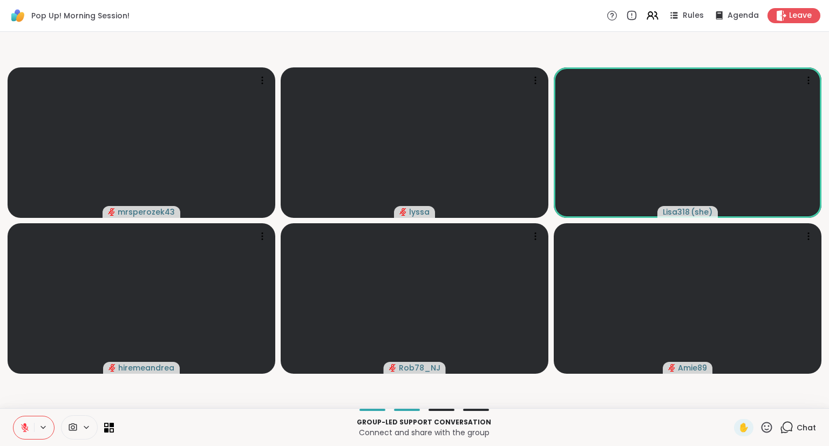
click at [767, 432] on icon at bounding box center [766, 427] width 13 height 13
click at [756, 399] on span "👍" at bounding box center [759, 399] width 11 height 13
click at [766, 430] on icon at bounding box center [766, 427] width 13 height 13
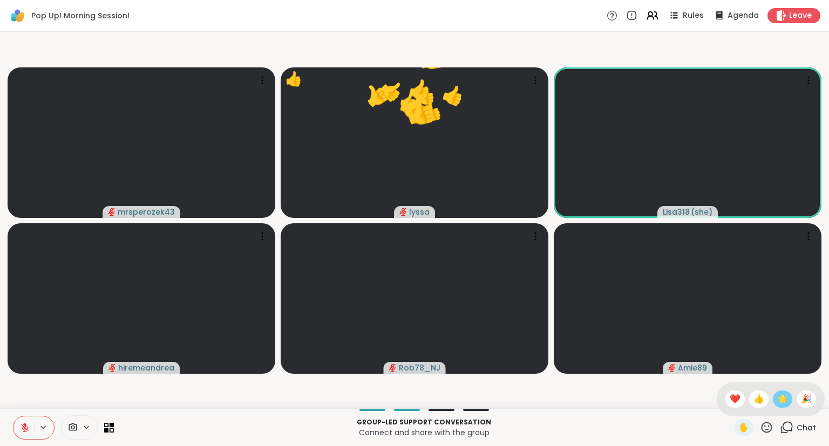
click at [782, 399] on span "🌟" at bounding box center [782, 399] width 11 height 13
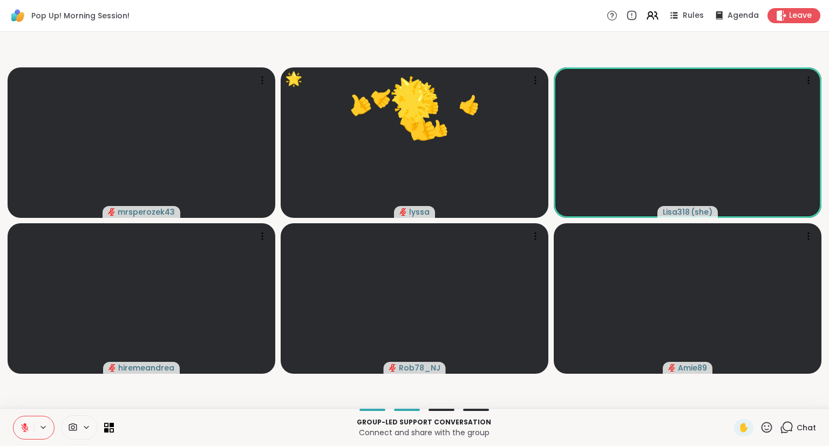
click at [768, 429] on icon at bounding box center [766, 427] width 13 height 13
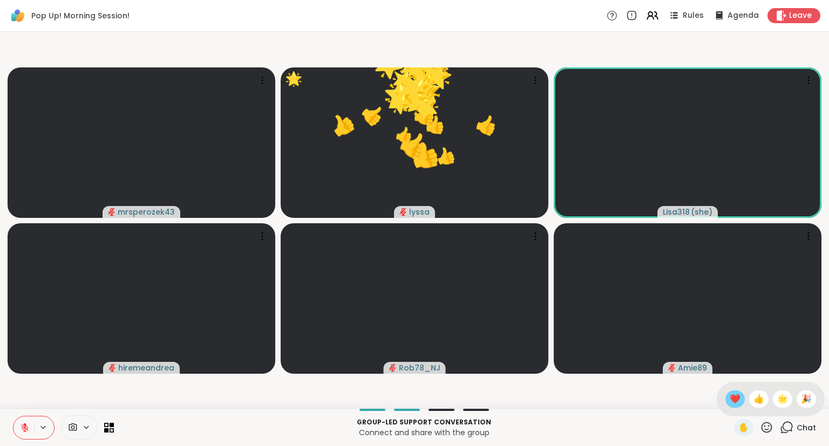
click at [736, 399] on span "❤️" at bounding box center [735, 399] width 11 height 13
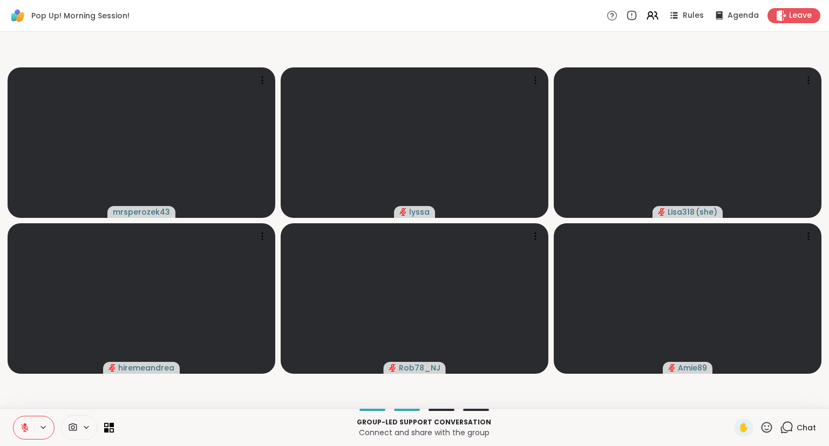
click at [22, 433] on icon at bounding box center [25, 428] width 10 height 10
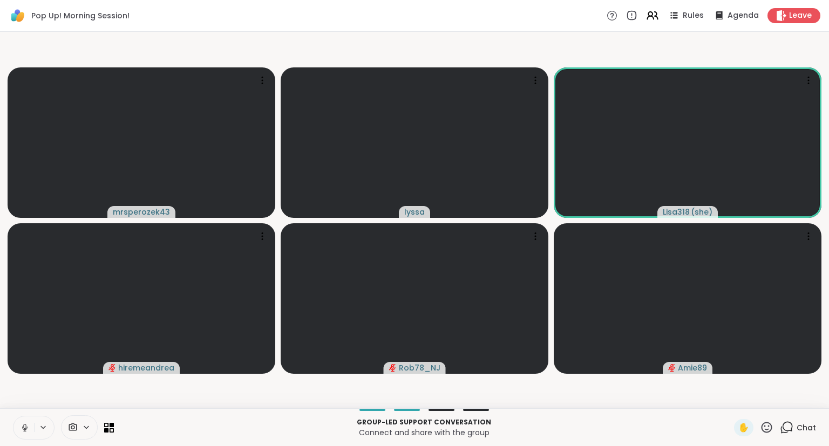
click at [27, 425] on icon at bounding box center [25, 428] width 10 height 10
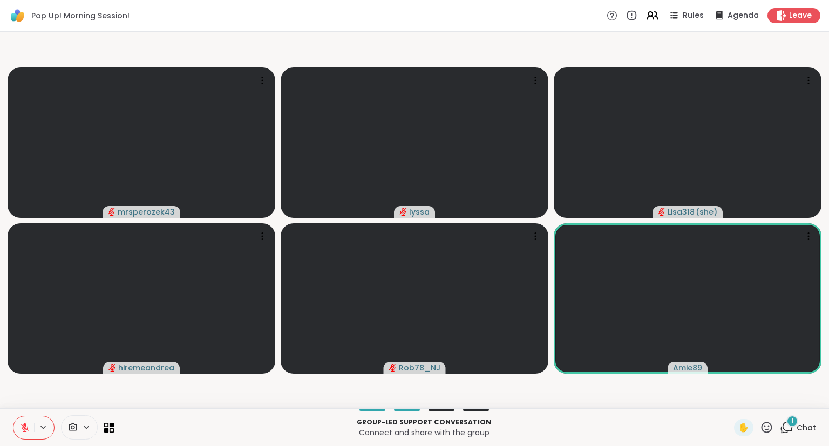
click at [762, 427] on icon at bounding box center [766, 427] width 13 height 13
click at [730, 401] on span "❤️" at bounding box center [735, 399] width 11 height 13
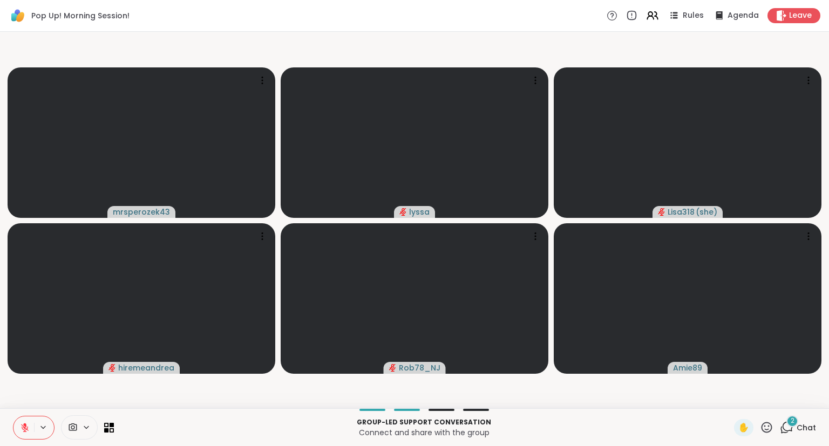
click at [17, 430] on button at bounding box center [23, 428] width 21 height 23
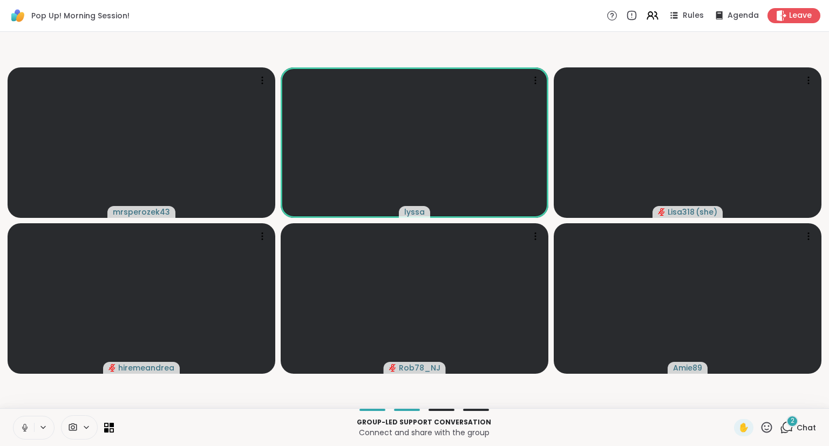
click at [24, 430] on icon at bounding box center [24, 427] width 5 height 3
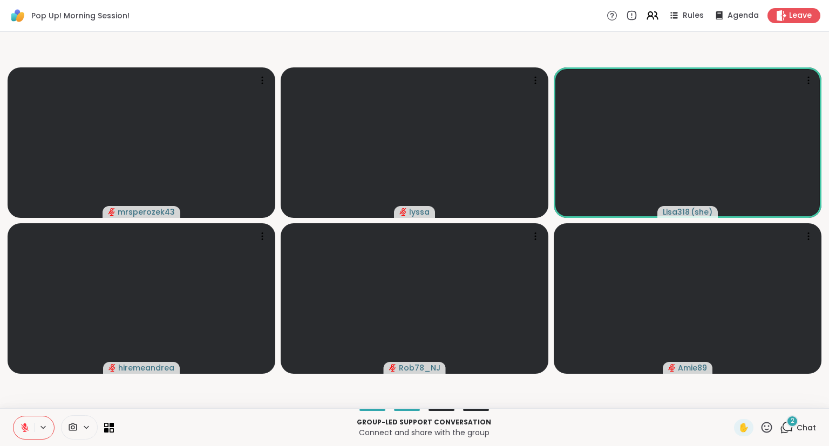
click at [768, 426] on icon at bounding box center [766, 427] width 13 height 13
click at [730, 404] on span "❤️" at bounding box center [735, 399] width 11 height 13
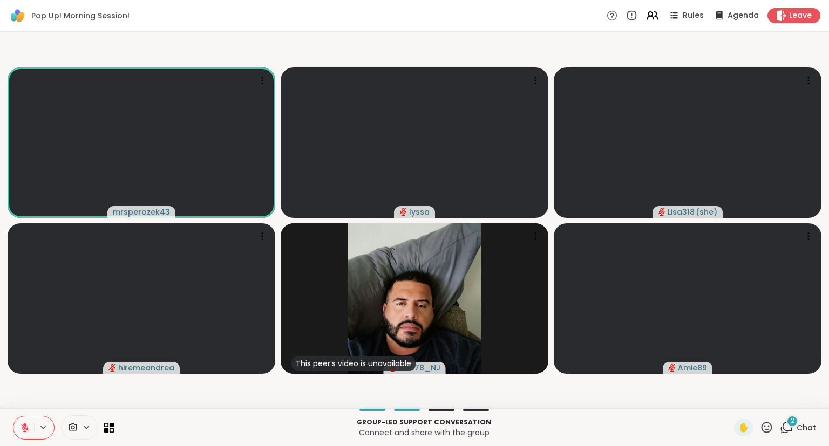
click at [23, 426] on icon at bounding box center [25, 428] width 8 height 8
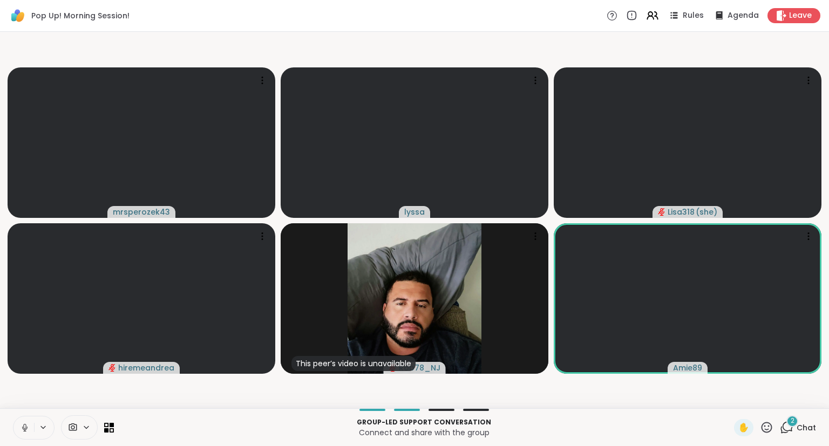
click at [27, 424] on icon at bounding box center [25, 428] width 10 height 10
click at [24, 425] on icon at bounding box center [25, 428] width 10 height 10
click at [12, 429] on div "Group-led support conversation Connect and share with the group ✋ 2 Chat" at bounding box center [414, 428] width 829 height 38
click at [18, 429] on button at bounding box center [23, 428] width 21 height 23
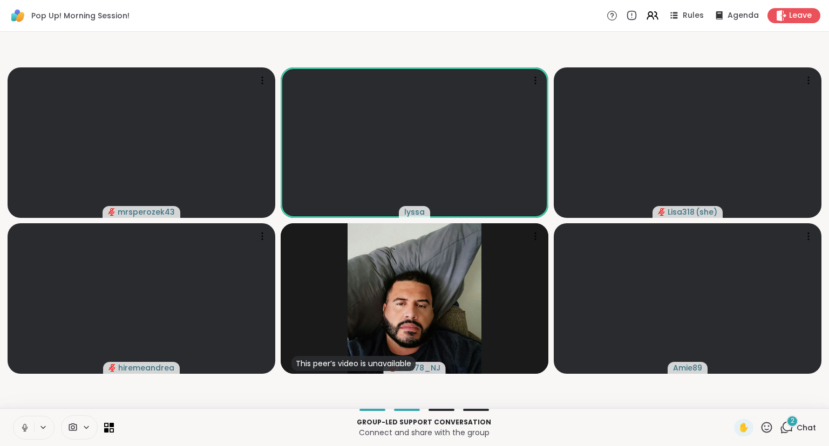
click at [18, 429] on button at bounding box center [23, 428] width 21 height 23
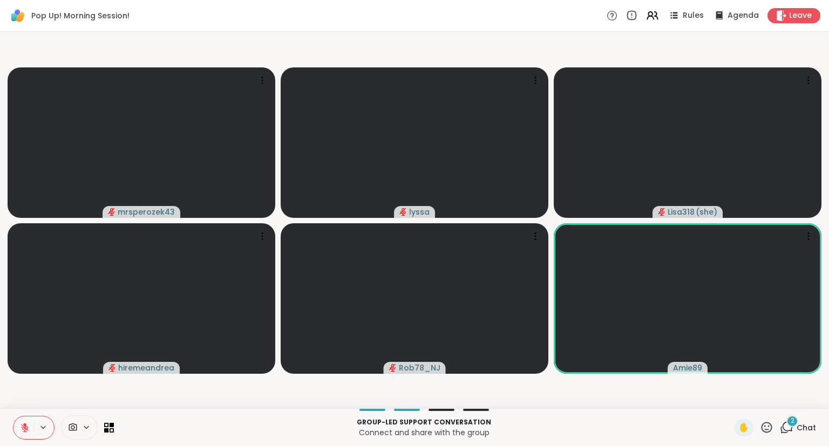
click at [23, 426] on icon at bounding box center [25, 428] width 8 height 8
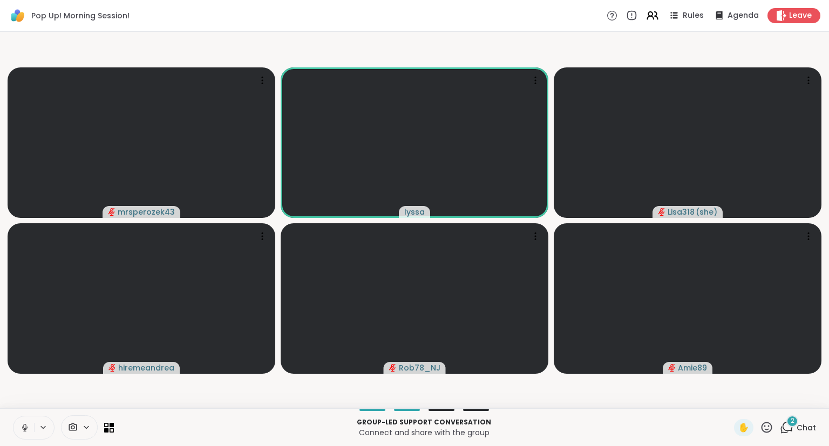
click at [23, 426] on icon at bounding box center [25, 428] width 10 height 10
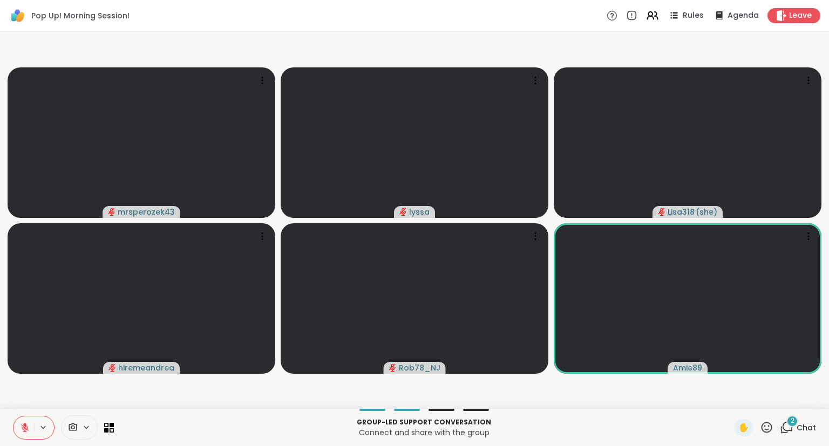
click at [772, 432] on icon at bounding box center [766, 427] width 13 height 13
click at [730, 403] on span "❤️" at bounding box center [735, 399] width 11 height 13
click at [10, 431] on div "Group-led support conversation Connect and share with the group ✋ 2 Chat" at bounding box center [414, 428] width 829 height 38
click at [27, 428] on icon at bounding box center [25, 428] width 10 height 10
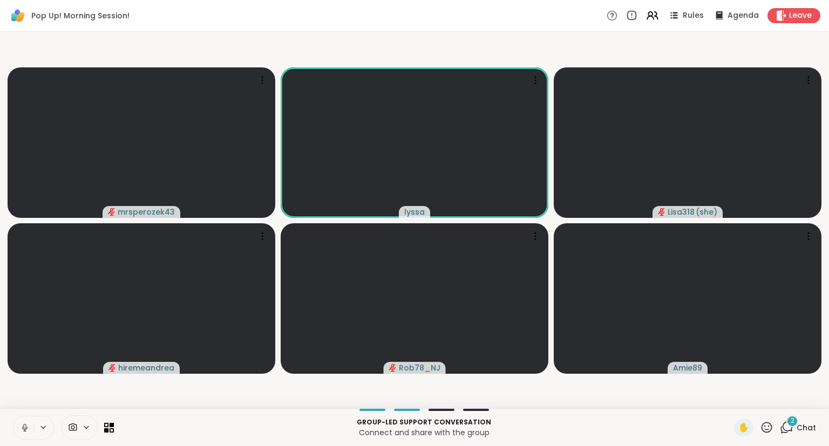
click at [25, 422] on button at bounding box center [23, 428] width 21 height 23
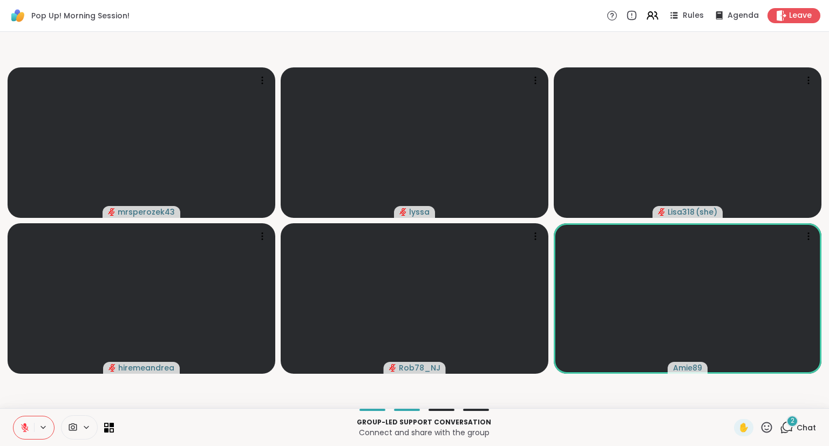
click at [17, 424] on button at bounding box center [23, 428] width 21 height 23
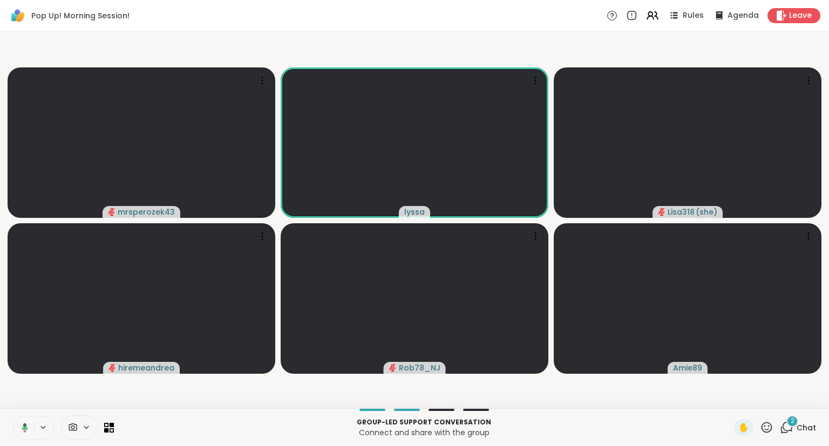
click at [25, 424] on icon at bounding box center [25, 427] width 6 height 9
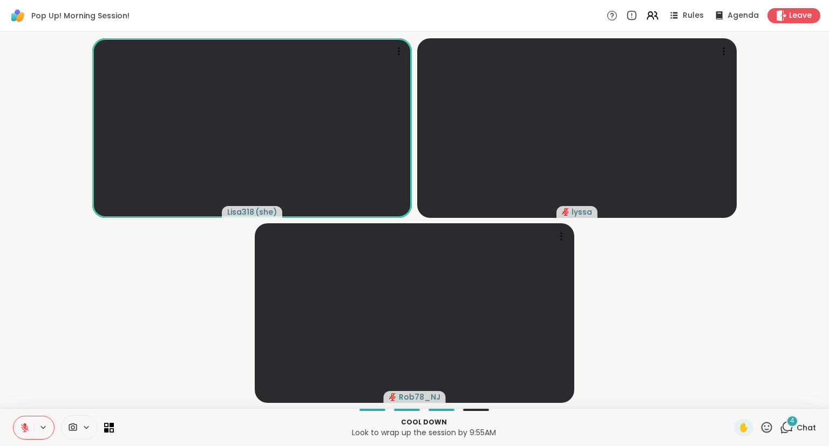
click at [25, 424] on icon at bounding box center [24, 425] width 3 height 4
click at [777, 424] on div "✋ 4 Chat" at bounding box center [775, 427] width 82 height 17
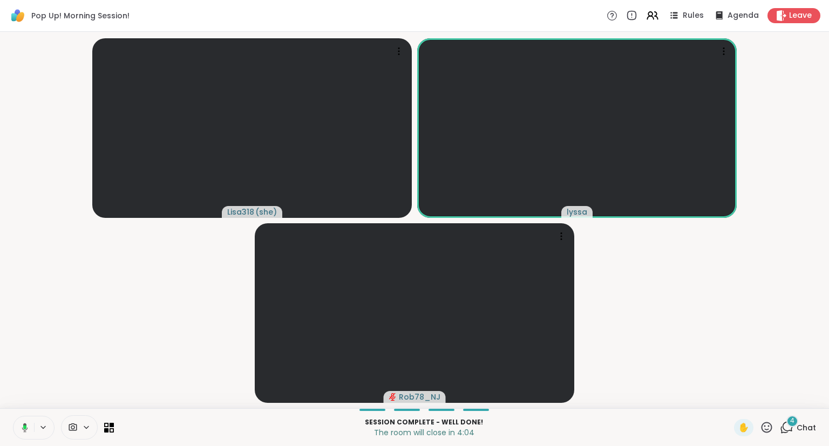
click at [784, 425] on icon at bounding box center [786, 427] width 13 height 13
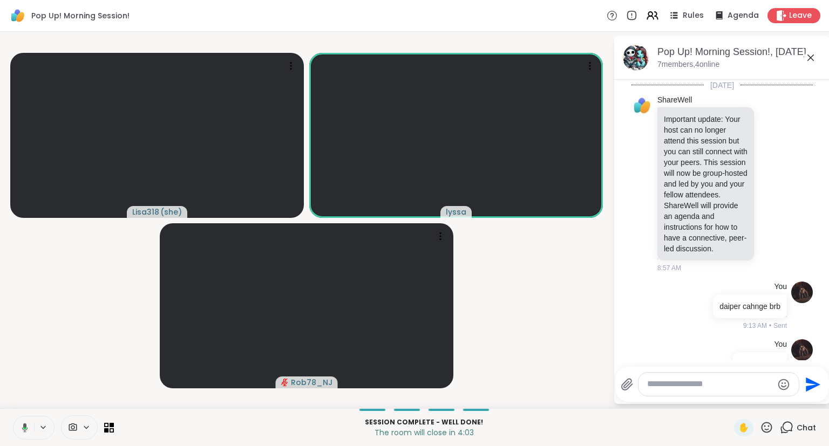
scroll to position [666, 0]
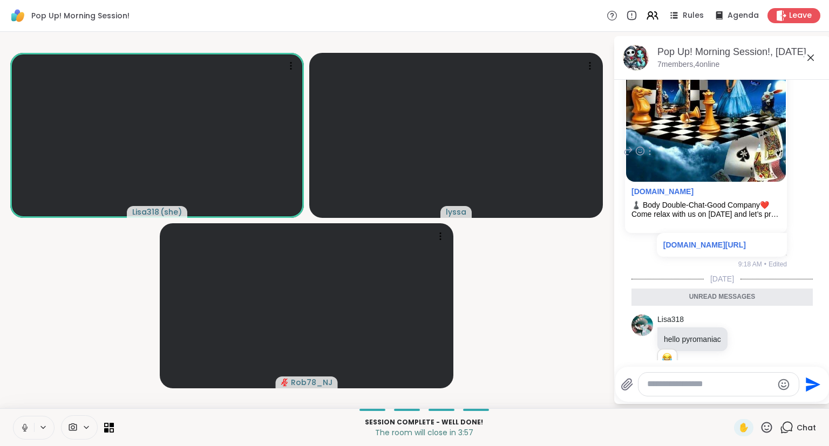
drag, startPoint x: 696, startPoint y: 277, endPoint x: 757, endPoint y: 187, distance: 108.1
click at [757, 187] on div "You [DOMAIN_NAME] ♟️ Body Double-Chat-Good Company❤️ Come relax with us on [DAT…" at bounding box center [721, 151] width 132 height 236
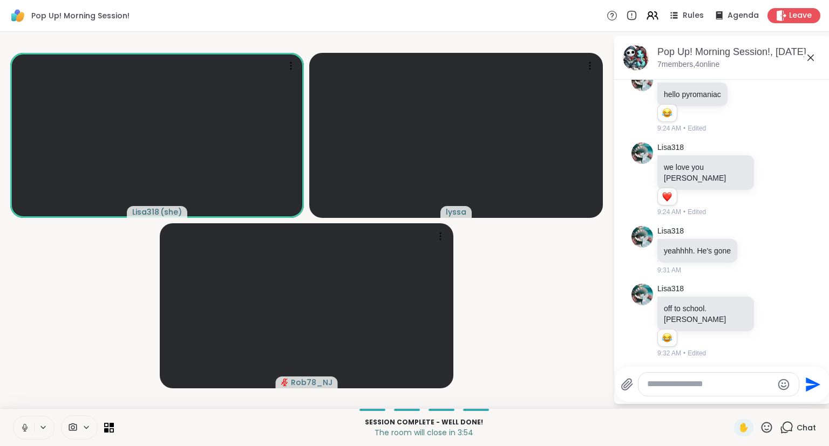
click at [811, 59] on icon at bounding box center [810, 57] width 13 height 13
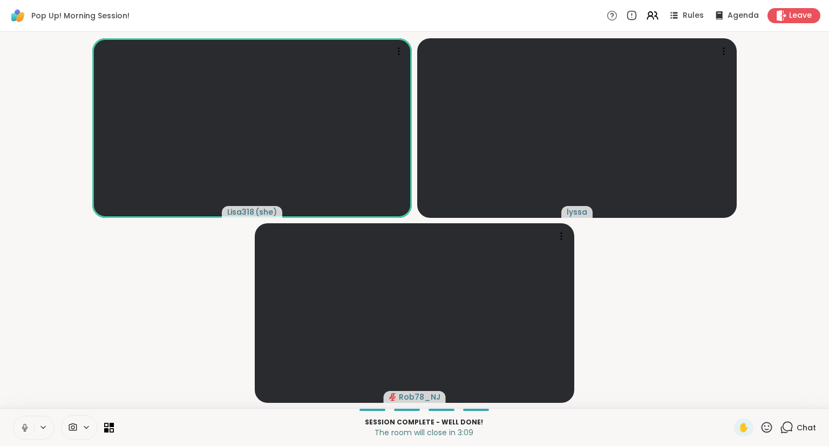
click at [826, 345] on div "Lisa318 ( she ) lyssa Rob78_NJ" at bounding box center [414, 220] width 829 height 377
click at [828, 276] on div "Lisa318 ( she ) lyssa Rob78_NJ" at bounding box center [414, 220] width 829 height 377
click at [829, 137] on div "Lisa318 ( she ) lyssa Rob78_NJ" at bounding box center [414, 220] width 829 height 377
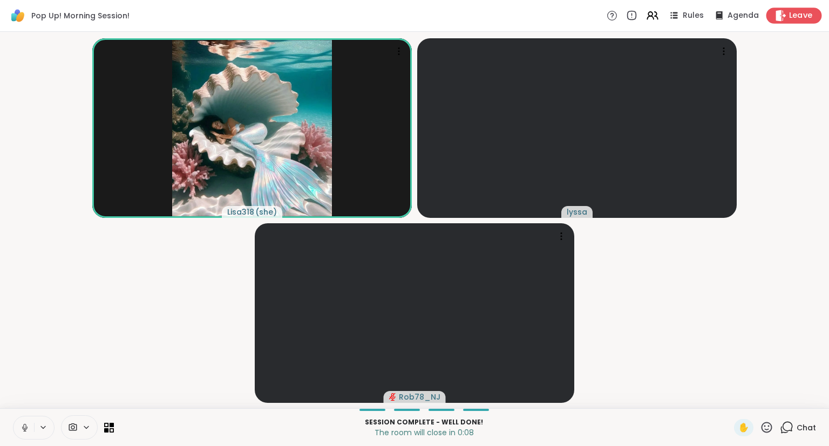
click at [787, 12] on icon at bounding box center [780, 15] width 11 height 11
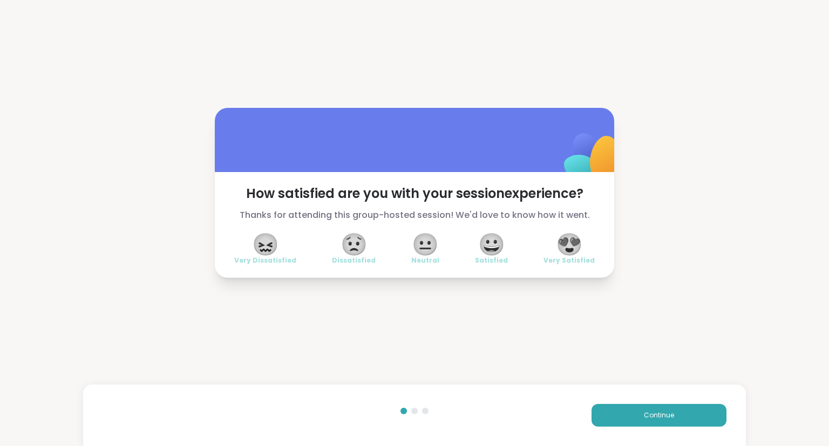
click at [575, 249] on span "😍" at bounding box center [569, 244] width 27 height 19
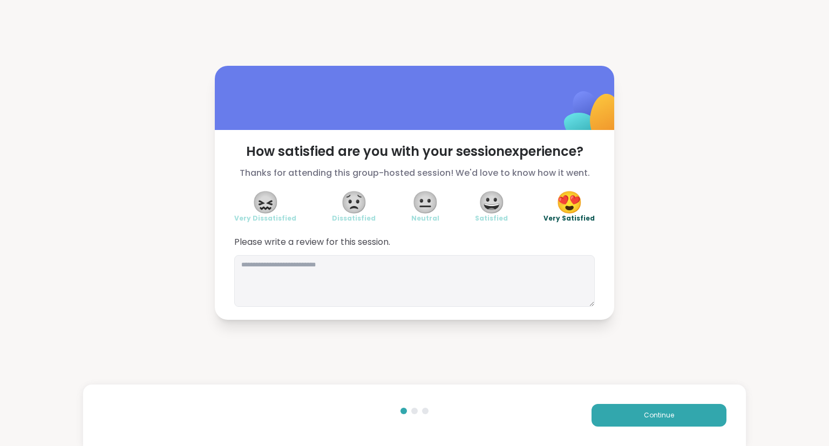
click at [638, 401] on div "Continue" at bounding box center [414, 416] width 663 height 62
click at [638, 418] on button "Continue" at bounding box center [659, 415] width 135 height 23
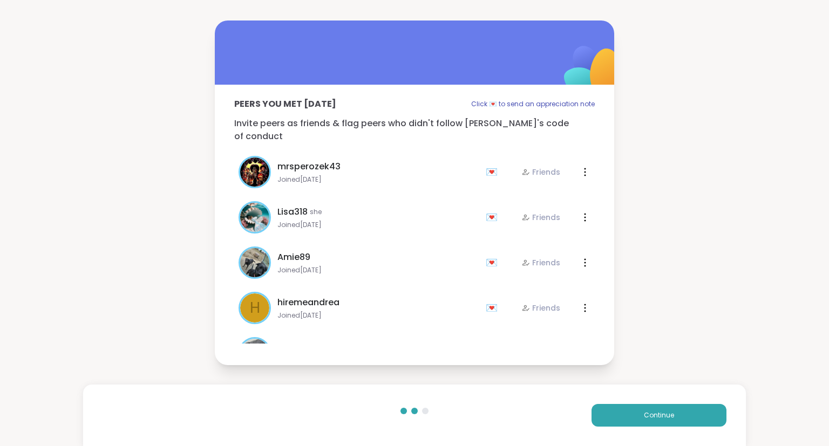
click at [631, 427] on div "Continue" at bounding box center [414, 416] width 663 height 62
click at [634, 418] on button "Continue" at bounding box center [659, 415] width 135 height 23
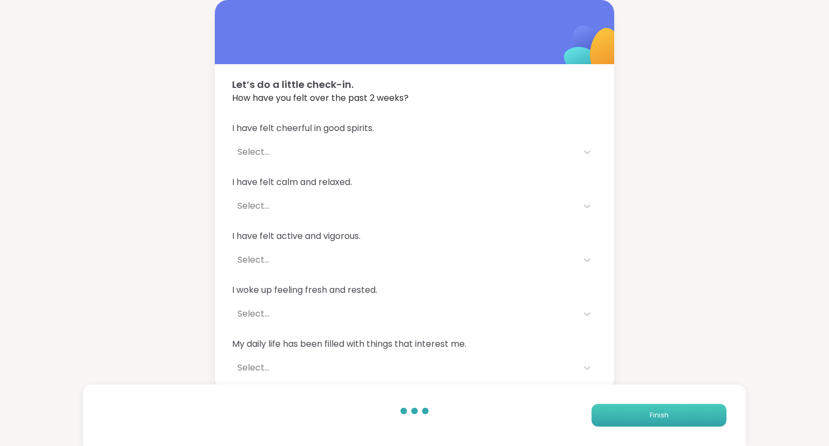
click at [628, 421] on button "Finish" at bounding box center [659, 415] width 135 height 23
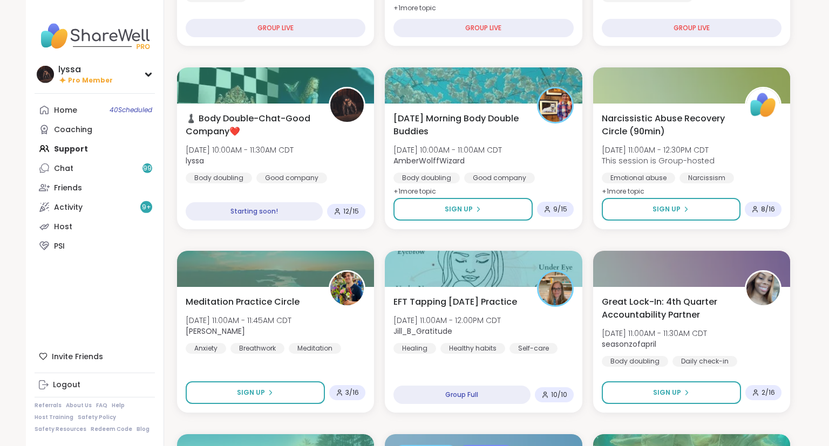
scroll to position [261, 0]
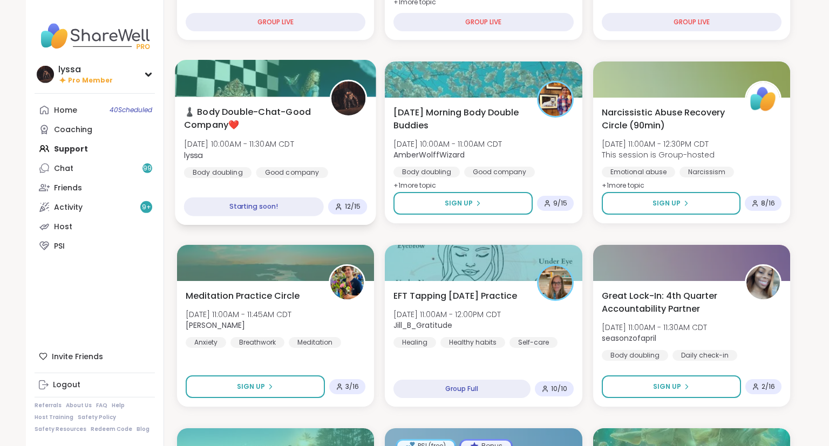
click at [331, 128] on div "♟️ Body Double-Chat-Good Company❤️ [DATE] 10:00AM - 11:30AM CDT lyssa Body doub…" at bounding box center [276, 141] width 184 height 73
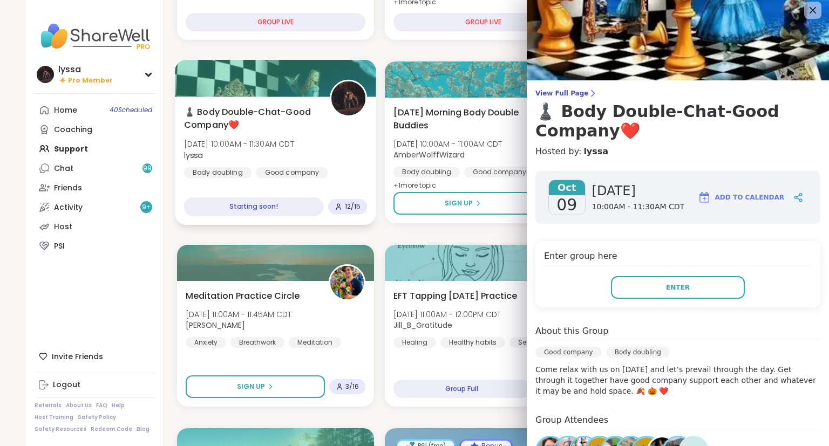
scroll to position [0, 0]
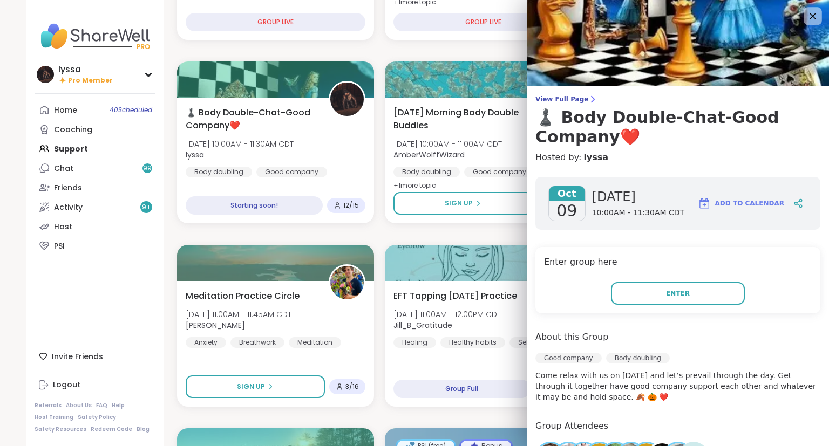
click at [811, 20] on icon at bounding box center [812, 15] width 13 height 13
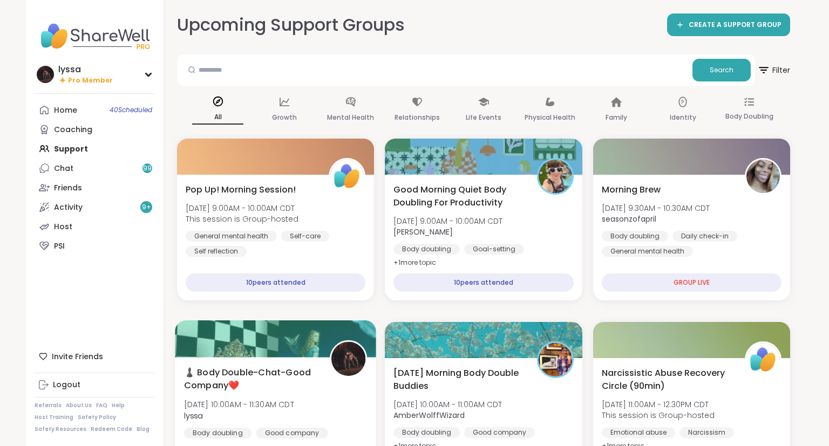
click at [293, 384] on span "♟️ Body Double-Chat-Good Company❤️" at bounding box center [251, 379] width 134 height 26
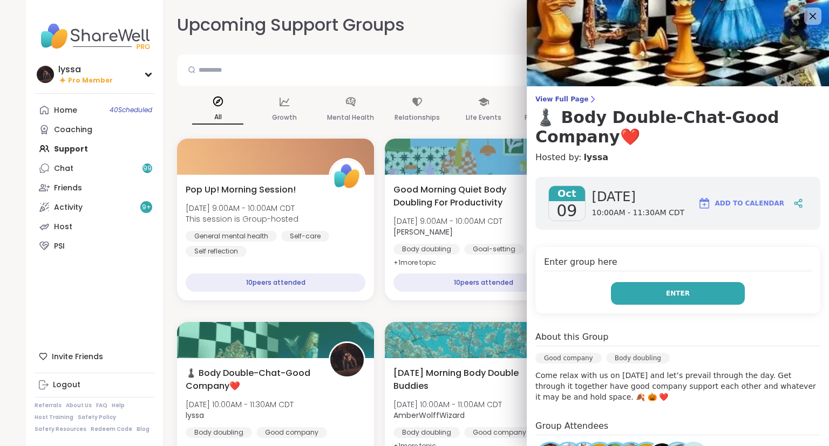
click at [705, 299] on button "Enter" at bounding box center [678, 293] width 134 height 23
click at [636, 282] on button "Enter" at bounding box center [678, 293] width 134 height 23
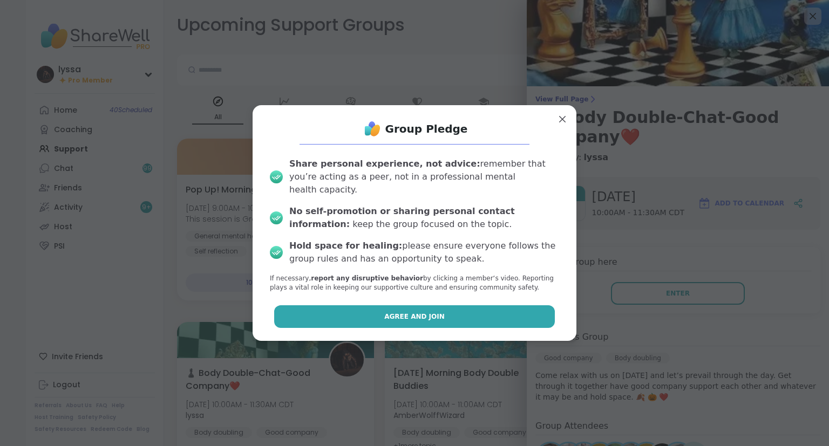
click at [491, 310] on button "Agree and Join" at bounding box center [414, 317] width 281 height 23
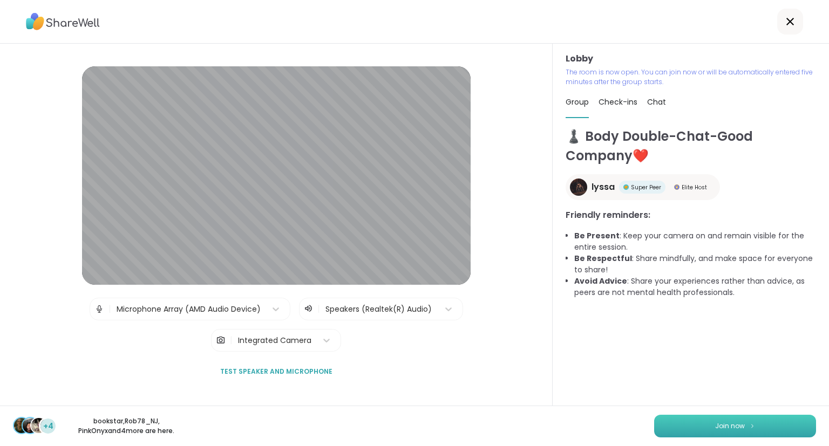
click at [729, 428] on span "Join now" at bounding box center [730, 427] width 30 height 10
click at [829, 309] on div "Lobby The room is now open. You can join now or will be automatically entered f…" at bounding box center [691, 225] width 276 height 362
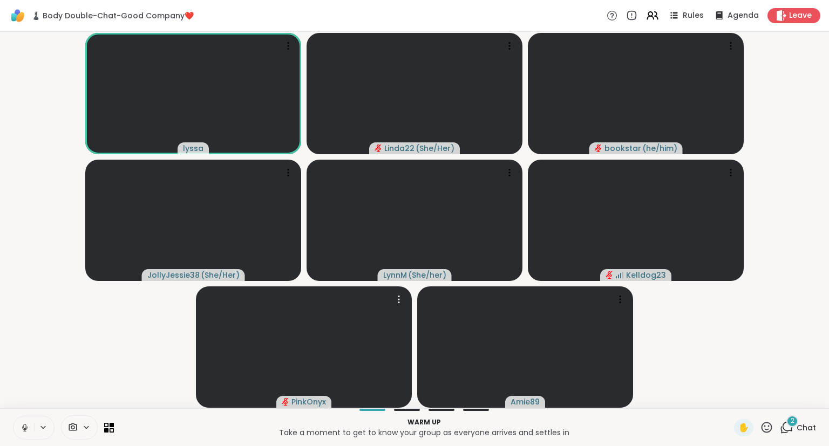
click at [799, 424] on span "Chat" at bounding box center [806, 428] width 19 height 11
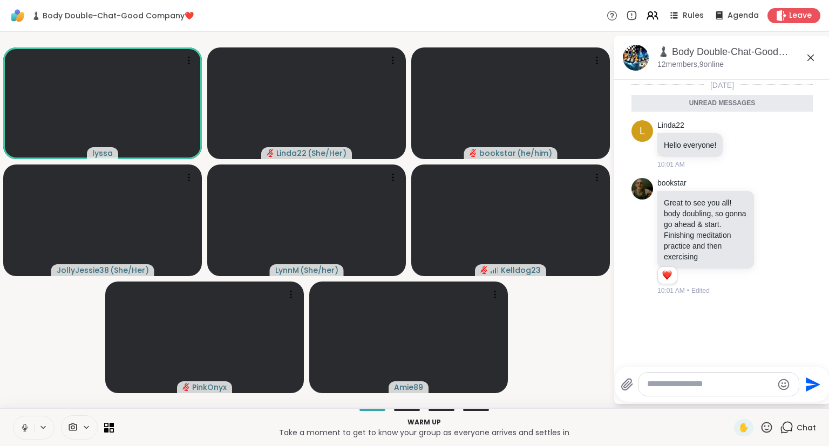
click at [811, 59] on icon at bounding box center [810, 57] width 13 height 13
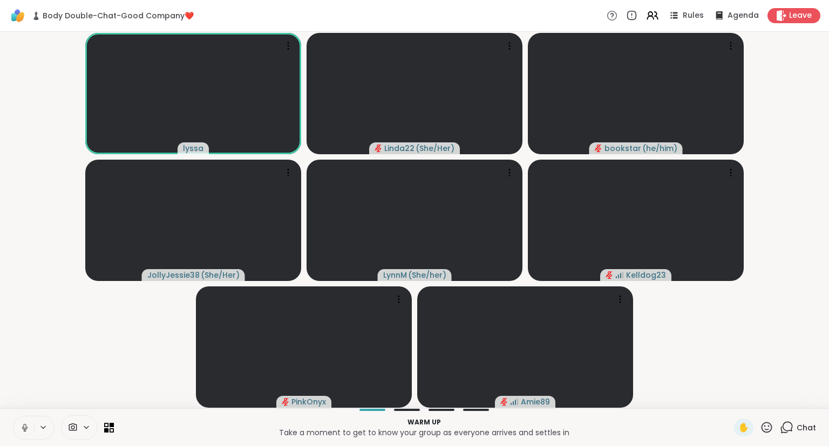
click at [25, 428] on icon at bounding box center [25, 428] width 10 height 10
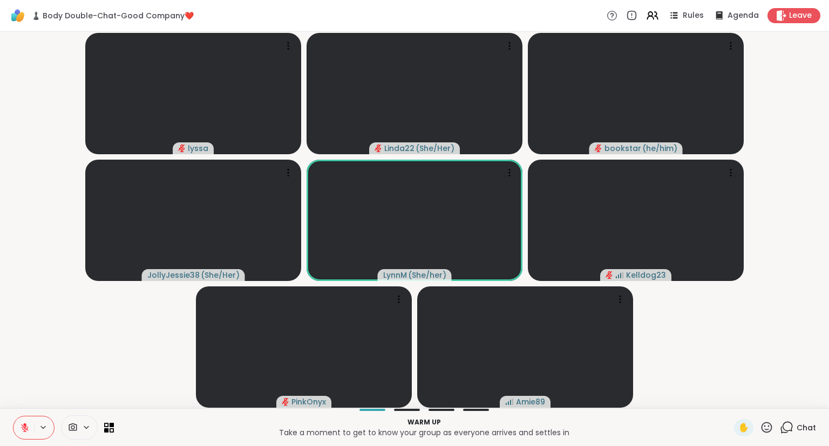
click at [27, 431] on icon at bounding box center [25, 428] width 10 height 10
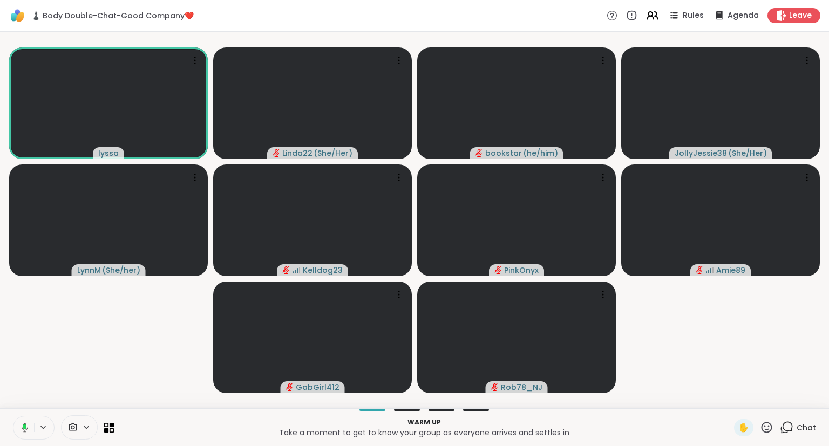
click at [27, 425] on icon at bounding box center [23, 428] width 10 height 10
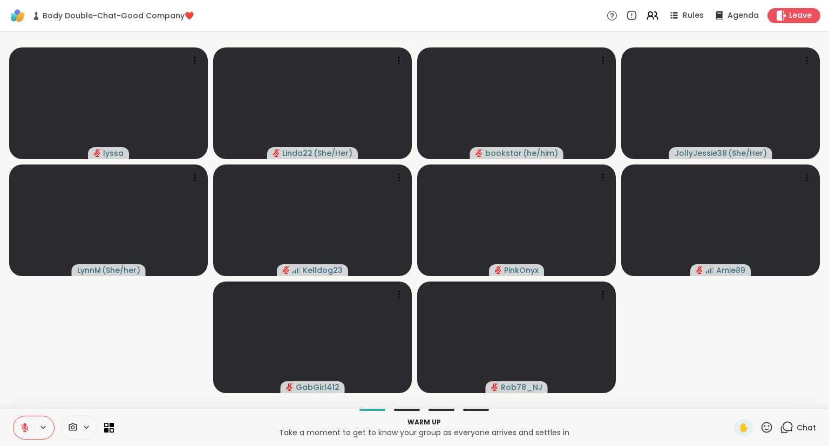
click at [15, 424] on button at bounding box center [23, 428] width 21 height 23
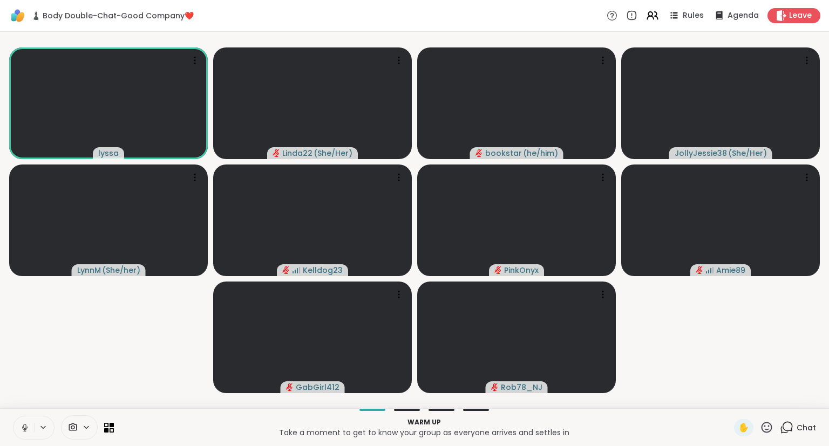
click at [27, 422] on button at bounding box center [23, 428] width 21 height 23
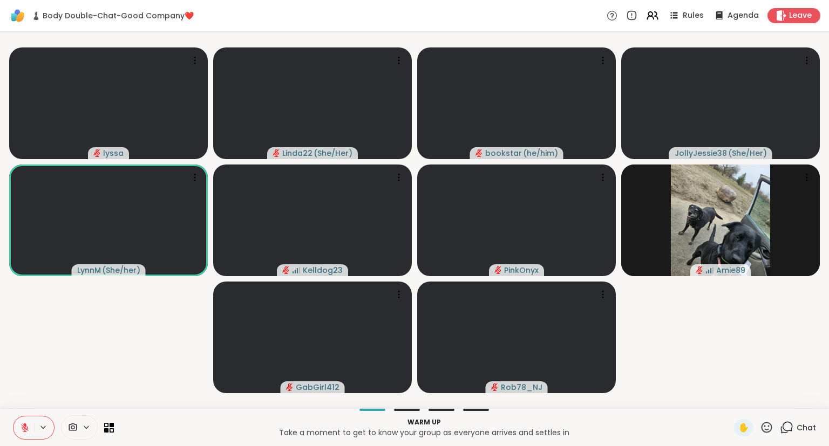
click at [27, 422] on button at bounding box center [23, 428] width 21 height 23
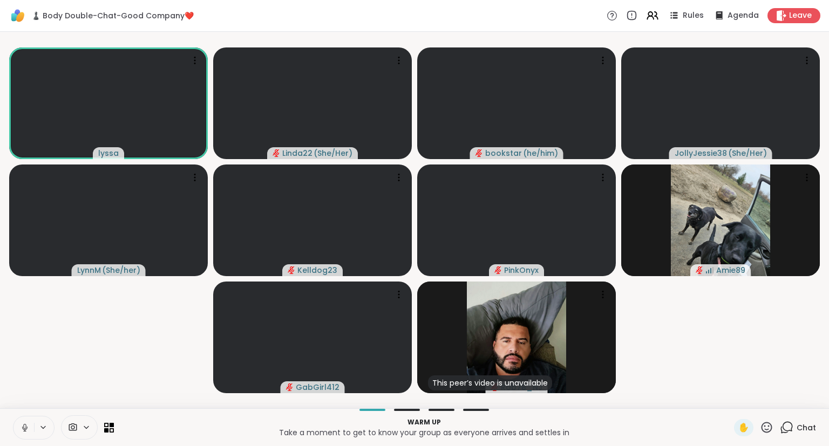
click at [766, 10] on div "Rules Agenda Leave" at bounding box center [714, 15] width 214 height 15
click at [680, 18] on icon at bounding box center [673, 15] width 13 height 13
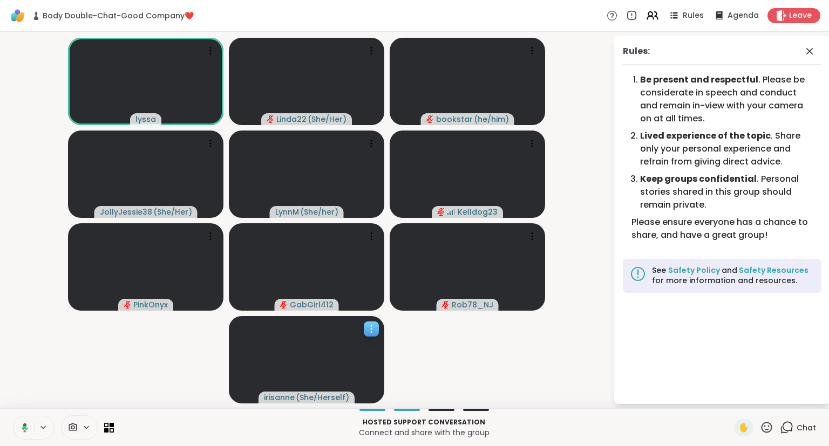
click at [369, 335] on div at bounding box center [371, 329] width 15 height 15
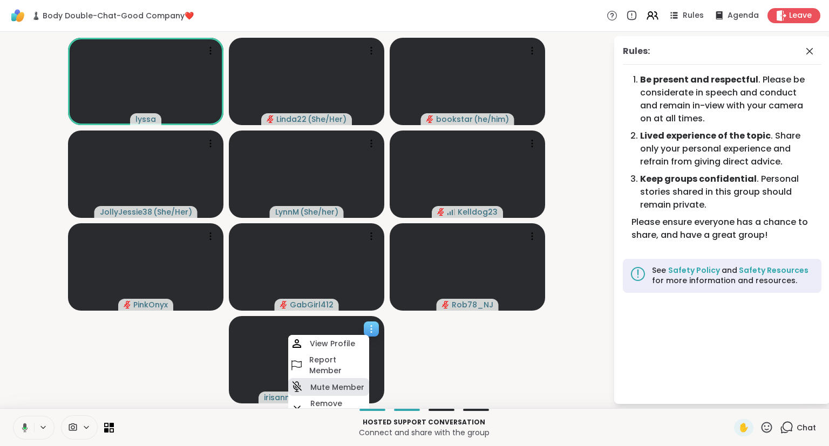
click at [336, 383] on h4 "Mute Member" at bounding box center [337, 387] width 54 height 11
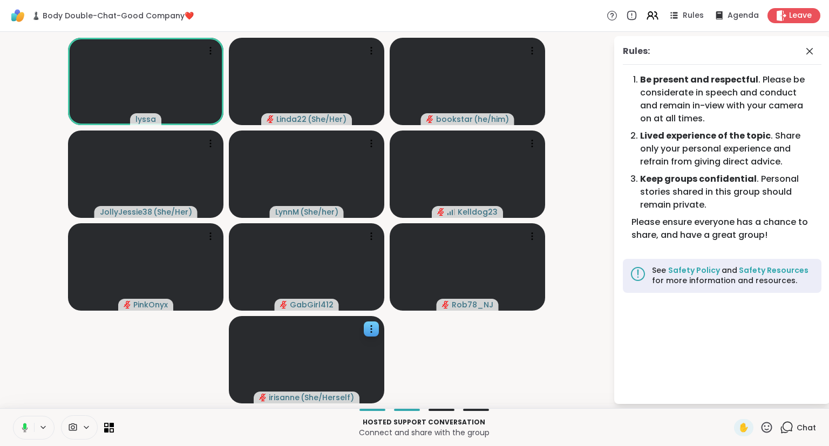
drag, startPoint x: 594, startPoint y: 329, endPoint x: 587, endPoint y: 348, distance: 20.2
click at [587, 348] on video-player-container "lyssa Linda22 ( She/Her ) bookstar ( he/him ) JollyJessie38 ( She/Her ) [PERSON…" at bounding box center [306, 220] width 600 height 368
click at [22, 419] on button at bounding box center [23, 428] width 21 height 23
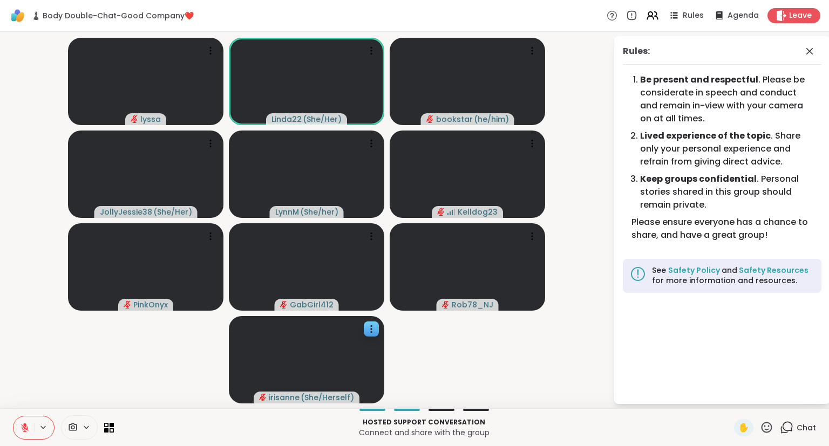
drag, startPoint x: 21, startPoint y: 424, endPoint x: 14, endPoint y: 382, distance: 42.6
click at [14, 382] on div "♟️ Body Double-Chat-Good Company❤️ Rules Agenda Leave lyssa Linda22 ( She/Her )…" at bounding box center [414, 223] width 829 height 446
click at [25, 428] on icon at bounding box center [25, 428] width 10 height 10
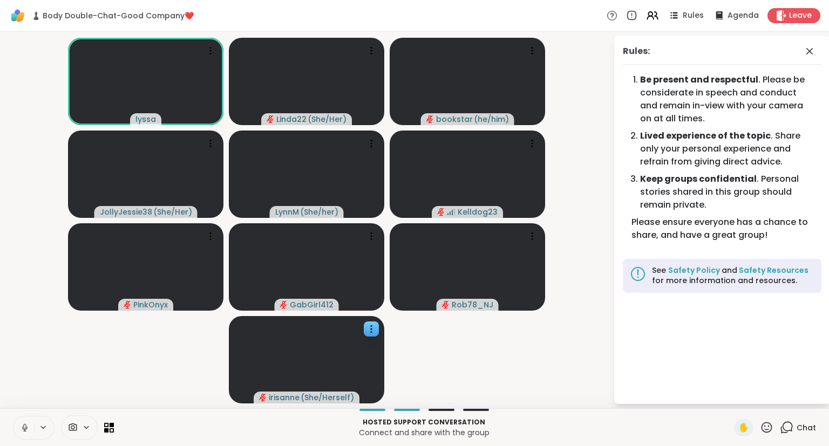
click at [806, 44] on div "Rules: Be present and respectful . Please be considerate in speech and conduct …" at bounding box center [722, 220] width 216 height 368
click at [803, 55] on div "Rules:" at bounding box center [722, 55] width 199 height 20
click at [808, 47] on icon at bounding box center [809, 51] width 13 height 13
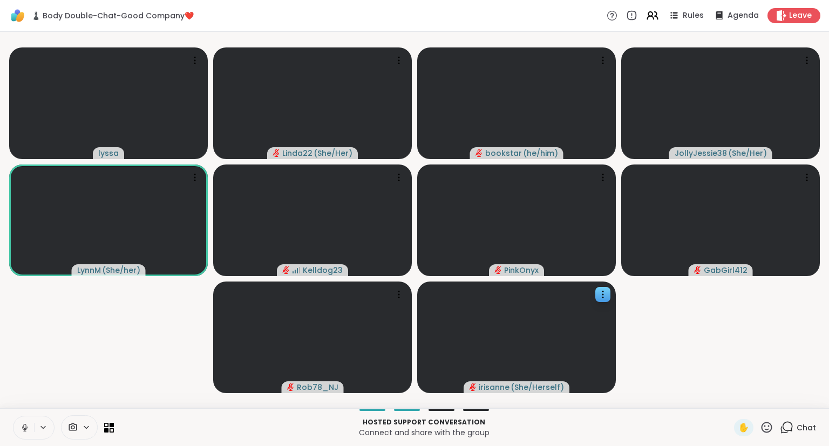
click at [781, 433] on div "✋ Chat" at bounding box center [775, 427] width 82 height 17
click at [791, 422] on icon at bounding box center [786, 427] width 13 height 13
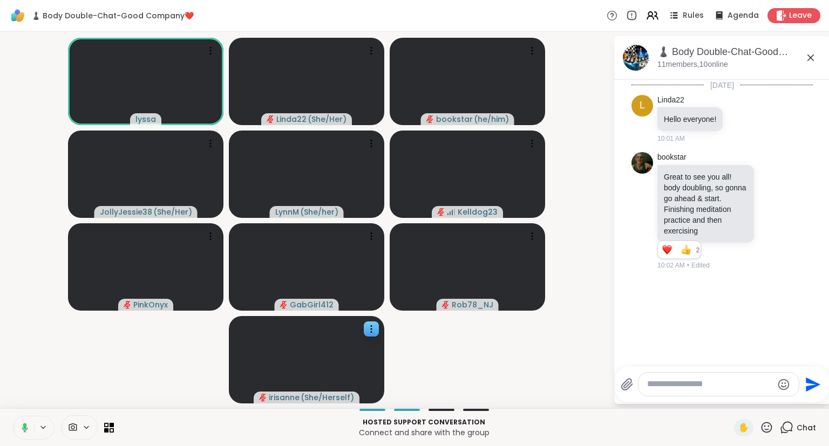
click at [809, 57] on icon at bounding box center [810, 57] width 13 height 13
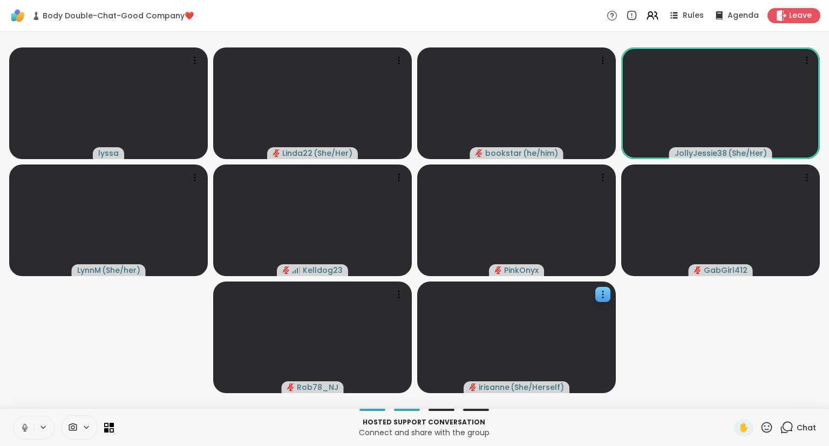
click at [18, 428] on button at bounding box center [23, 428] width 21 height 23
click at [767, 425] on icon at bounding box center [766, 427] width 13 height 13
click at [733, 401] on span "❤️" at bounding box center [735, 399] width 11 height 13
click at [27, 421] on button at bounding box center [23, 428] width 21 height 23
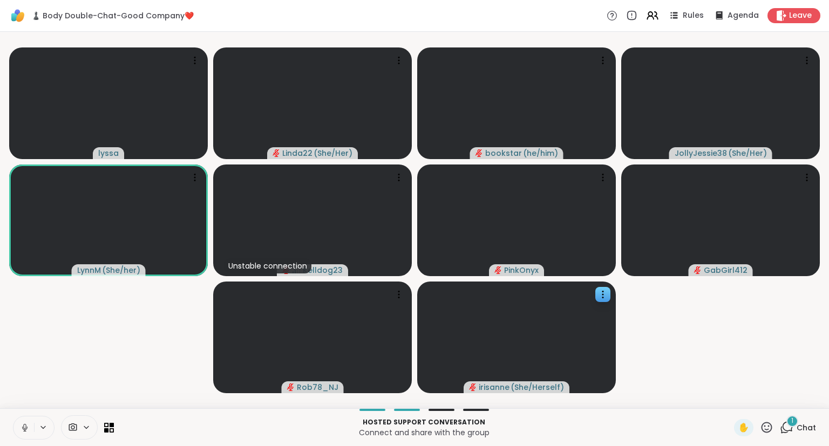
click at [24, 421] on button at bounding box center [23, 428] width 21 height 23
click at [23, 425] on icon at bounding box center [24, 425] width 3 height 4
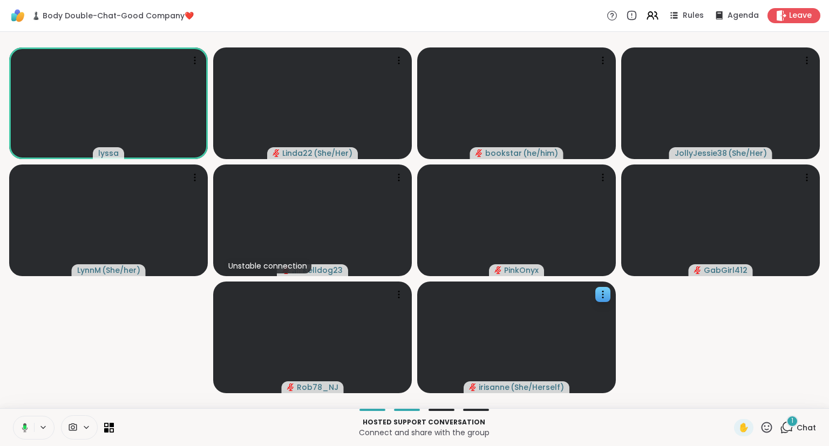
click at [763, 431] on icon at bounding box center [767, 427] width 11 height 11
click at [730, 399] on span "❤️" at bounding box center [735, 399] width 11 height 13
click at [776, 437] on div "✋ 1 Chat" at bounding box center [775, 427] width 82 height 17
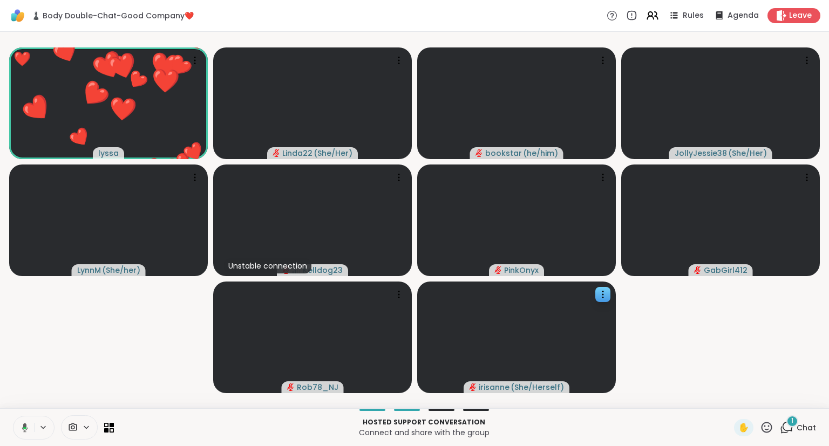
click at [769, 430] on icon at bounding box center [767, 427] width 11 height 11
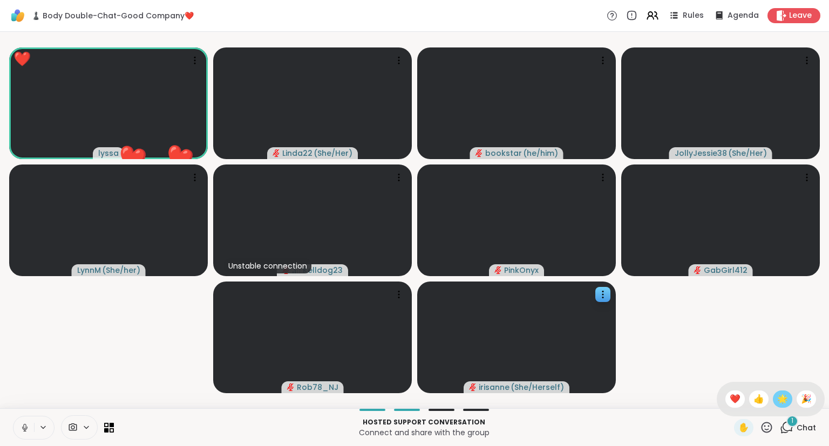
click at [775, 398] on div "🌟" at bounding box center [782, 399] width 19 height 17
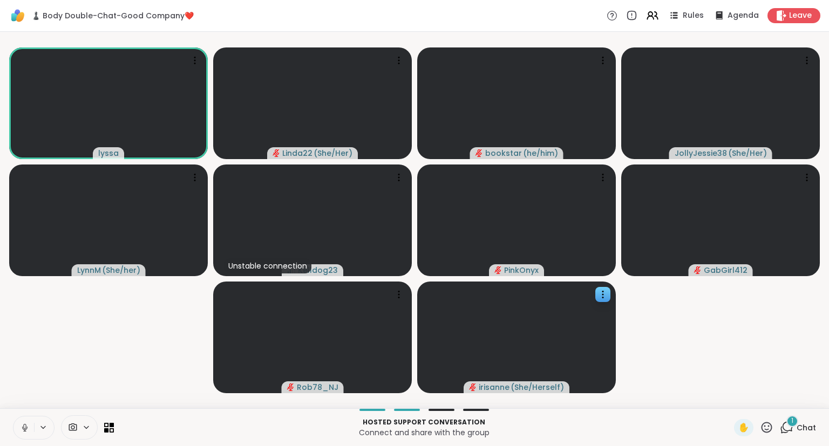
click at [25, 424] on icon at bounding box center [25, 428] width 10 height 10
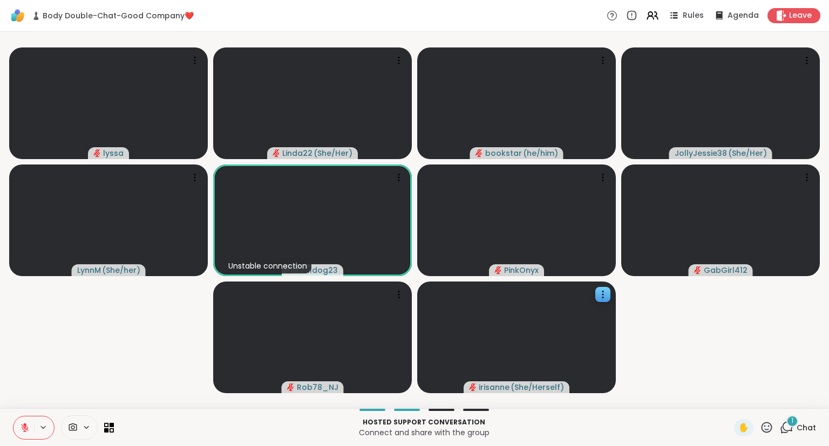
click at [768, 433] on icon at bounding box center [767, 427] width 11 height 11
click at [778, 401] on span "🌟" at bounding box center [782, 399] width 11 height 13
click at [23, 424] on icon at bounding box center [25, 428] width 10 height 10
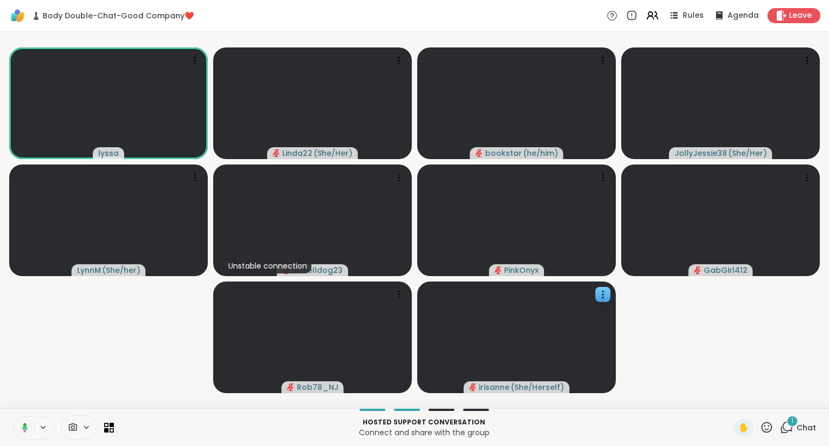
click at [790, 436] on div "1 Chat" at bounding box center [798, 427] width 36 height 17
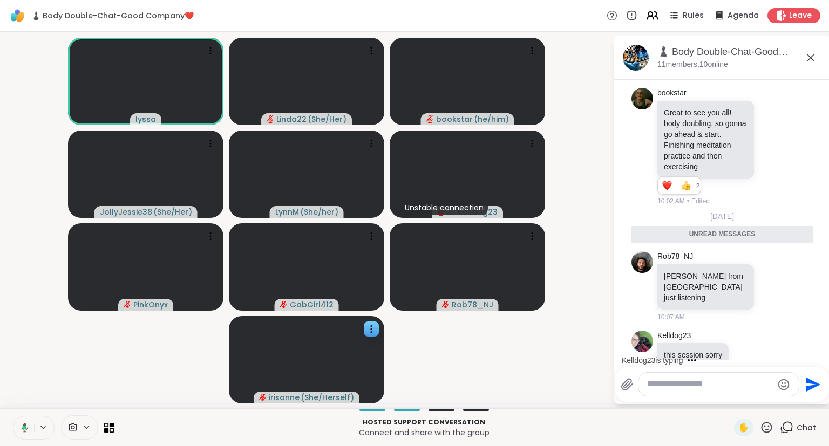
scroll to position [96, 0]
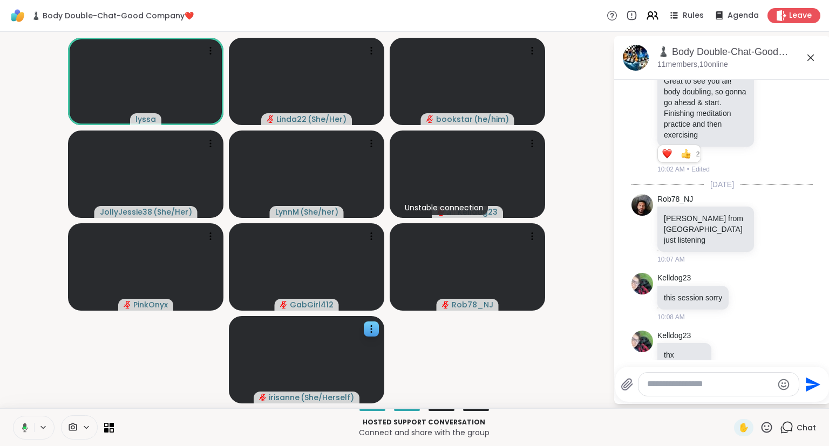
click at [820, 46] on div "♟️ Body Double-Chat-Good Company❤️, [DATE]" at bounding box center [740, 51] width 164 height 13
click at [805, 55] on icon at bounding box center [810, 57] width 13 height 13
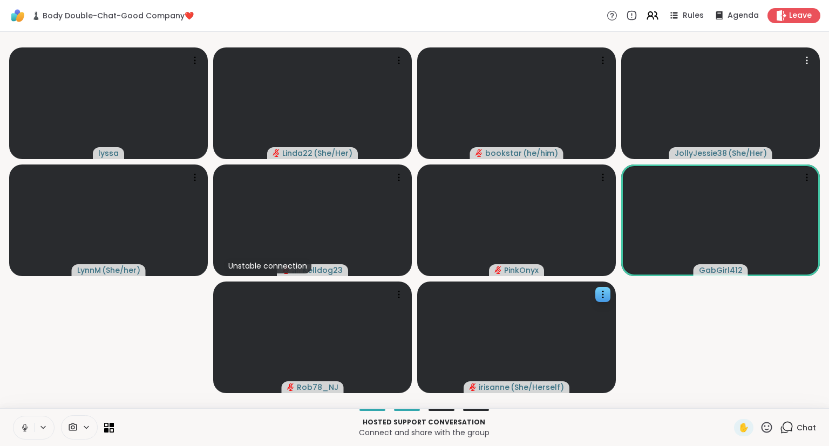
click at [23, 431] on icon at bounding box center [25, 428] width 10 height 10
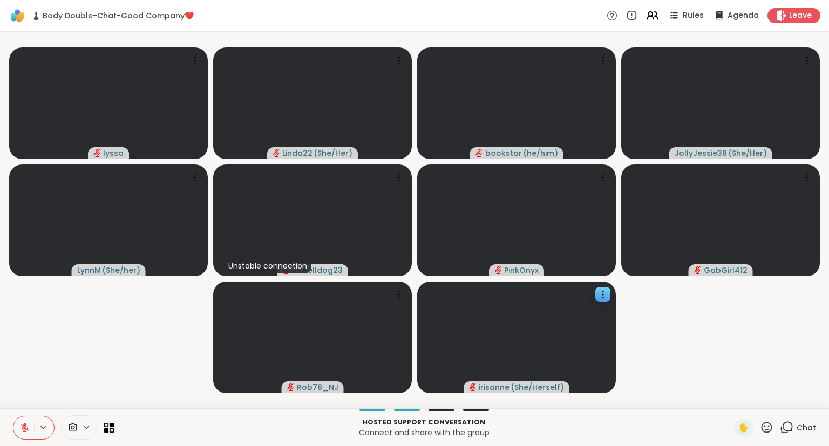
click at [21, 431] on icon at bounding box center [25, 428] width 10 height 10
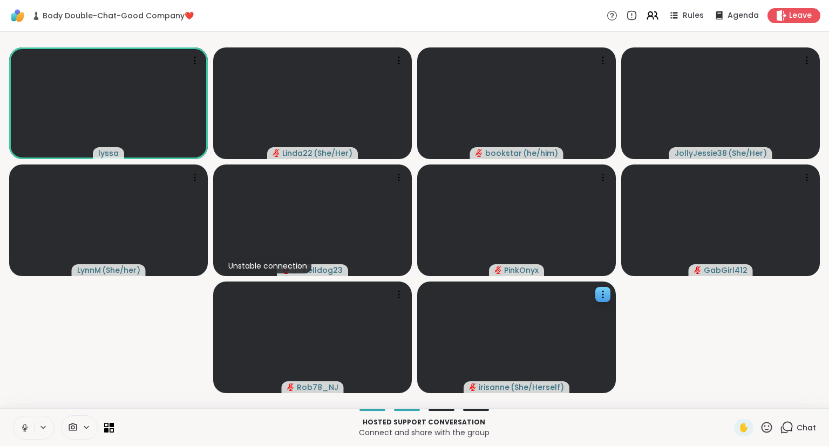
click at [29, 431] on icon at bounding box center [25, 428] width 10 height 10
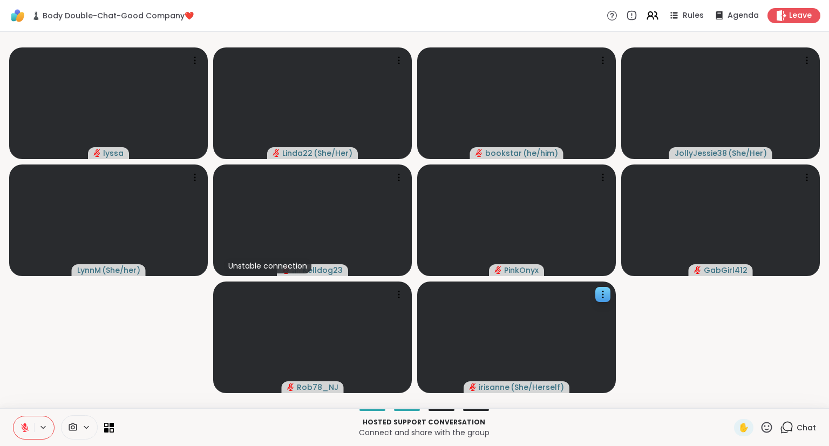
click at [29, 431] on icon at bounding box center [25, 428] width 10 height 10
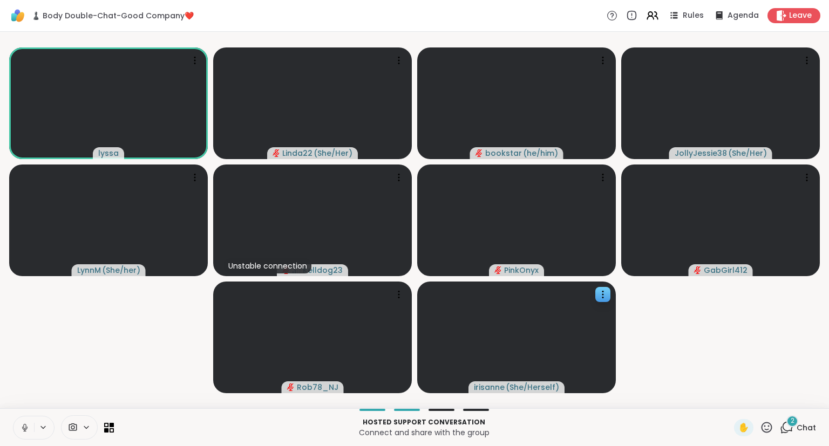
click at [800, 434] on div "2 Chat" at bounding box center [798, 427] width 36 height 17
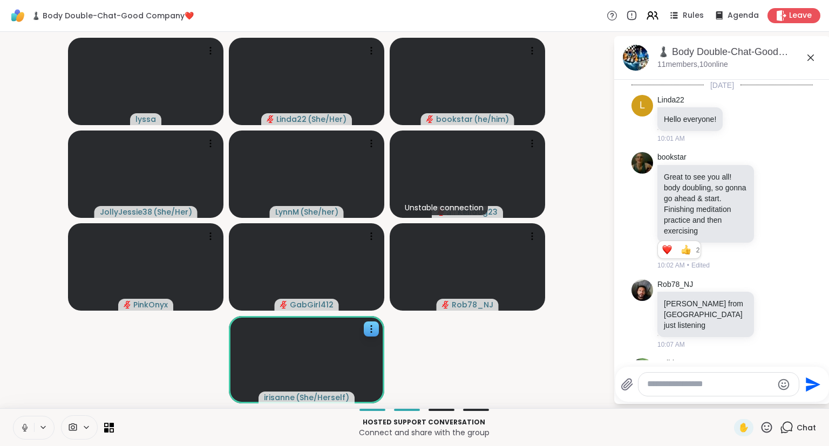
scroll to position [269, 0]
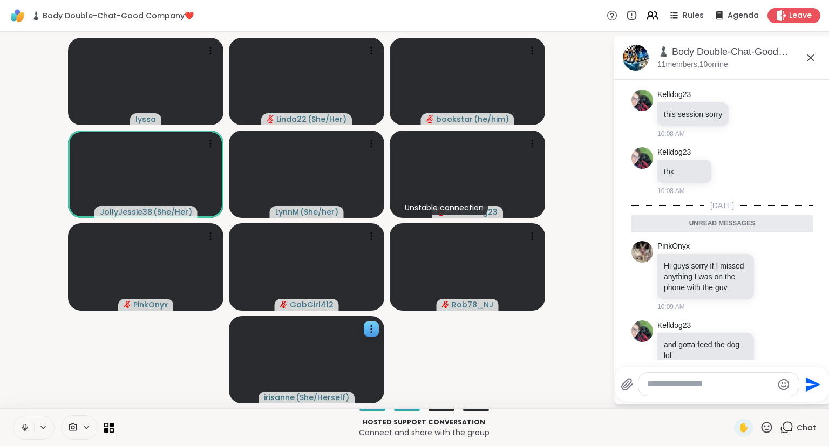
click at [18, 421] on button at bounding box center [23, 428] width 21 height 23
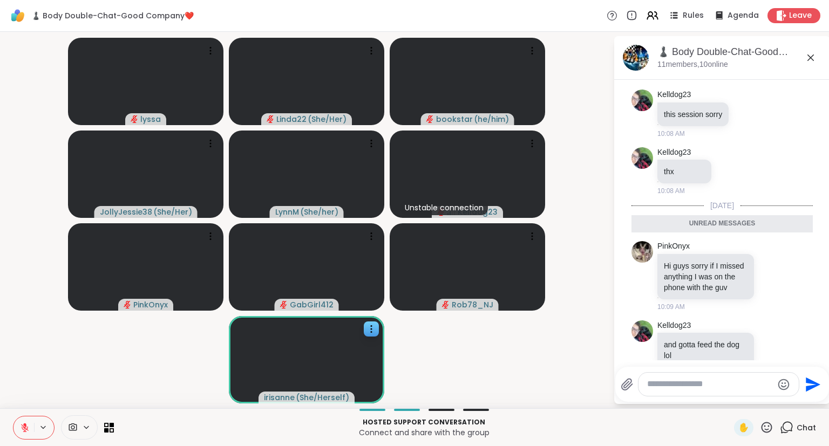
click at [18, 421] on button at bounding box center [23, 428] width 21 height 23
click at [770, 272] on icon at bounding box center [773, 276] width 8 height 8
click at [683, 254] on div "Select Reaction: Heart" at bounding box center [687, 259] width 10 height 10
click at [774, 426] on icon at bounding box center [766, 427] width 13 height 13
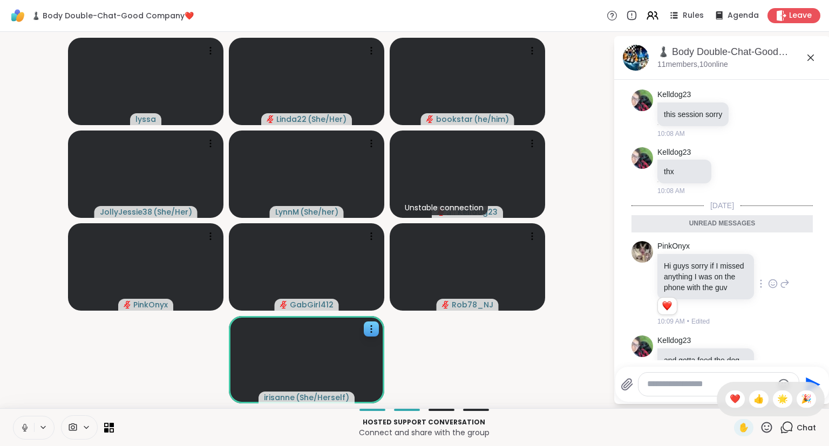
click at [720, 396] on div "✋ ❤️ 👍 🌟 🎉" at bounding box center [771, 399] width 108 height 35
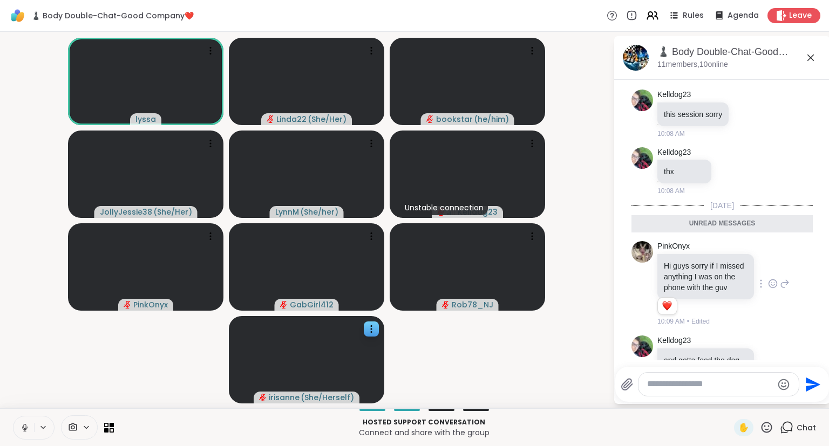
click at [809, 55] on icon at bounding box center [811, 58] width 6 height 6
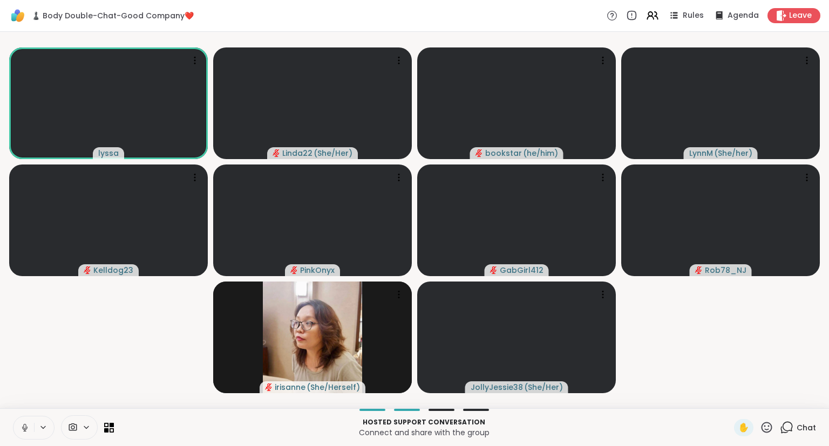
click at [22, 419] on button at bounding box center [23, 428] width 21 height 23
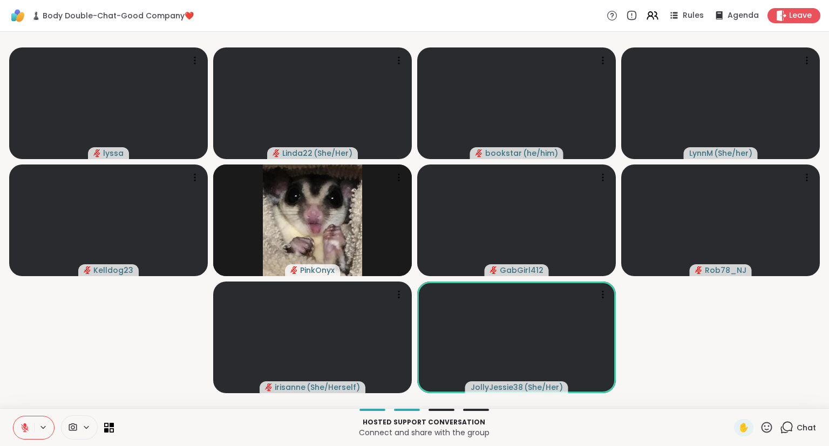
click at [2, 384] on div "lyssa Linda22 ( She/Her ) bookstar ( he/him ) [PERSON_NAME] ( She/her ) Kelldog…" at bounding box center [414, 220] width 829 height 377
click at [16, 426] on button at bounding box center [23, 428] width 21 height 23
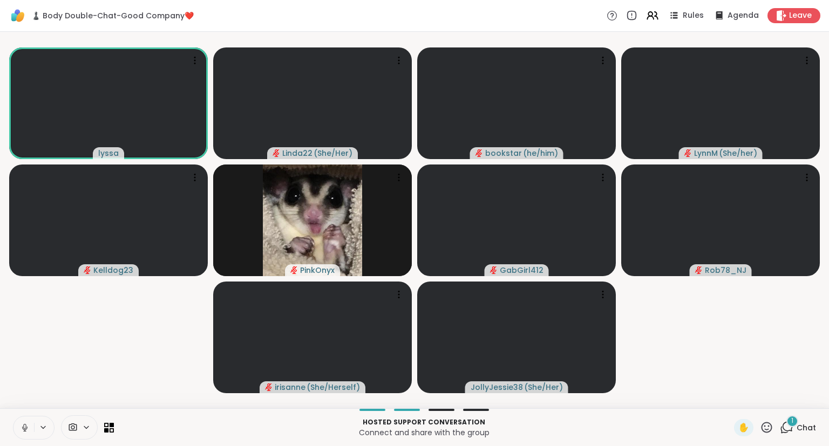
click at [796, 428] on div "1 Chat" at bounding box center [798, 427] width 36 height 17
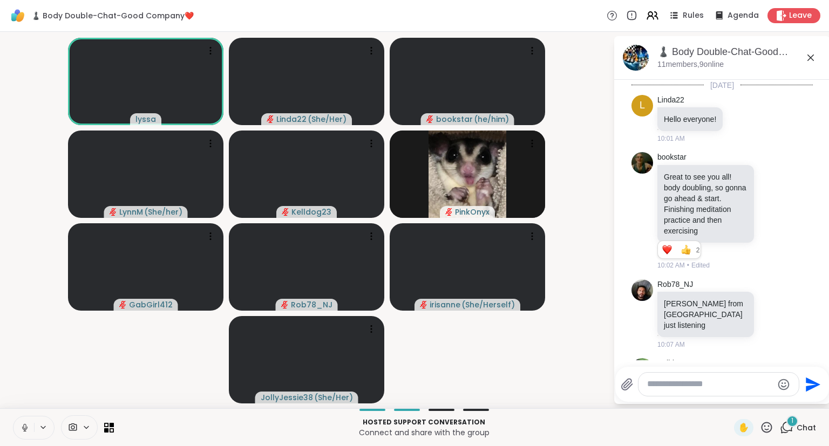
scroll to position [341, 0]
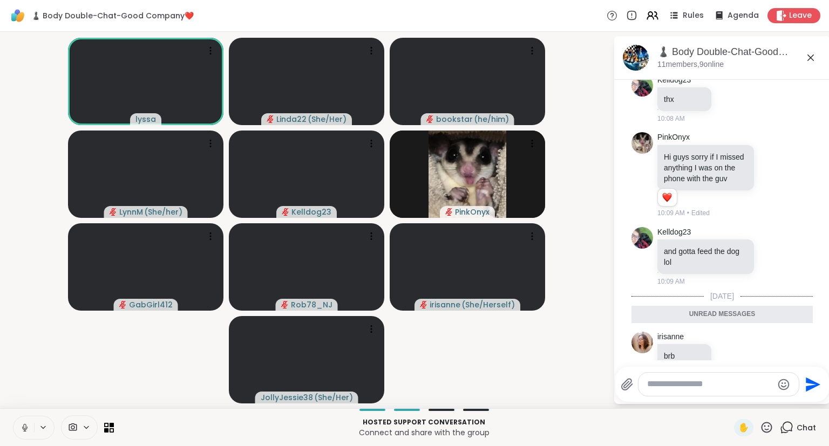
click at [811, 60] on icon at bounding box center [810, 57] width 13 height 13
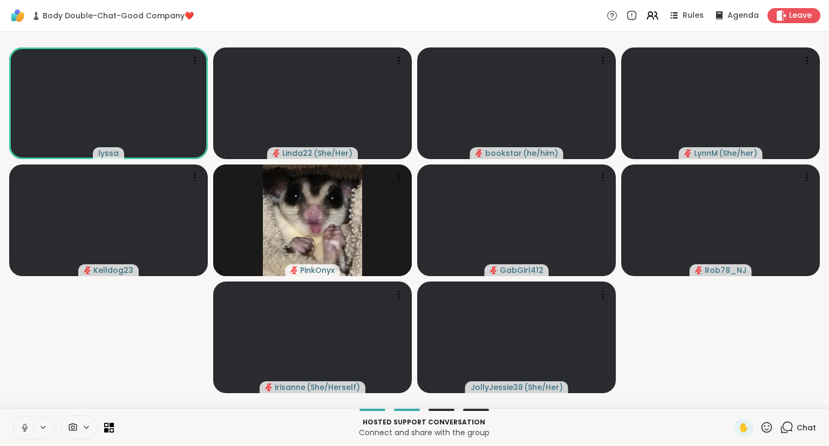
click at [26, 427] on icon at bounding box center [25, 428] width 10 height 10
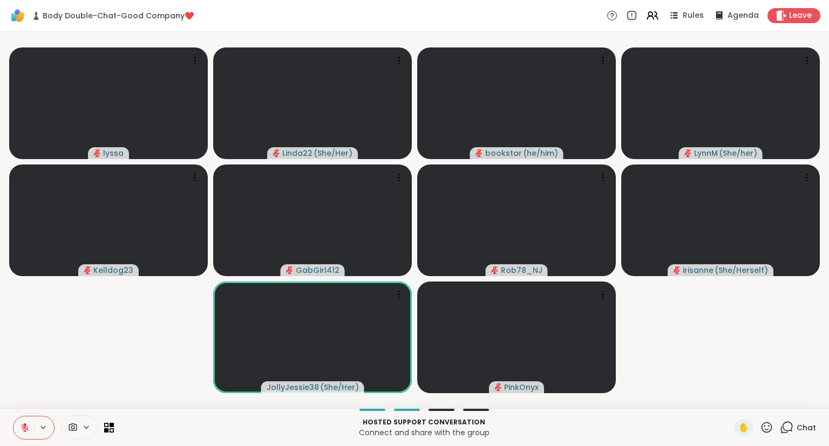
click at [30, 421] on button at bounding box center [23, 428] width 21 height 23
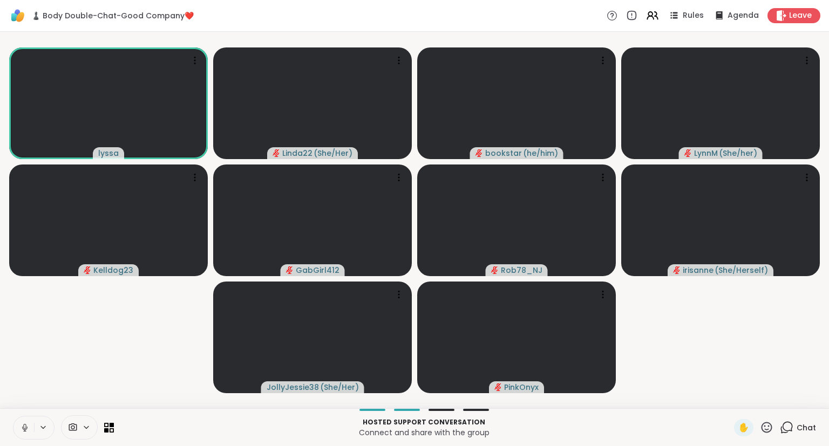
click at [18, 436] on button at bounding box center [23, 428] width 21 height 23
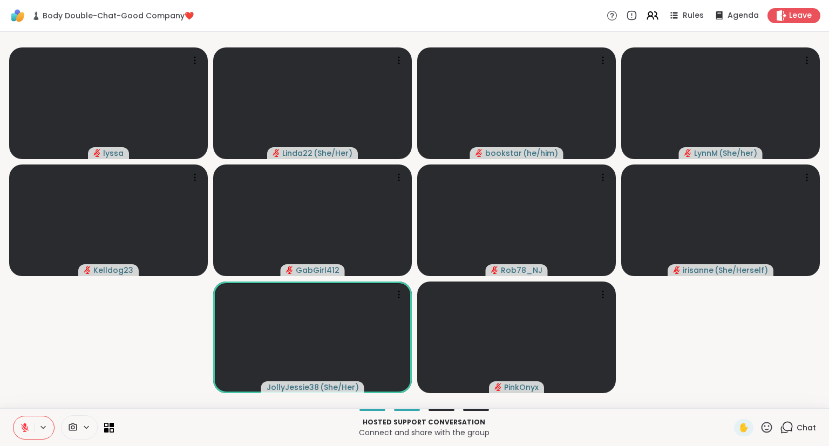
click at [19, 424] on button at bounding box center [23, 428] width 21 height 23
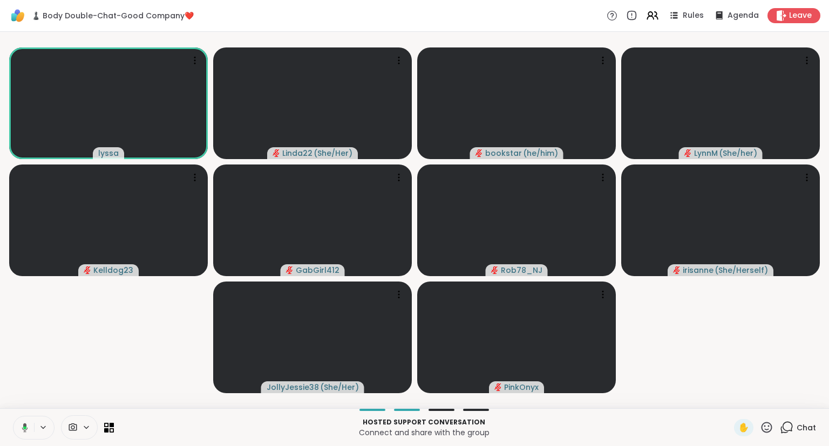
click at [26, 427] on icon at bounding box center [24, 427] width 3 height 3
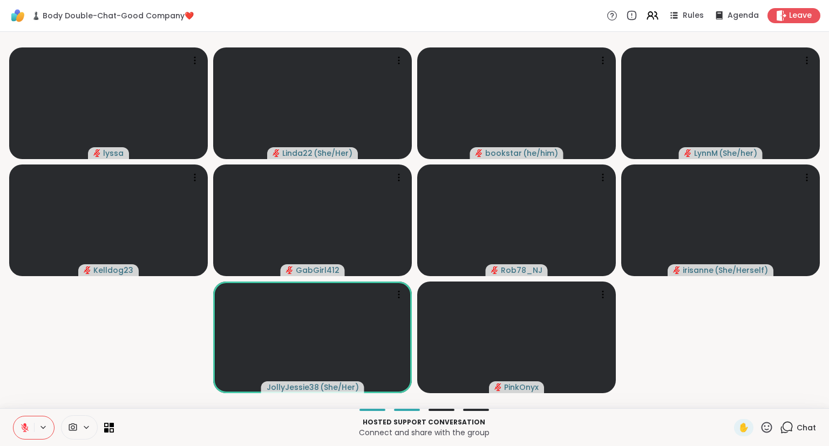
click at [29, 420] on button at bounding box center [23, 428] width 21 height 23
click at [21, 429] on icon at bounding box center [25, 428] width 10 height 10
click at [26, 428] on icon at bounding box center [25, 428] width 10 height 10
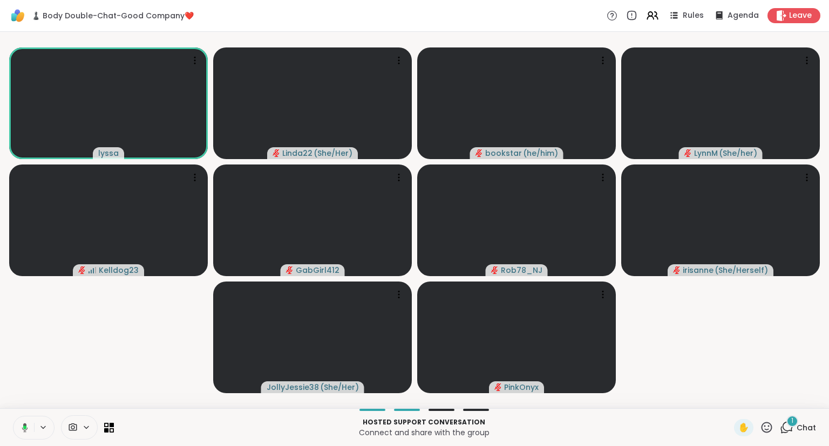
click at [23, 421] on button at bounding box center [23, 428] width 22 height 23
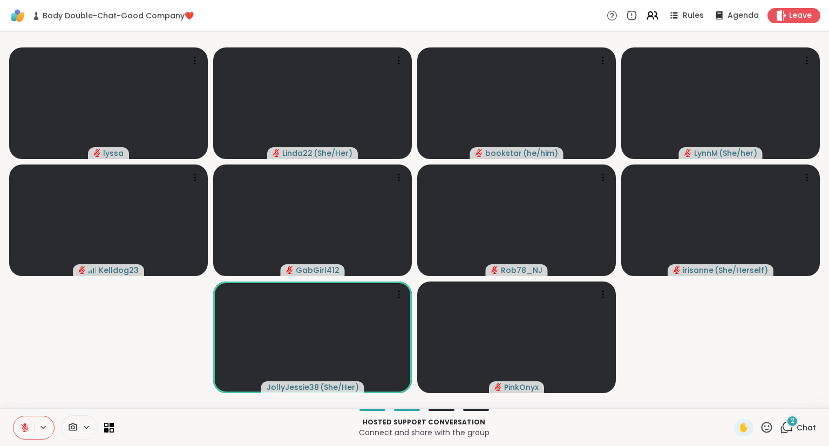
click at [26, 418] on button at bounding box center [23, 428] width 21 height 23
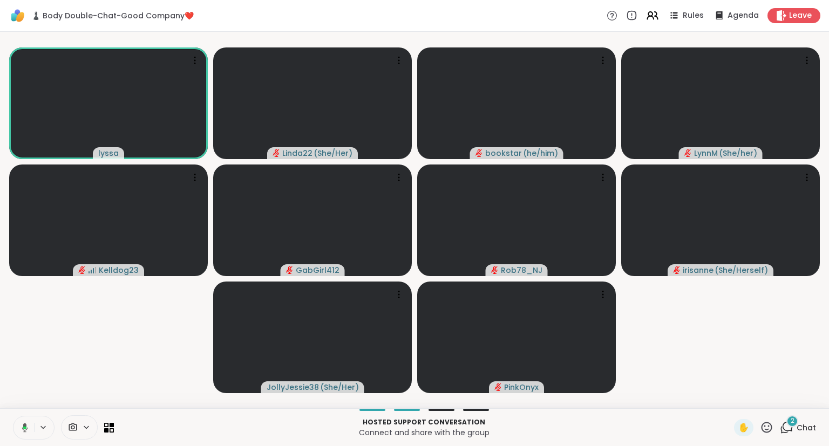
click at [25, 421] on button at bounding box center [23, 428] width 22 height 23
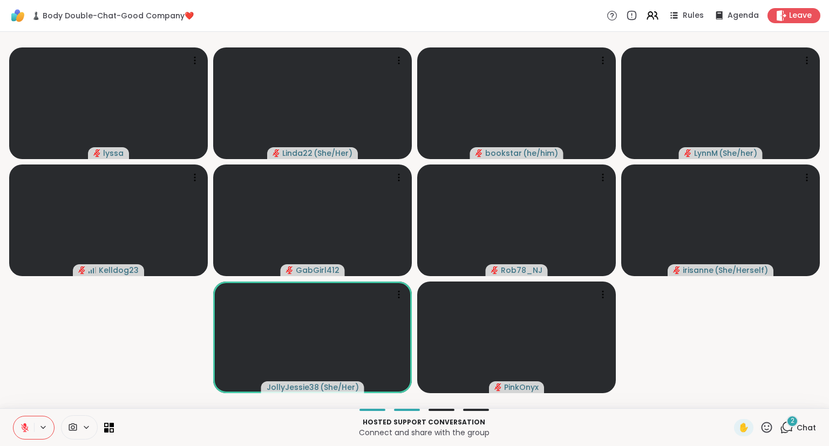
click at [796, 421] on div "2" at bounding box center [793, 422] width 12 height 12
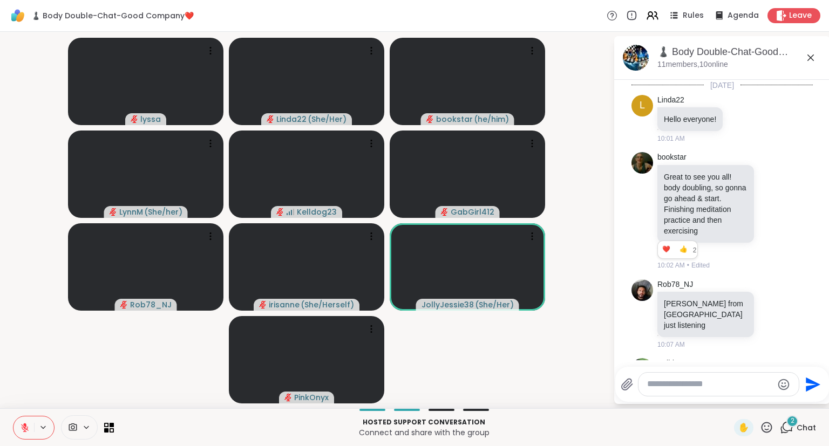
scroll to position [708, 0]
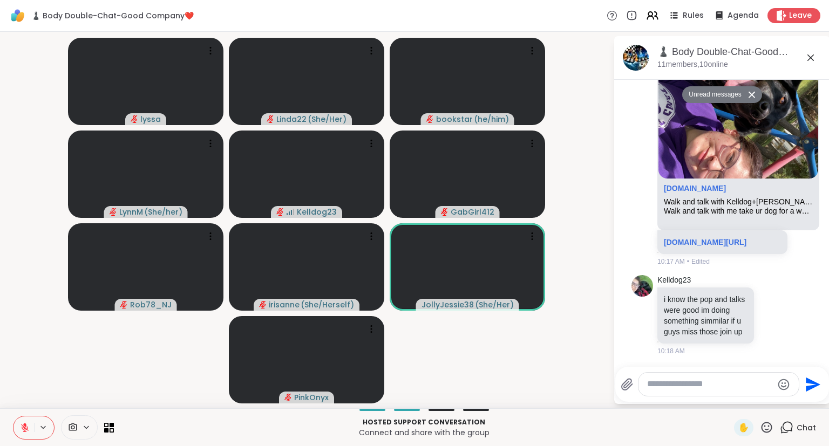
click at [810, 57] on icon at bounding box center [811, 58] width 6 height 6
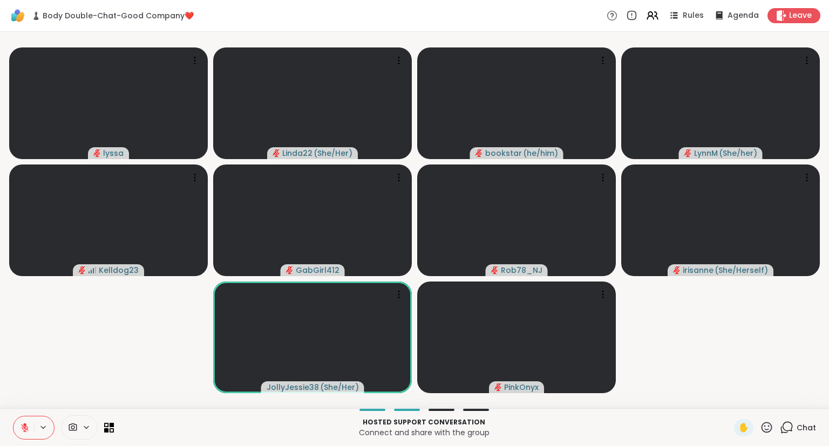
click at [791, 432] on icon at bounding box center [786, 427] width 13 height 13
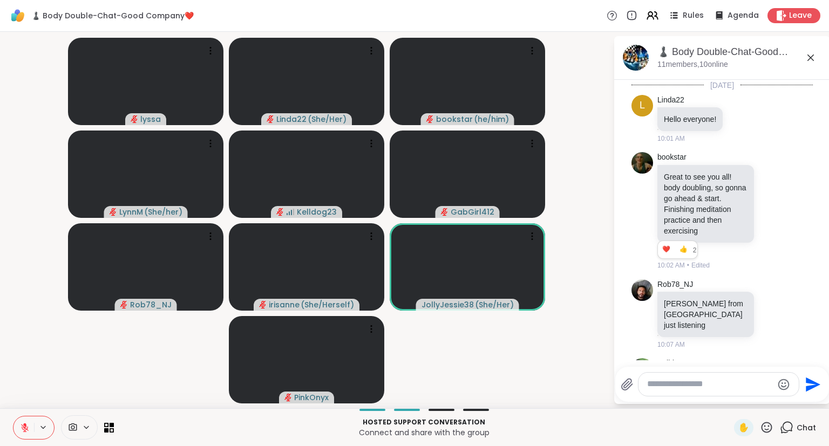
scroll to position [672, 0]
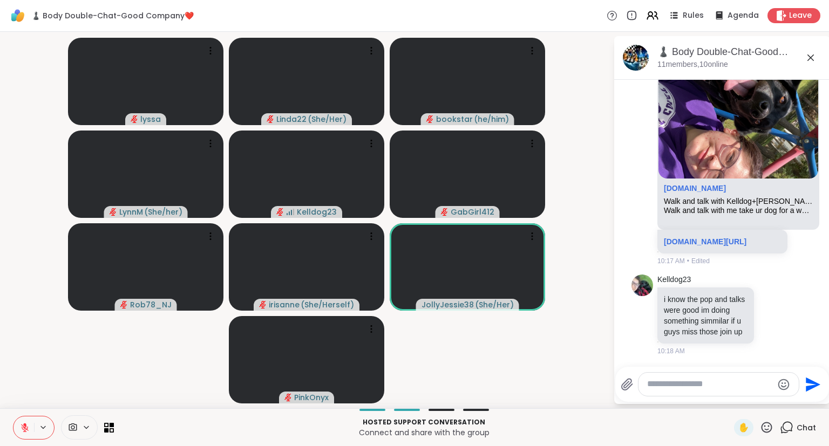
click at [811, 54] on icon at bounding box center [810, 57] width 13 height 13
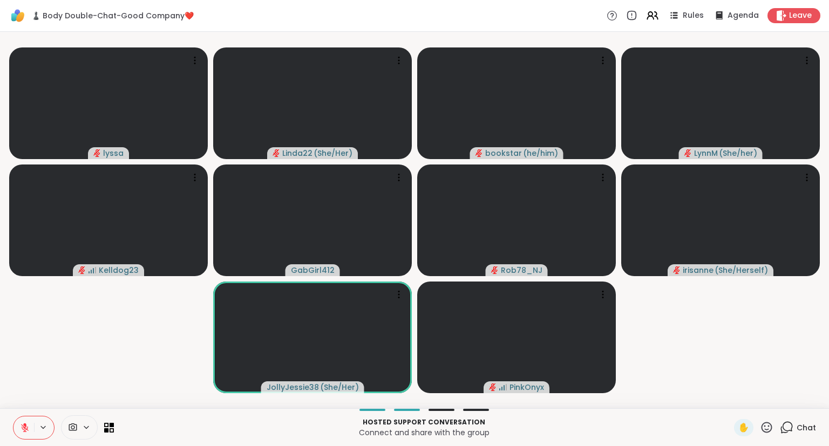
click at [24, 425] on icon at bounding box center [24, 425] width 3 height 4
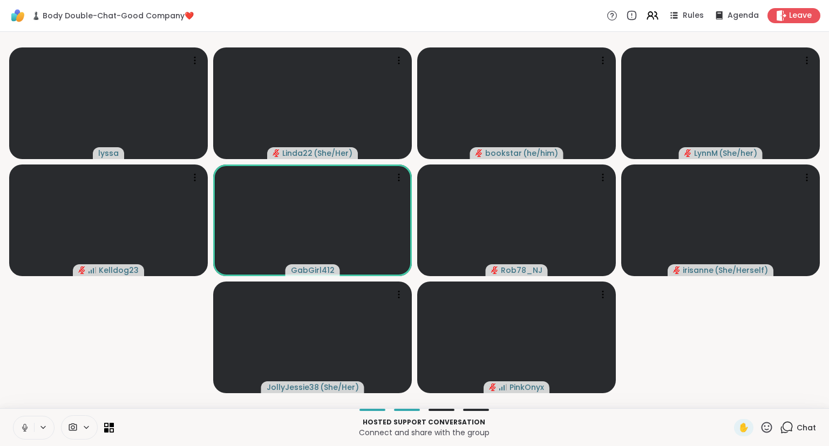
click at [26, 424] on icon at bounding box center [25, 428] width 10 height 10
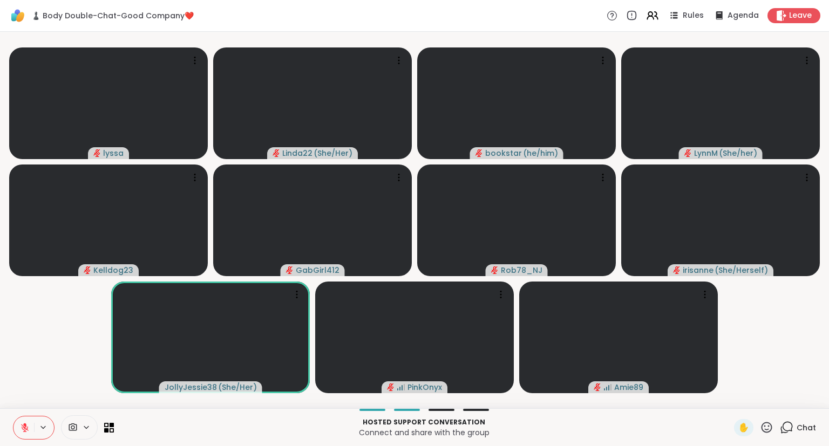
click at [17, 432] on button at bounding box center [23, 428] width 21 height 23
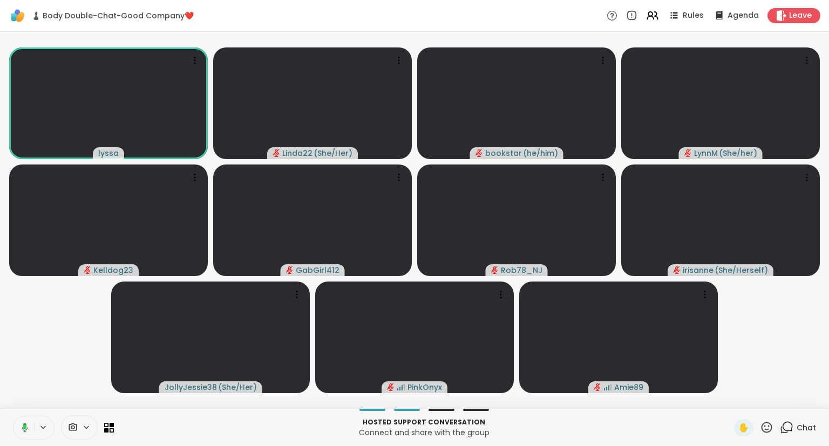
click at [13, 420] on button at bounding box center [23, 428] width 22 height 23
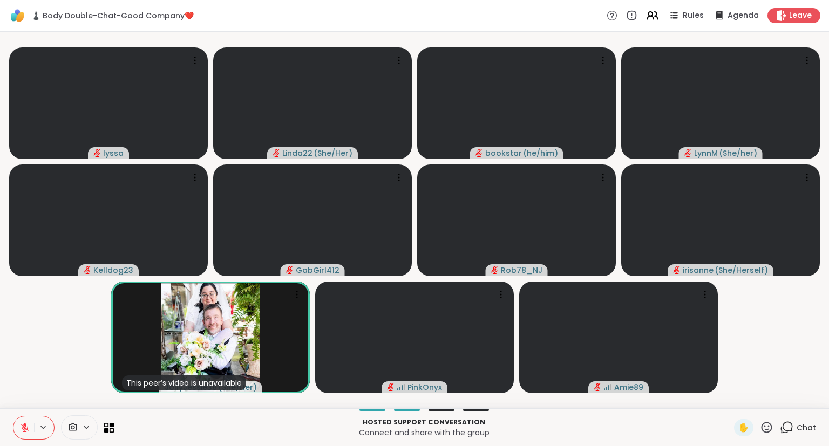
click at [804, 426] on span "Chat" at bounding box center [806, 428] width 19 height 11
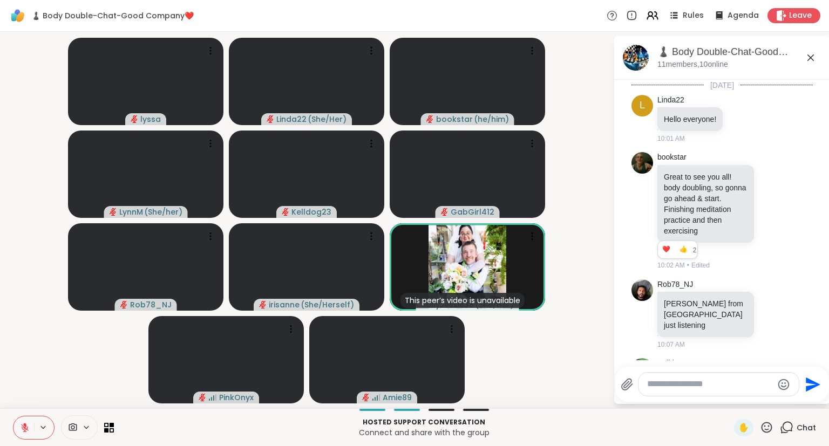
scroll to position [687, 0]
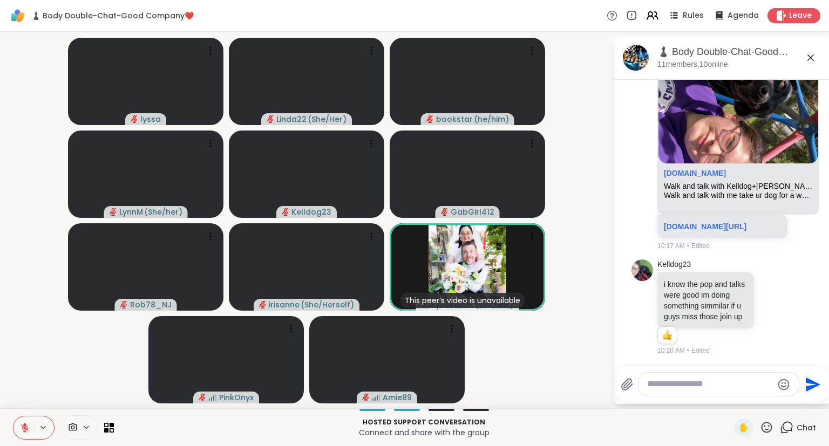
click at [767, 398] on div "Send" at bounding box center [722, 384] width 214 height 35
click at [25, 421] on button at bounding box center [23, 428] width 21 height 23
click at [22, 420] on button at bounding box center [23, 428] width 21 height 23
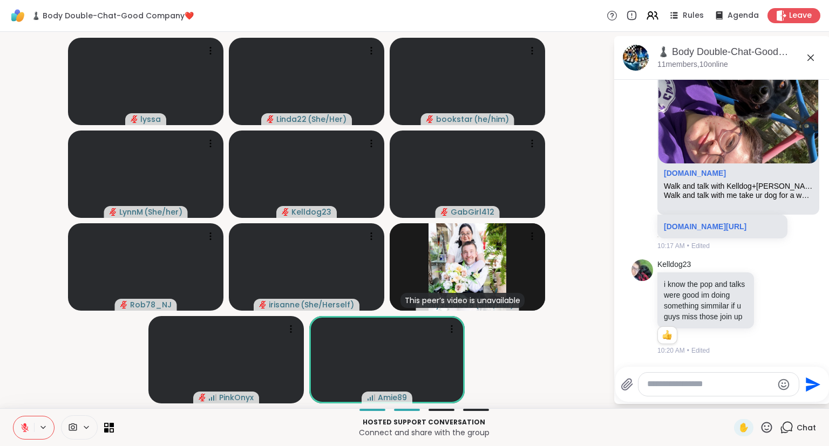
click at [22, 422] on button at bounding box center [23, 428] width 21 height 23
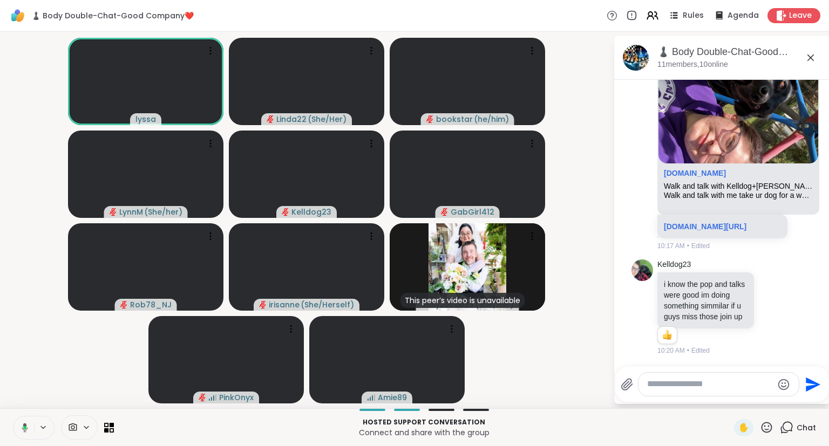
click at [23, 425] on icon at bounding box center [25, 427] width 6 height 9
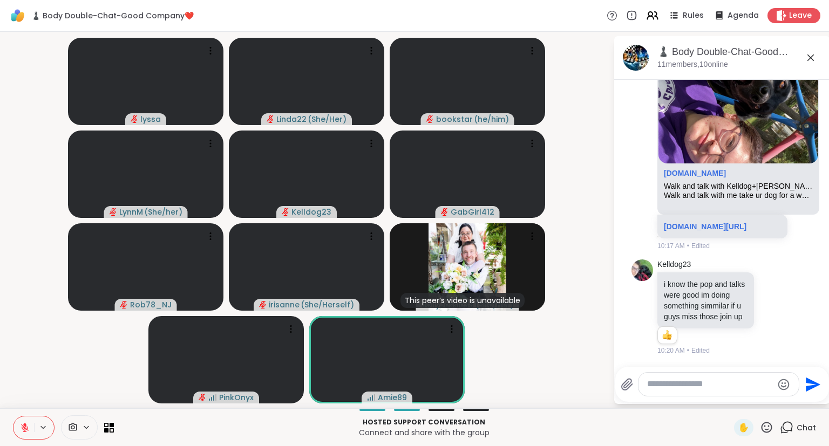
click at [814, 50] on div "♟️ Body Double-Chat-Good Company❤️, [DATE]" at bounding box center [740, 51] width 164 height 13
click at [812, 54] on icon at bounding box center [810, 57] width 13 height 13
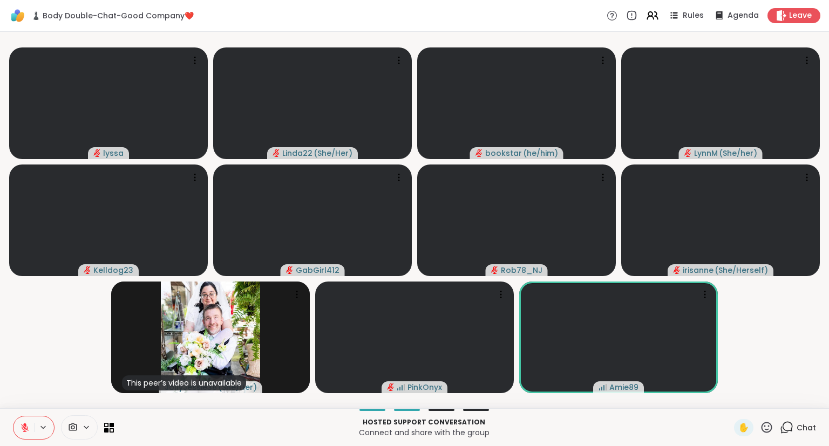
click at [767, 426] on icon at bounding box center [766, 427] width 13 height 13
click at [730, 392] on div "❤️" at bounding box center [735, 399] width 19 height 17
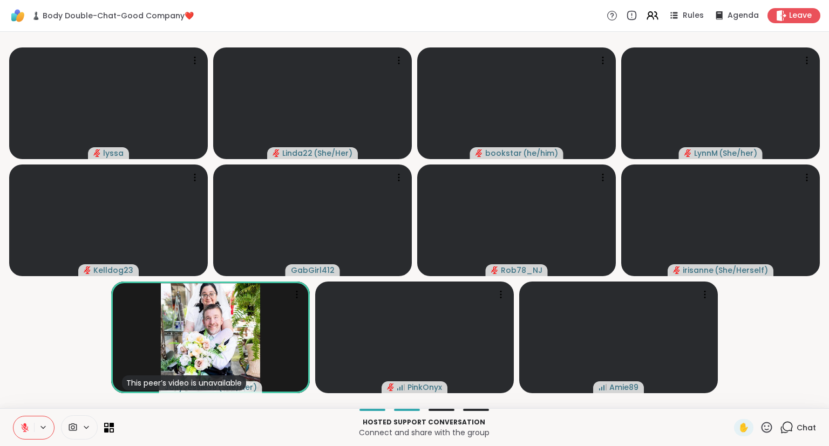
click at [30, 433] on button at bounding box center [23, 428] width 21 height 23
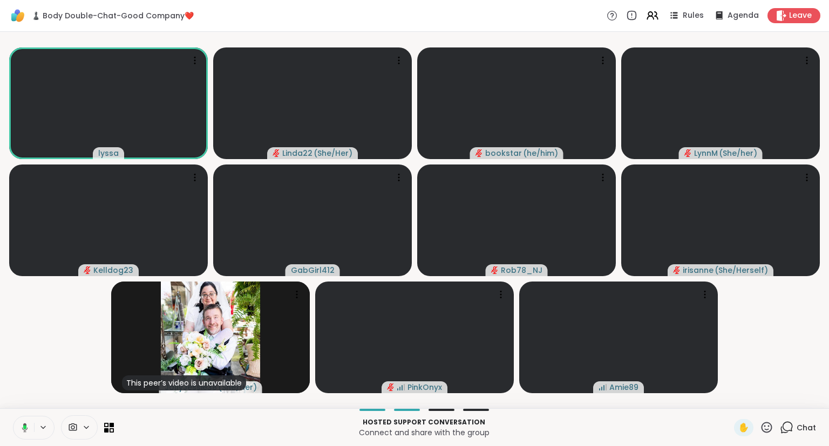
click at [22, 425] on icon at bounding box center [23, 428] width 10 height 10
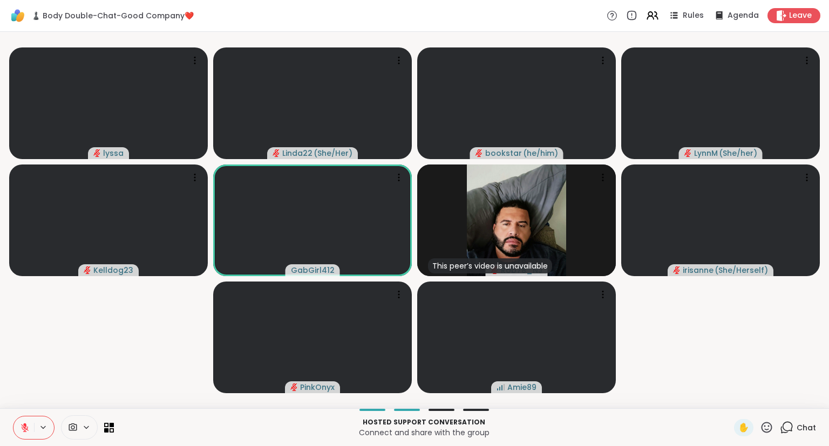
click at [773, 425] on icon at bounding box center [766, 427] width 13 height 13
click at [738, 407] on div "❤️" at bounding box center [735, 399] width 19 height 17
click at [769, 434] on icon at bounding box center [766, 427] width 13 height 13
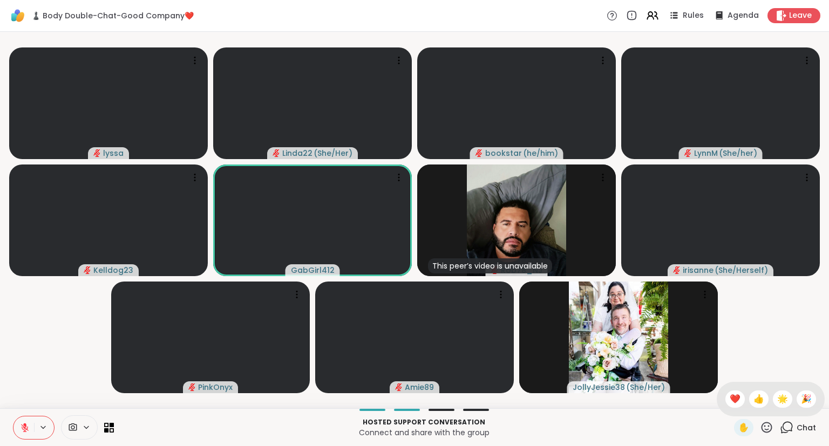
click at [28, 420] on button at bounding box center [23, 428] width 21 height 23
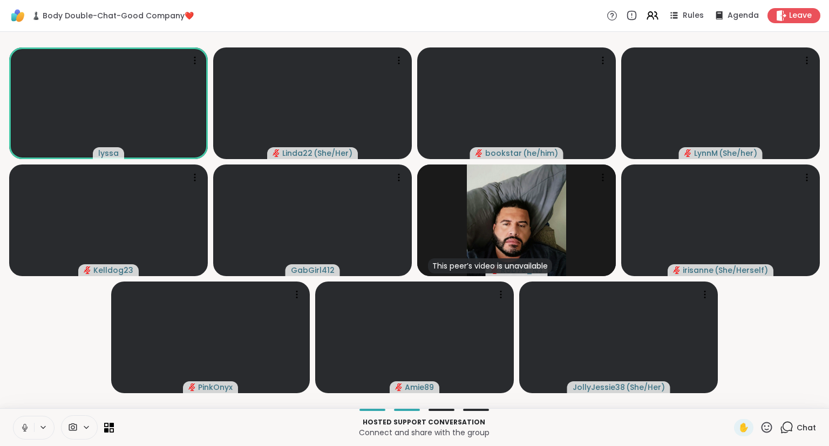
click at [30, 430] on button at bounding box center [23, 428] width 21 height 23
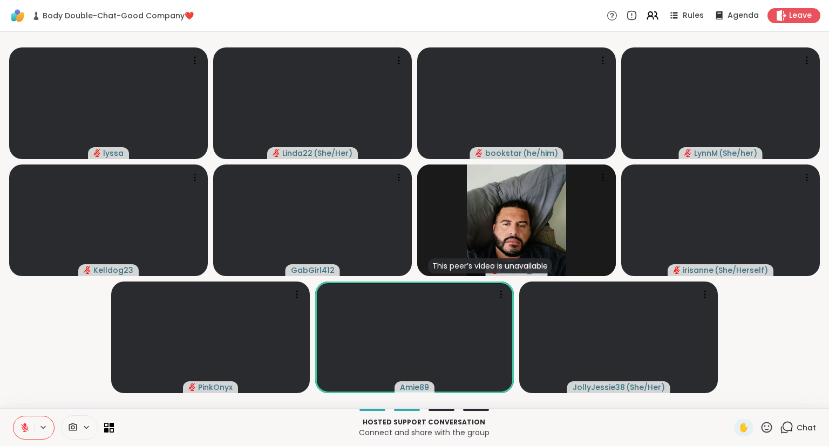
click at [23, 424] on icon at bounding box center [25, 428] width 10 height 10
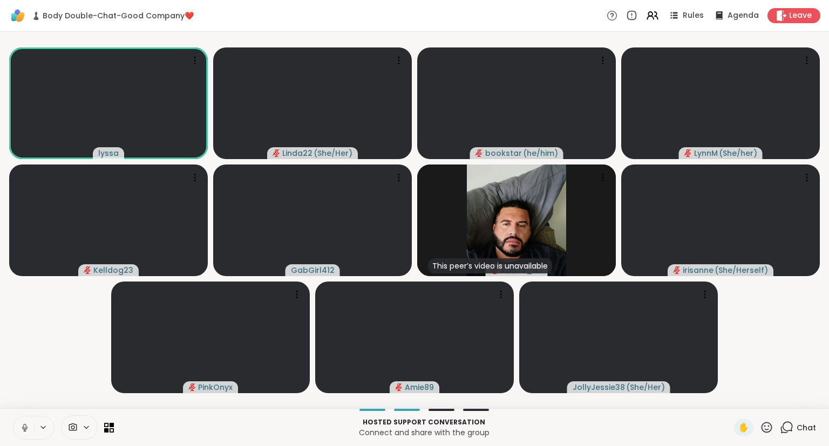
click at [25, 424] on icon at bounding box center [25, 428] width 10 height 10
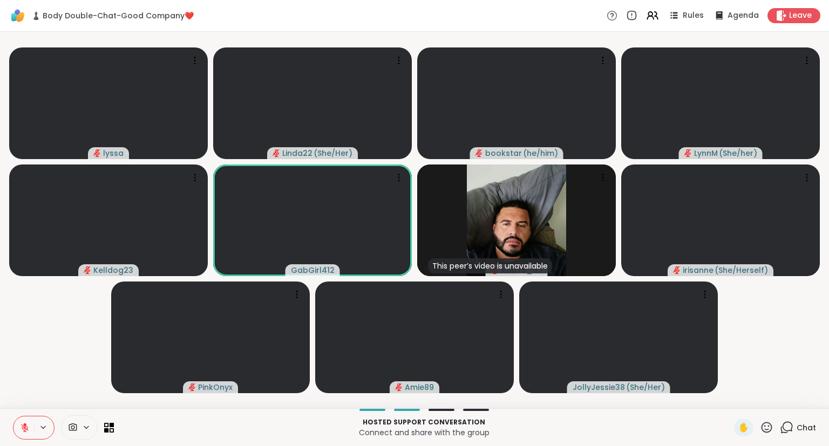
click at [25, 424] on icon at bounding box center [25, 428] width 10 height 10
click at [30, 423] on button at bounding box center [23, 428] width 21 height 23
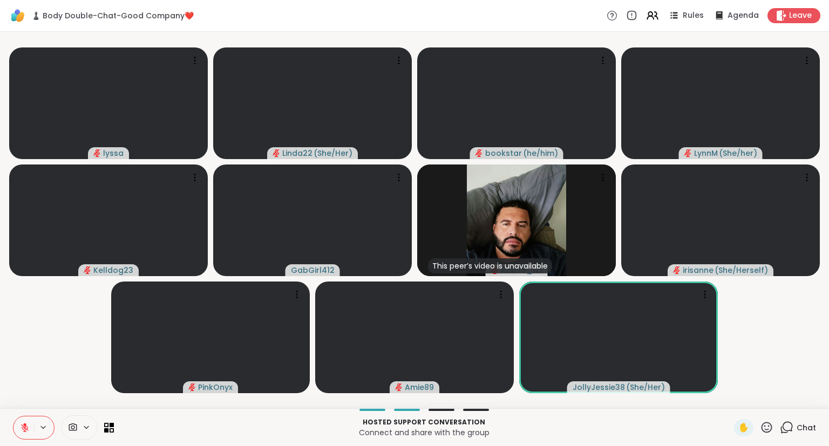
click at [789, 432] on icon at bounding box center [786, 427] width 13 height 13
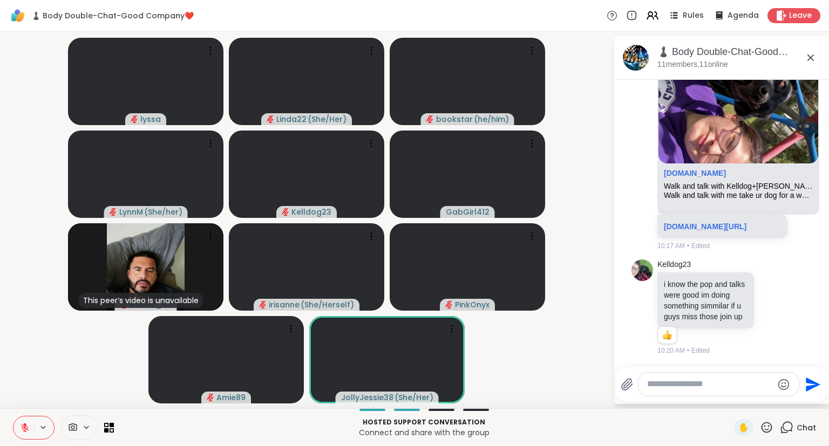
click at [809, 55] on icon at bounding box center [810, 57] width 13 height 13
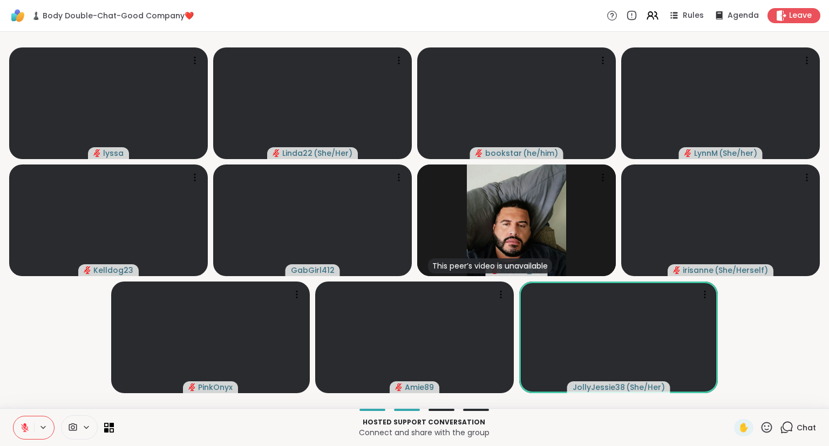
click at [26, 421] on button at bounding box center [23, 428] width 21 height 23
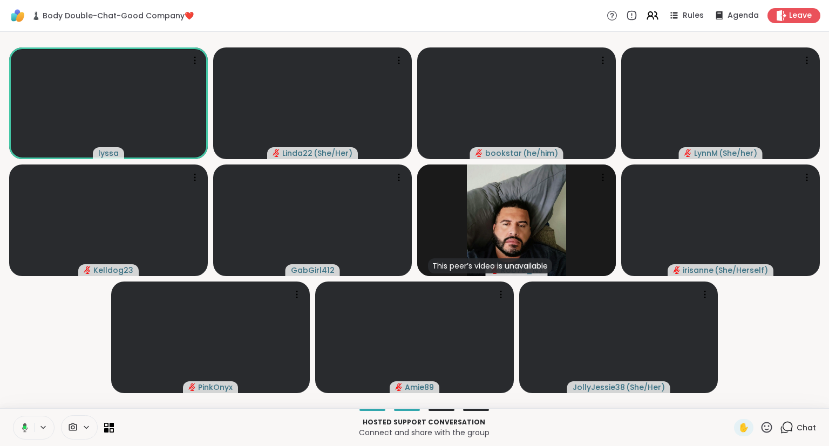
click at [20, 426] on icon at bounding box center [23, 428] width 10 height 10
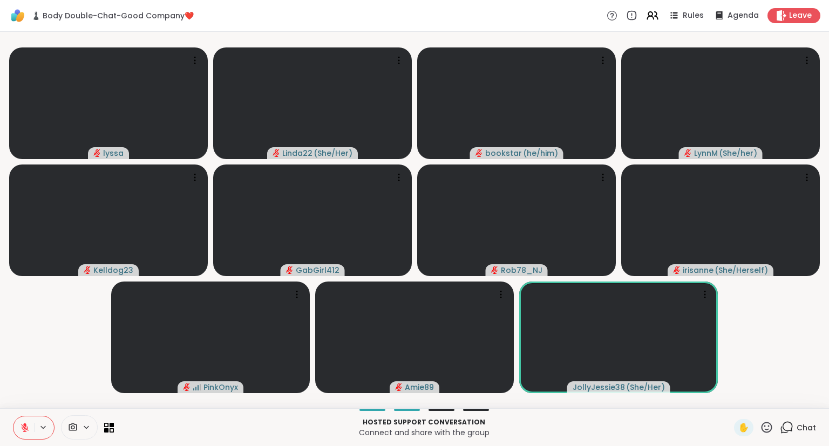
click at [21, 438] on button at bounding box center [23, 428] width 21 height 23
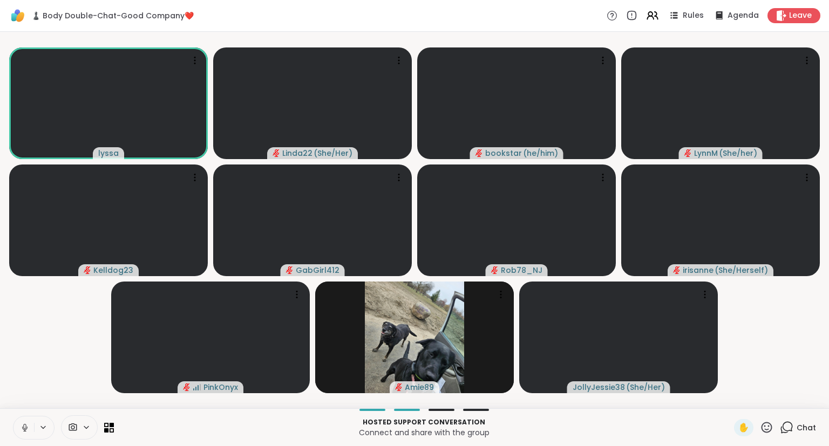
click at [25, 428] on icon at bounding box center [25, 428] width 10 height 10
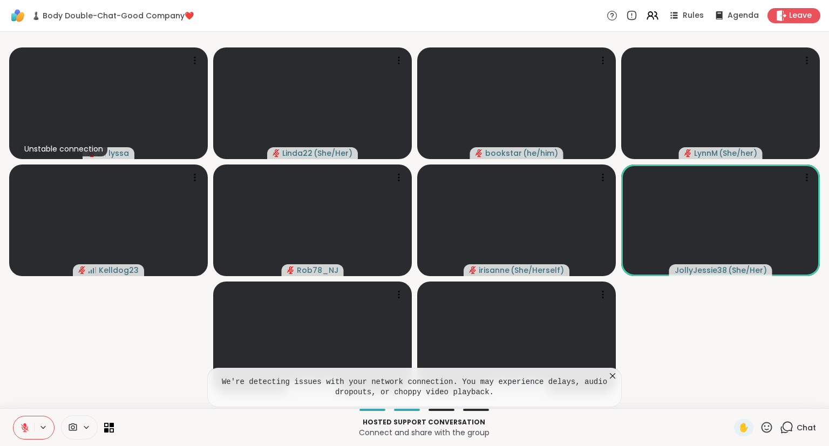
click at [8, 334] on video-player-container "Unstable connection lyssa Linda22 ( She/Her ) bookstar ( he/him ) [PERSON_NAME]…" at bounding box center [414, 220] width 816 height 368
click at [613, 376] on icon at bounding box center [612, 376] width 11 height 11
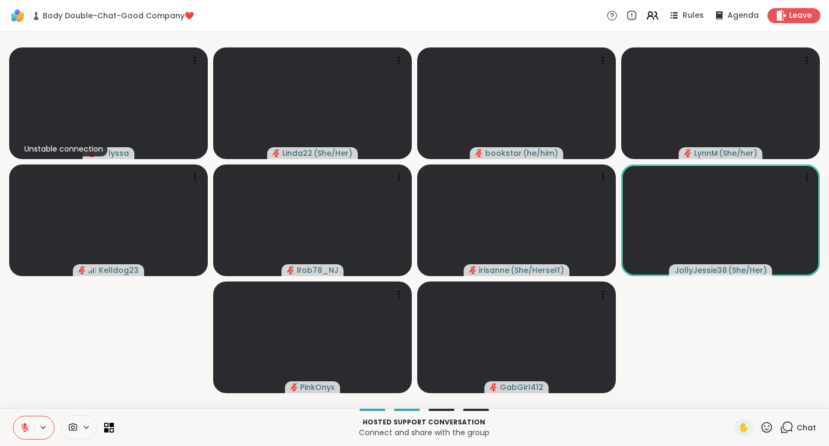
click at [785, 8] on div "♟️ Body Double-Chat-Good Company❤️ Rules Agenda Leave" at bounding box center [414, 16] width 829 height 32
click at [785, 12] on icon at bounding box center [780, 15] width 11 height 11
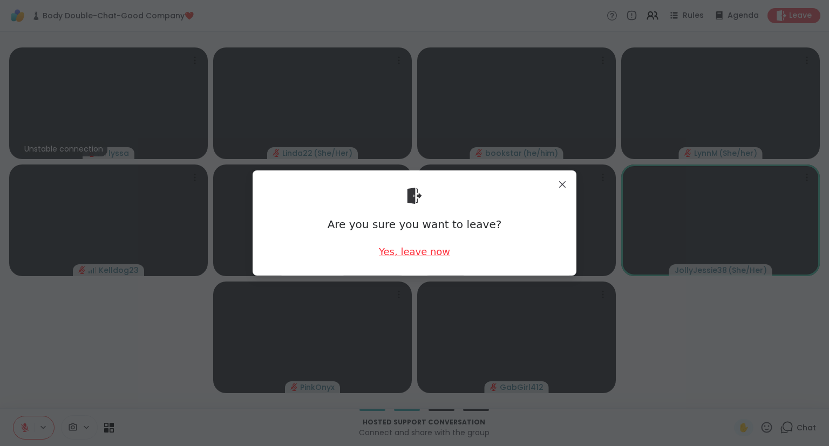
click at [439, 255] on div "Yes, leave now" at bounding box center [414, 251] width 71 height 13
click at [421, 254] on div "Yes, leave now" at bounding box center [414, 251] width 71 height 13
drag, startPoint x: 421, startPoint y: 254, endPoint x: 439, endPoint y: 251, distance: 18.6
click at [439, 251] on div "Yes, leave now" at bounding box center [414, 251] width 71 height 13
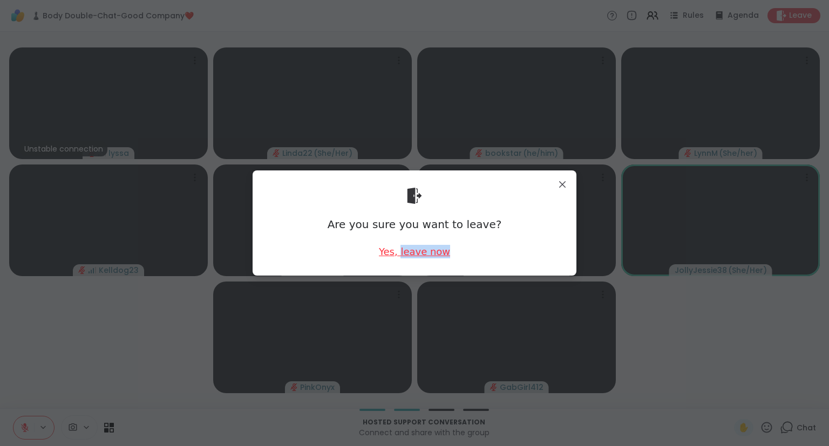
click at [409, 250] on div "Yes, leave now" at bounding box center [414, 251] width 71 height 13
click at [388, 257] on div "Yes, leave now" at bounding box center [414, 251] width 71 height 13
click at [395, 256] on div "Yes, leave now" at bounding box center [414, 251] width 71 height 13
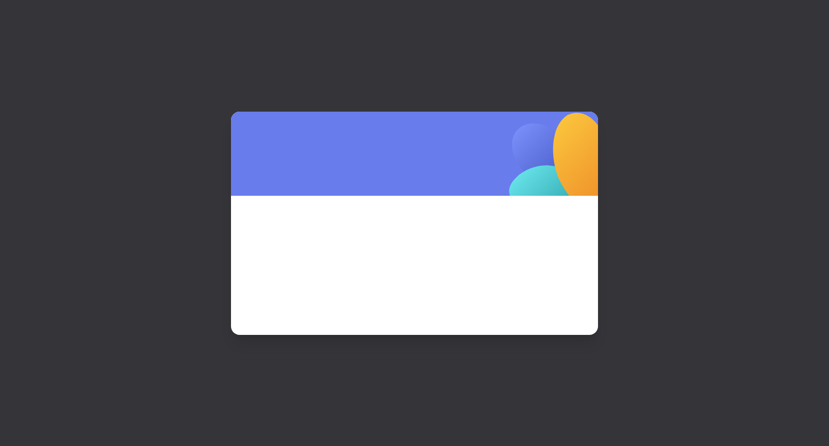
click at [560, 181] on img at bounding box center [559, 166] width 227 height 227
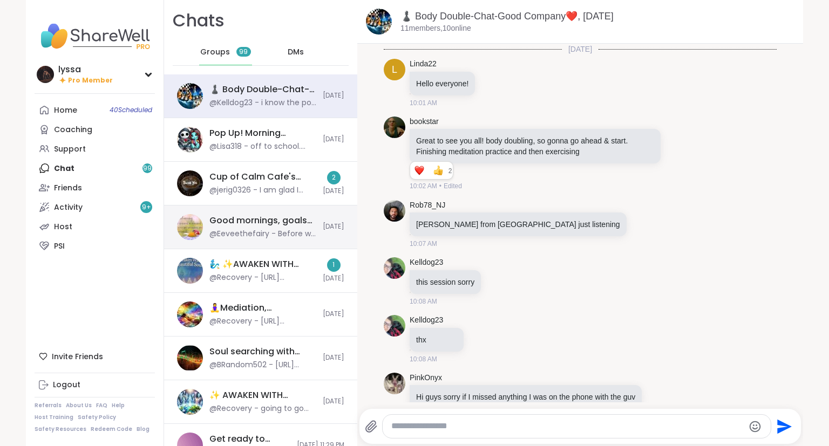
scroll to position [490, 0]
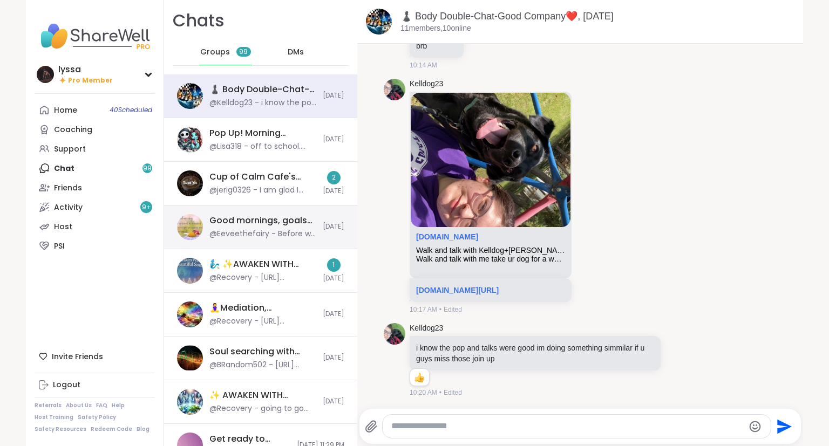
click at [228, 221] on div "Good mornings, goals and gratitude's, Oct 09" at bounding box center [262, 221] width 107 height 12
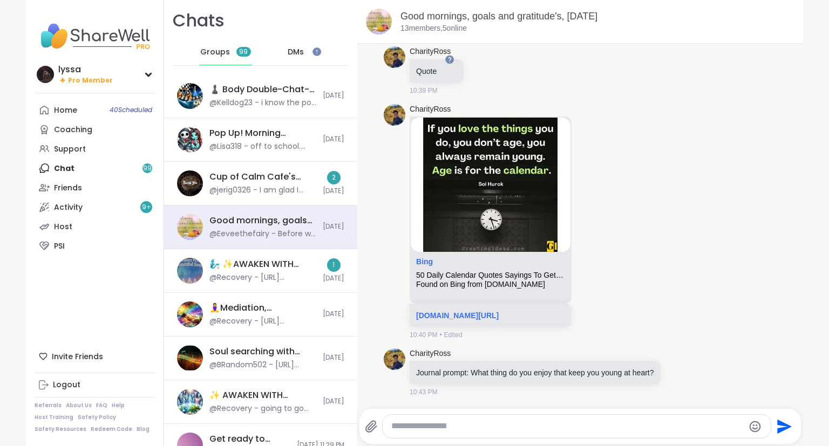
scroll to position [6, 0]
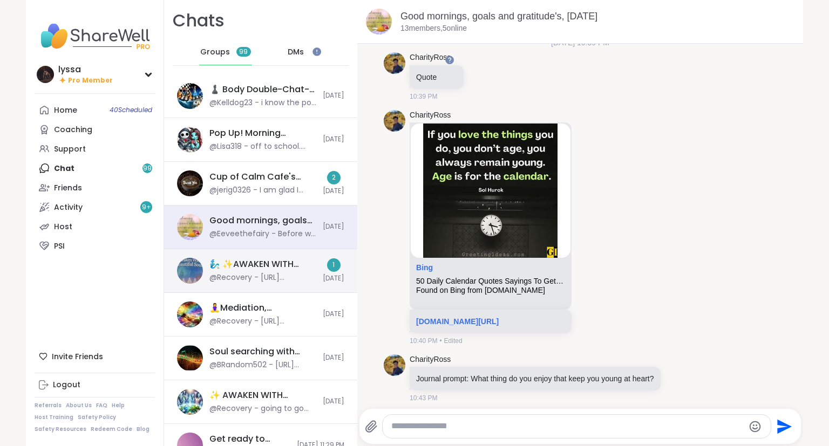
click at [262, 279] on div "@Recovery - https://sharewellnow.com/session/e8bab46a-c985-4173-ae8a-11a0143d47…" at bounding box center [262, 278] width 107 height 11
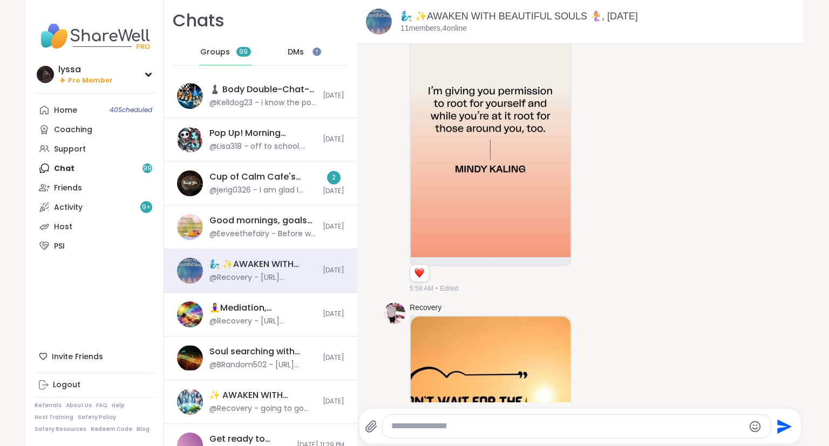
scroll to position [72, 0]
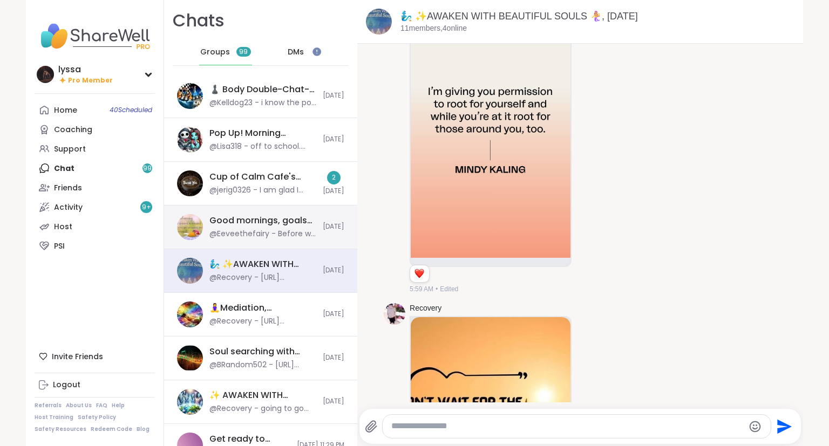
click at [210, 222] on div "Good mornings, goals and gratitude's, Oct 09" at bounding box center [262, 221] width 107 height 12
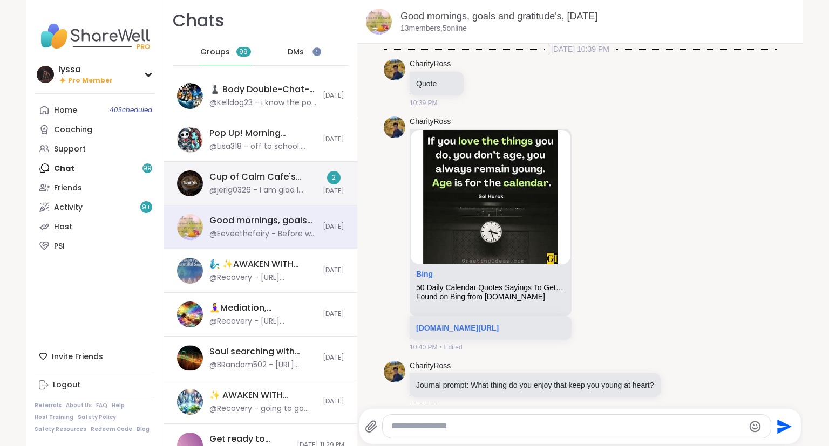
scroll to position [1355, 0]
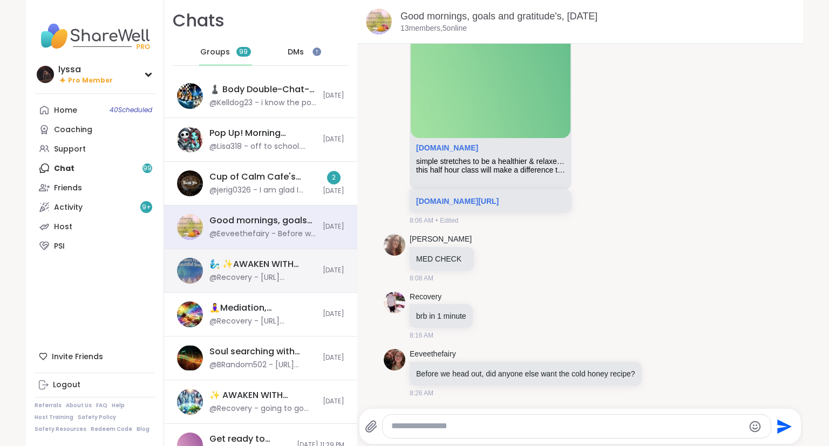
click at [273, 254] on div "🧞‍♂️ ✨AWAKEN WITH BEAUTIFUL SOULS 🧜‍♀️, Oct 08 @Recovery - https://sharewellnow…" at bounding box center [260, 271] width 193 height 44
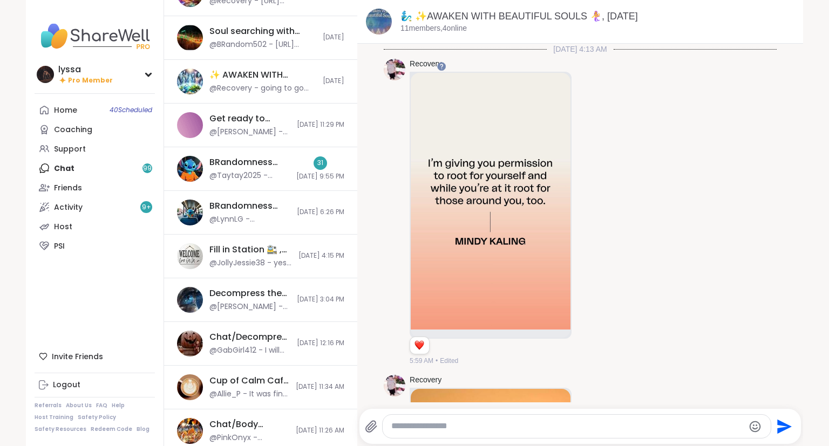
scroll to position [319, 0]
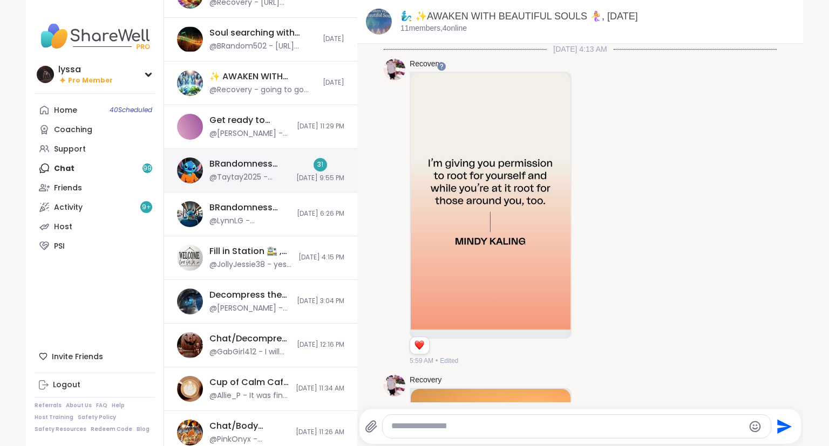
click at [296, 174] on span "10/8/2025, 9:55 PM" at bounding box center [320, 178] width 48 height 9
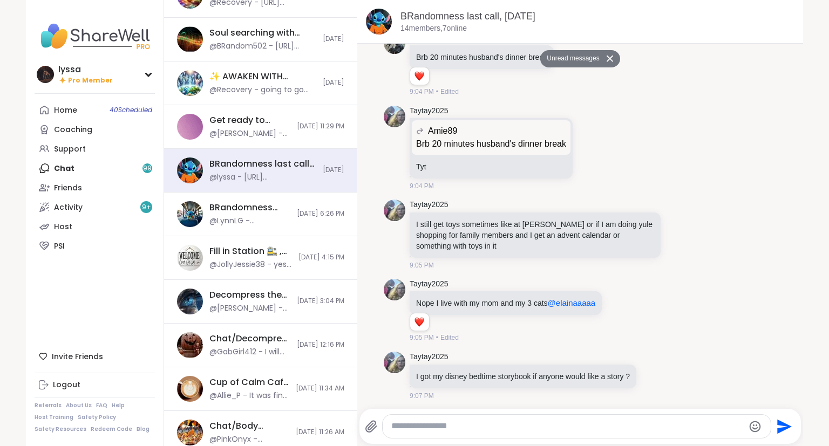
scroll to position [4654, 0]
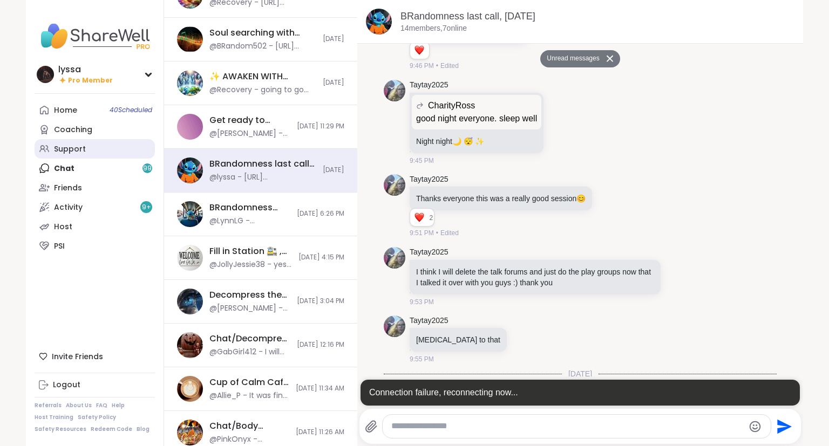
click at [69, 157] on link "Support" at bounding box center [95, 148] width 120 height 19
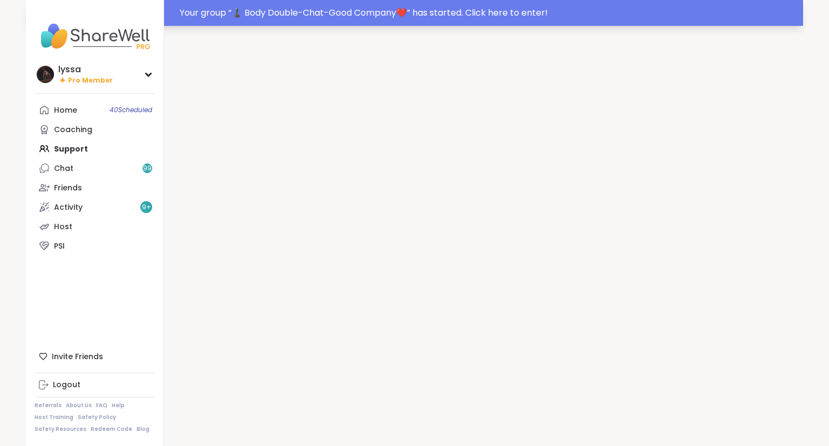
click at [244, 3] on div "Your group “ ♟️ Body Double-Chat-Good Company❤️ ” has started. Click here to en…" at bounding box center [414, 13] width 777 height 26
click at [254, 5] on div at bounding box center [414, 13] width 829 height 26
click at [279, 12] on div at bounding box center [414, 13] width 829 height 26
click at [295, 12] on div at bounding box center [414, 13] width 829 height 26
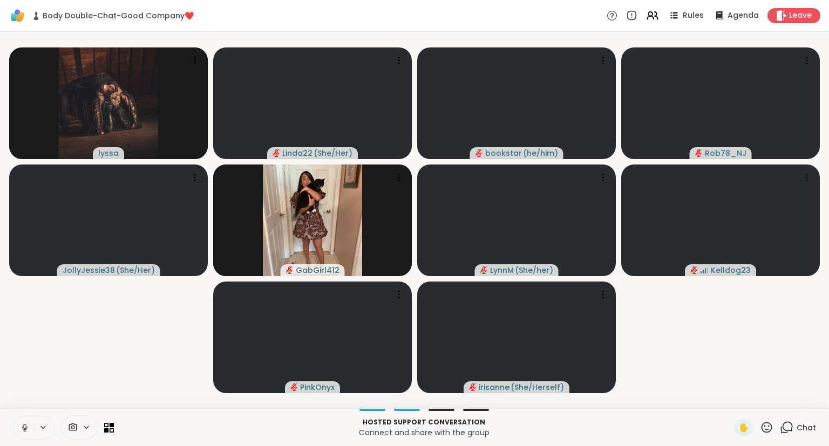
click at [25, 425] on icon at bounding box center [24, 426] width 3 height 5
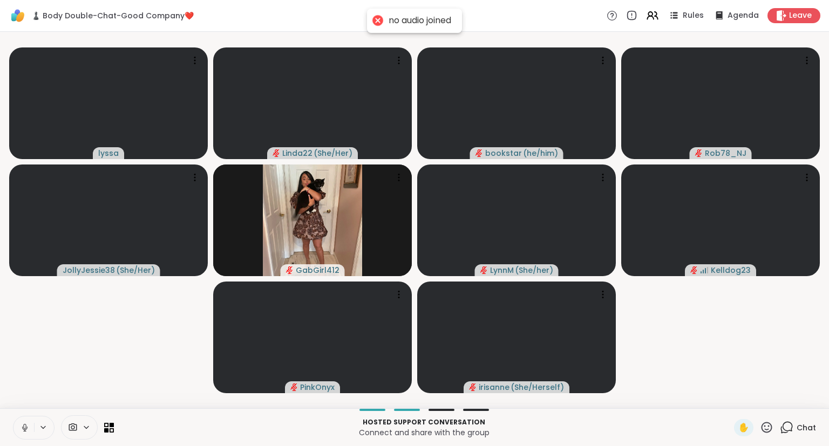
click at [23, 427] on icon at bounding box center [24, 426] width 3 height 5
